Goal: Task Accomplishment & Management: Use online tool/utility

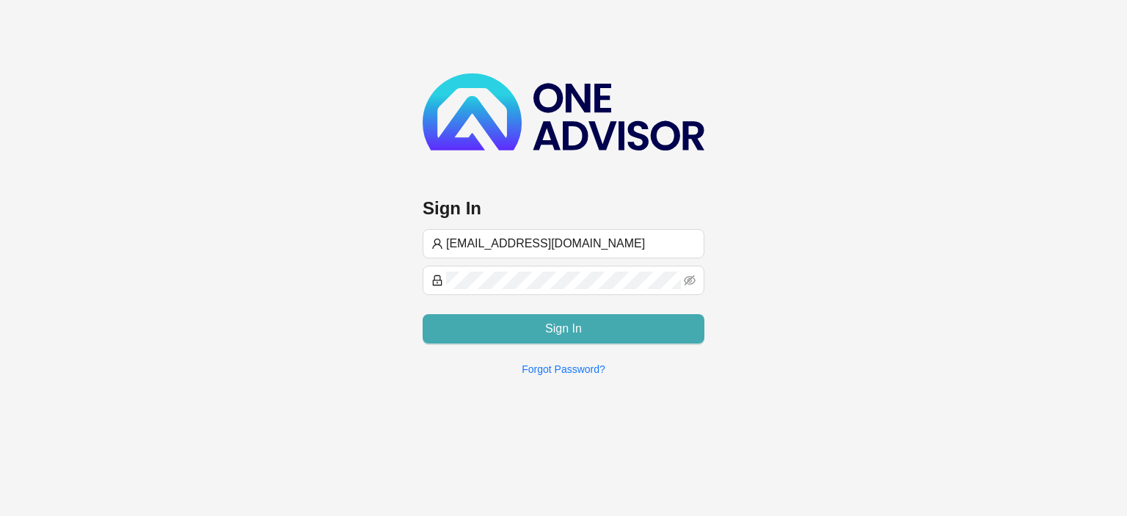
type input "[EMAIL_ADDRESS][DOMAIN_NAME]"
click at [572, 321] on span "Sign In" at bounding box center [563, 329] width 37 height 18
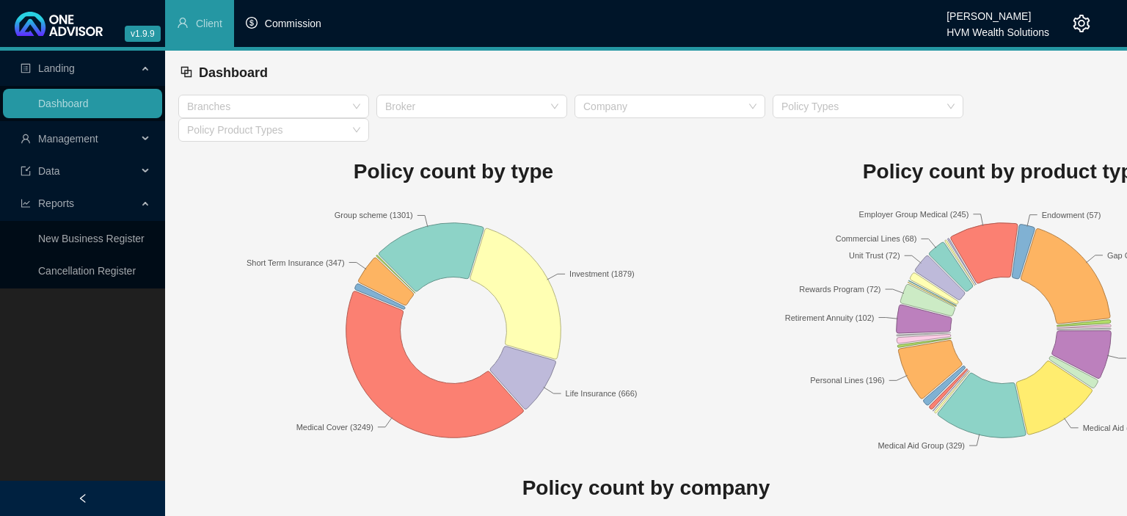
click at [282, 23] on span "Commission" at bounding box center [293, 24] width 56 height 12
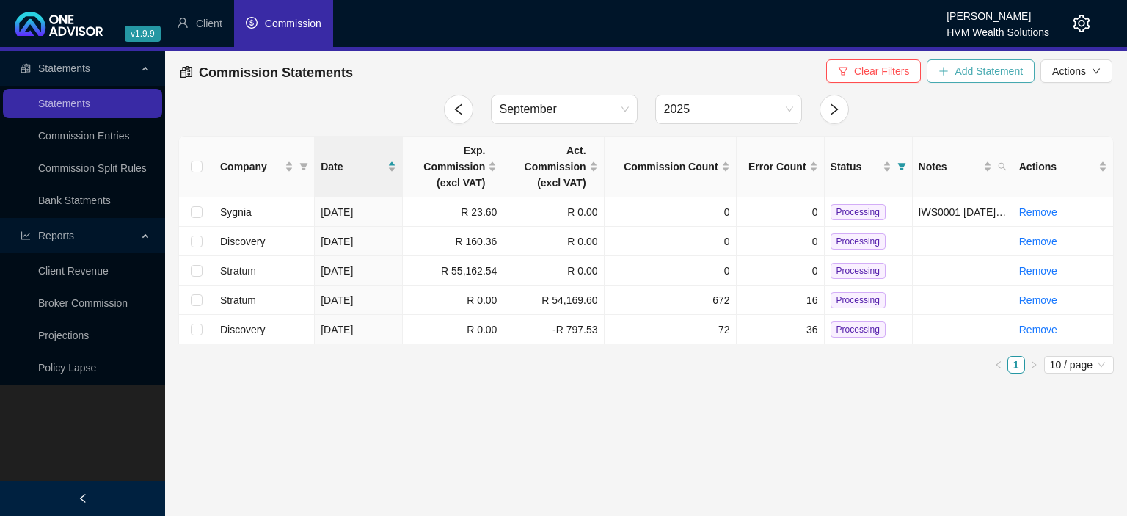
click at [943, 70] on icon "plus" at bounding box center [943, 71] width 10 height 10
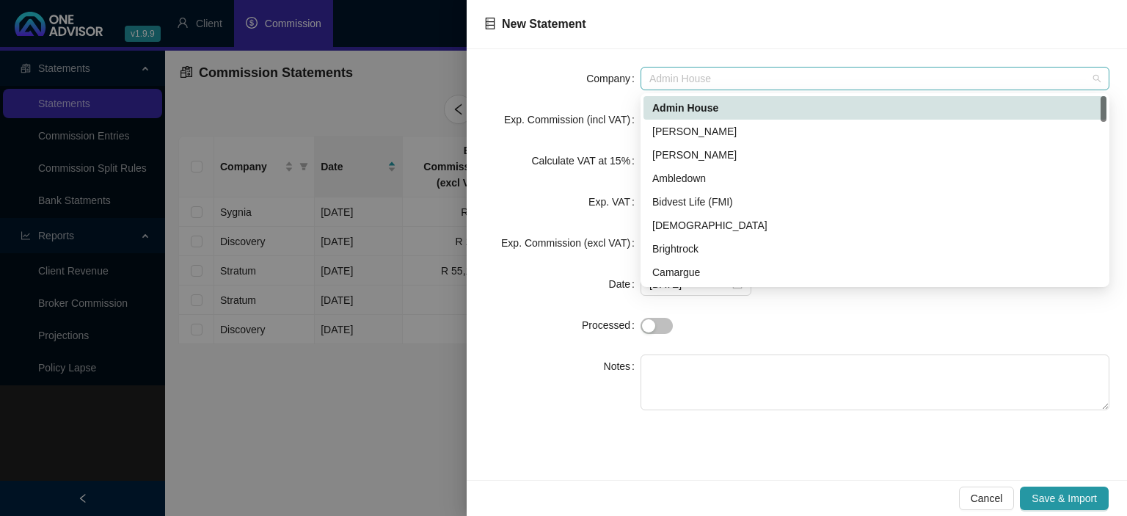
click at [720, 79] on span "Admin House" at bounding box center [874, 79] width 451 height 22
click at [679, 163] on div "[PERSON_NAME]" at bounding box center [874, 154] width 463 height 23
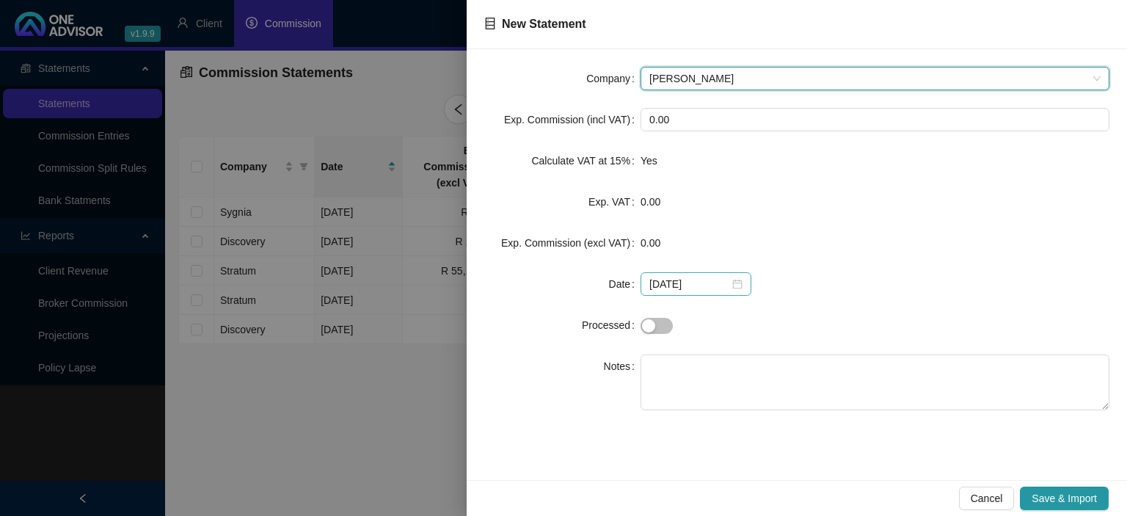
click at [732, 288] on div "[DATE]" at bounding box center [695, 284] width 93 height 16
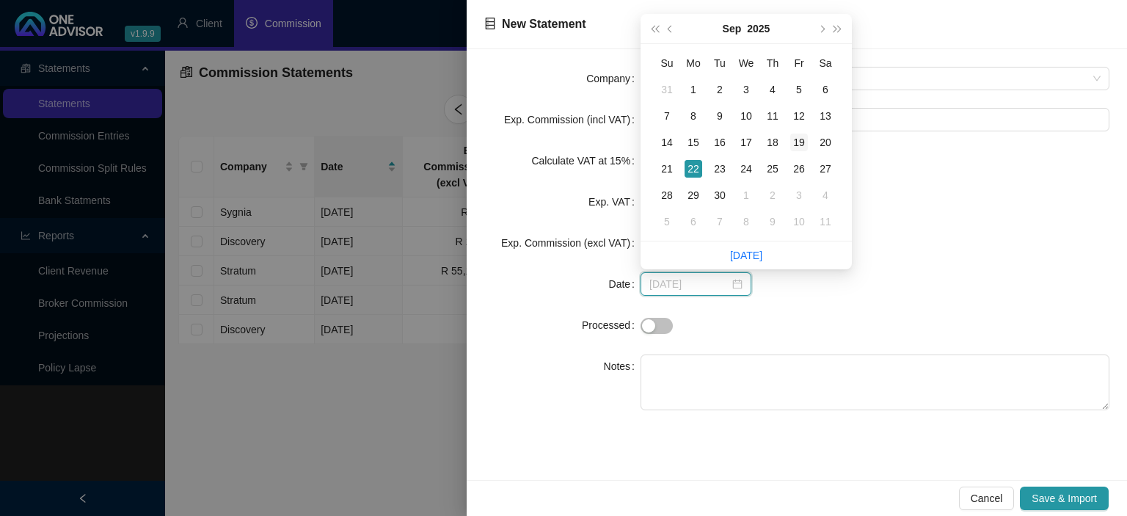
type input "[DATE]"
click at [800, 141] on div "19" at bounding box center [799, 143] width 18 height 18
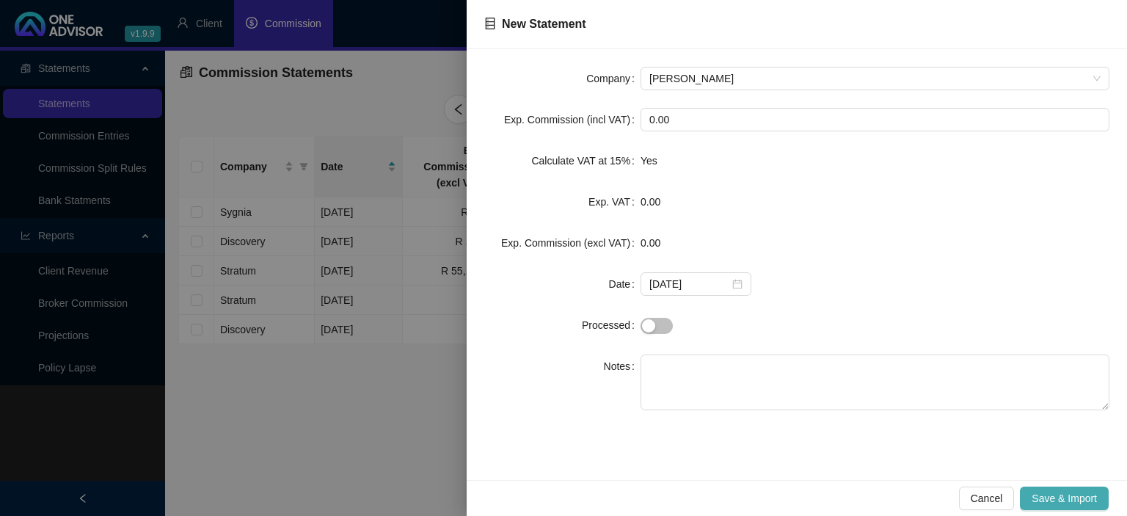
click at [1079, 500] on span "Save & Import" at bounding box center [1064, 498] width 65 height 16
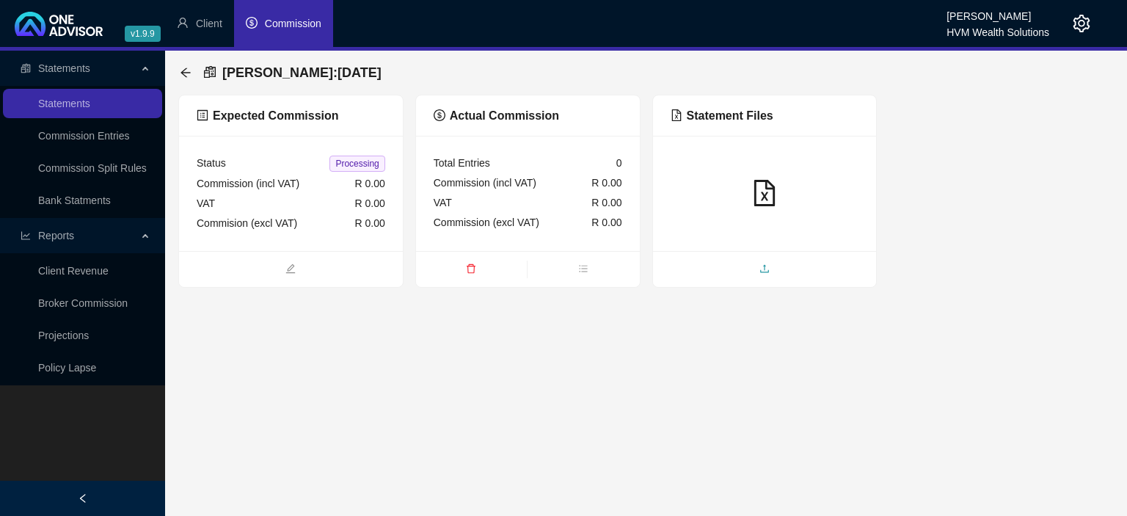
click at [690, 277] on span "upload" at bounding box center [765, 270] width 224 height 16
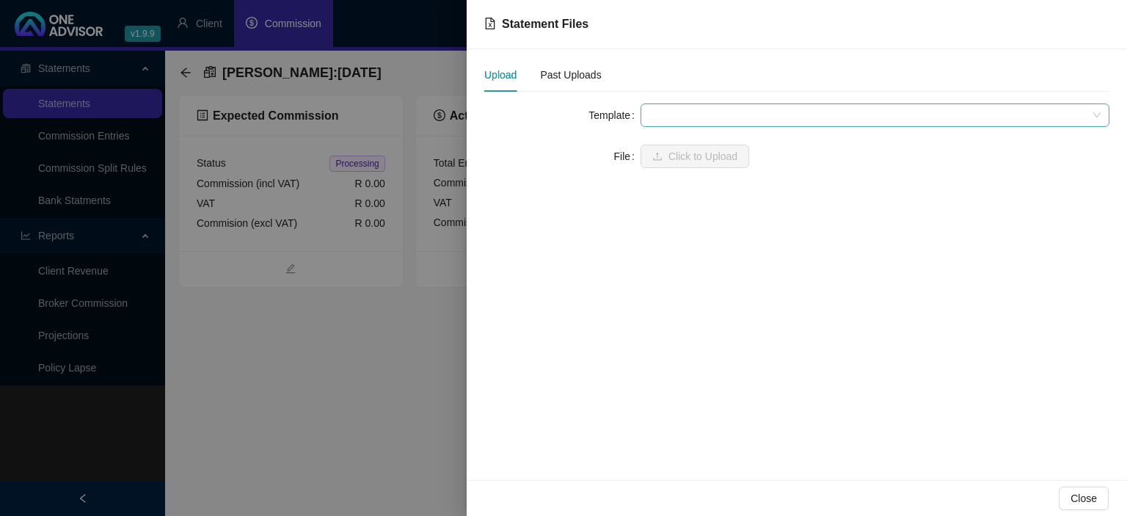
click at [663, 113] on span at bounding box center [874, 115] width 451 height 22
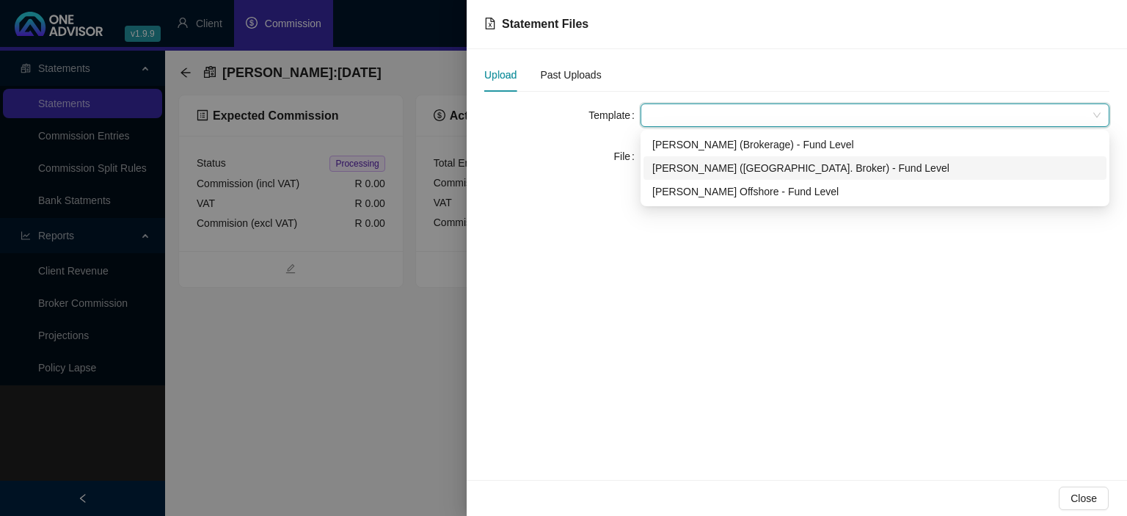
click at [679, 169] on div "[PERSON_NAME] ([GEOGRAPHIC_DATA]. Broker) - Fund Level" at bounding box center [874, 168] width 445 height 16
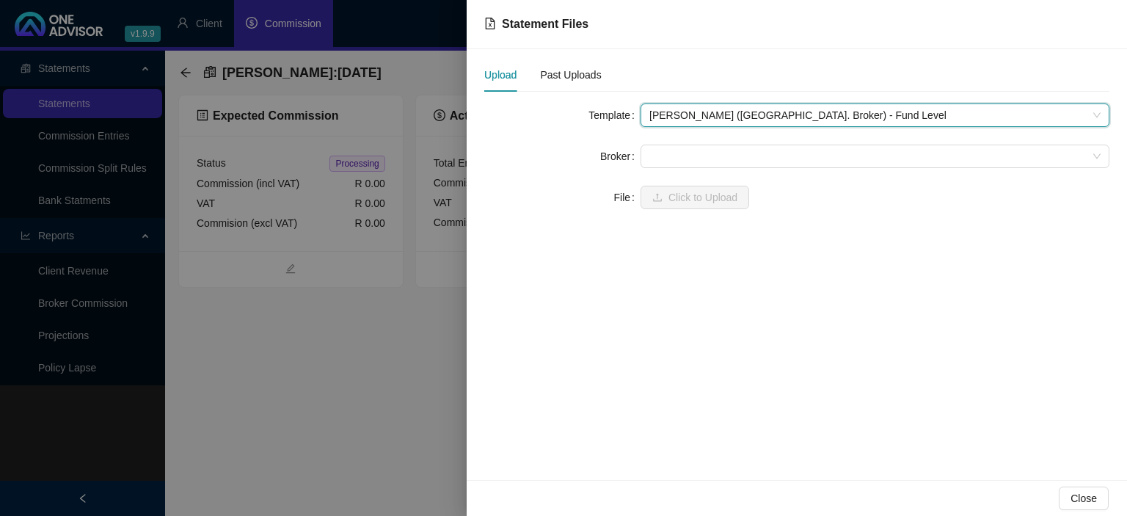
click at [679, 169] on form "Template [PERSON_NAME] ([GEOGRAPHIC_DATA]. Broker) - Fund Level [PERSON_NAME] (…" at bounding box center [796, 156] width 625 height 106
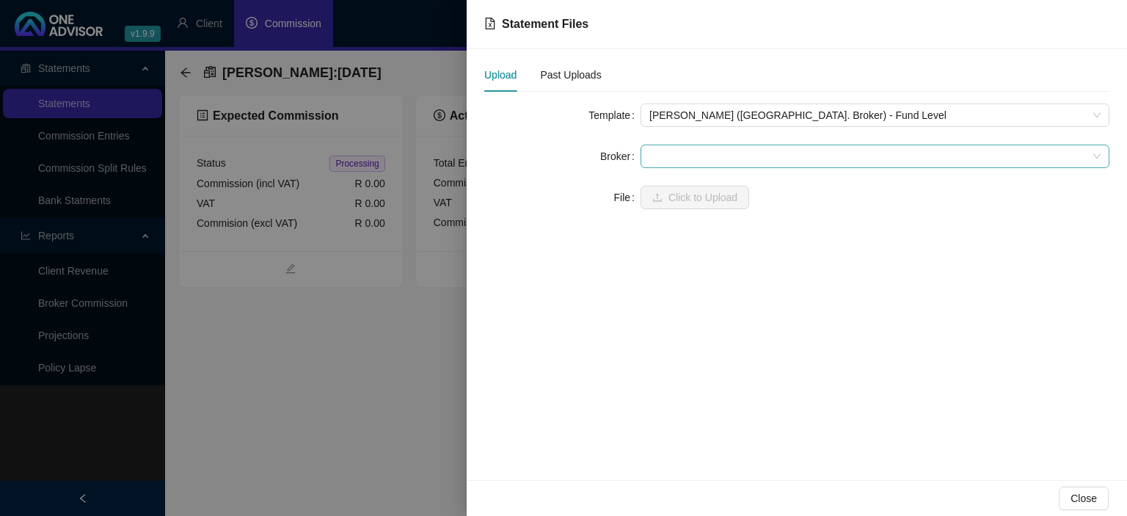
click at [677, 160] on span at bounding box center [874, 156] width 451 height 22
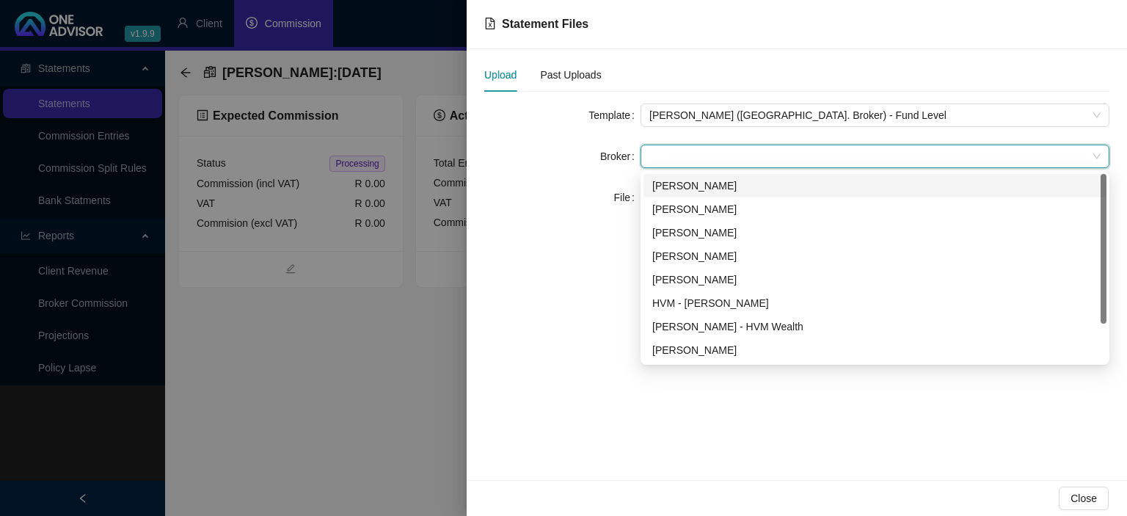
click at [677, 186] on div "[PERSON_NAME]" at bounding box center [874, 186] width 445 height 16
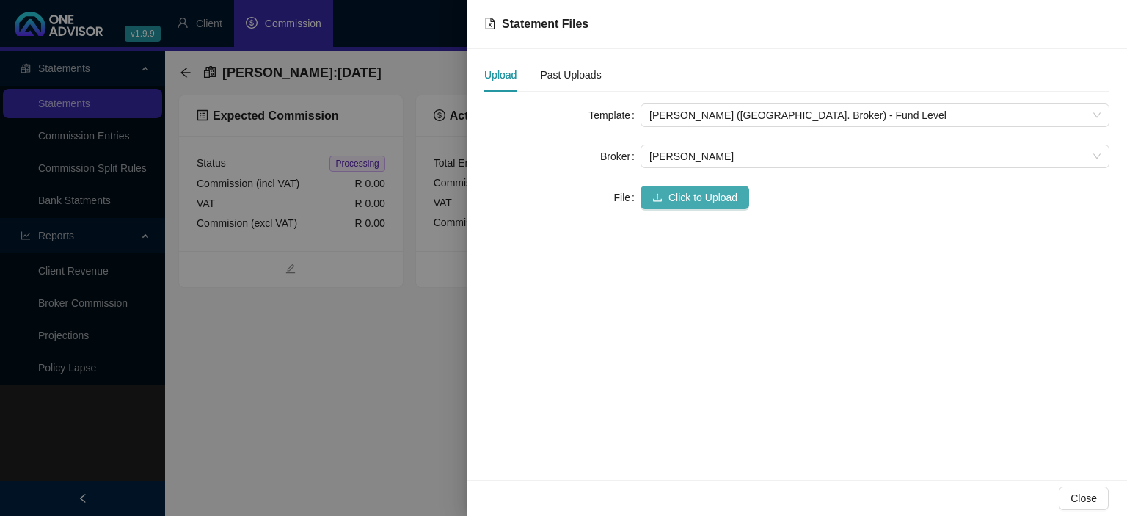
click at [669, 189] on span "Click to Upload" at bounding box center [702, 197] width 69 height 16
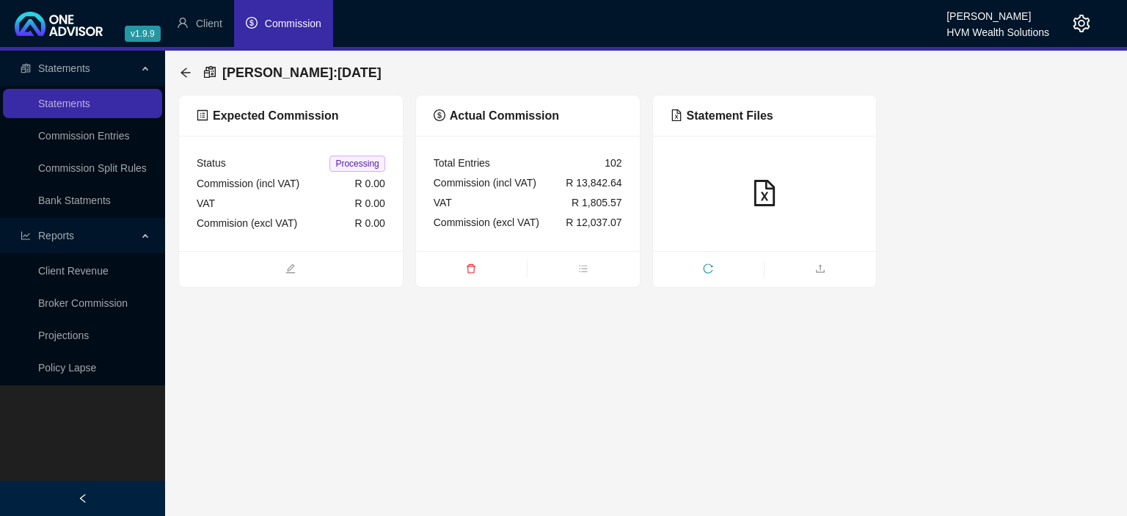
click at [193, 73] on div "[PERSON_NAME] : [DATE]" at bounding box center [285, 72] width 211 height 26
click at [183, 73] on icon "arrow-left" at bounding box center [185, 73] width 10 height 10
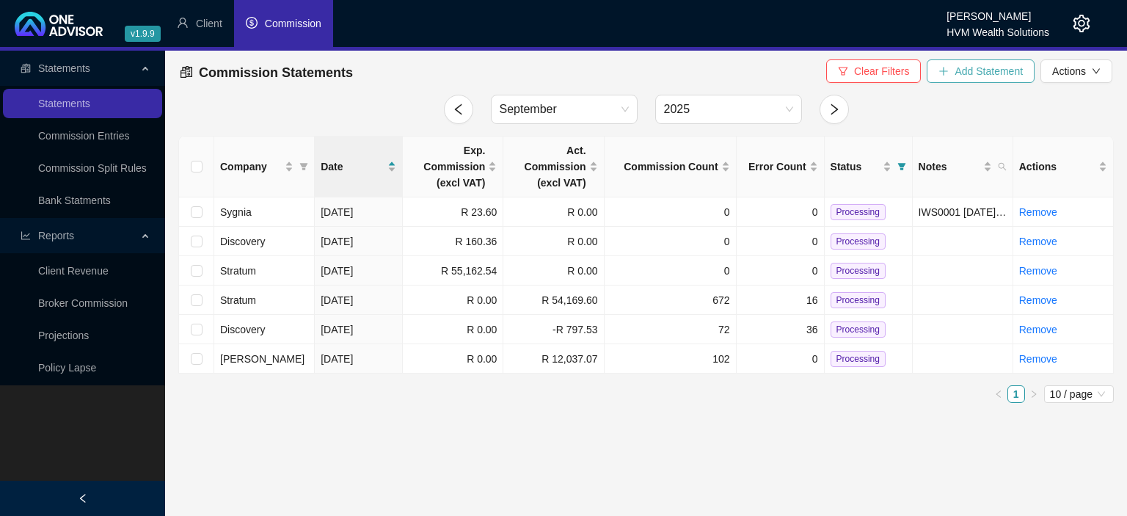
click at [967, 78] on span "Add Statement" at bounding box center [989, 71] width 68 height 16
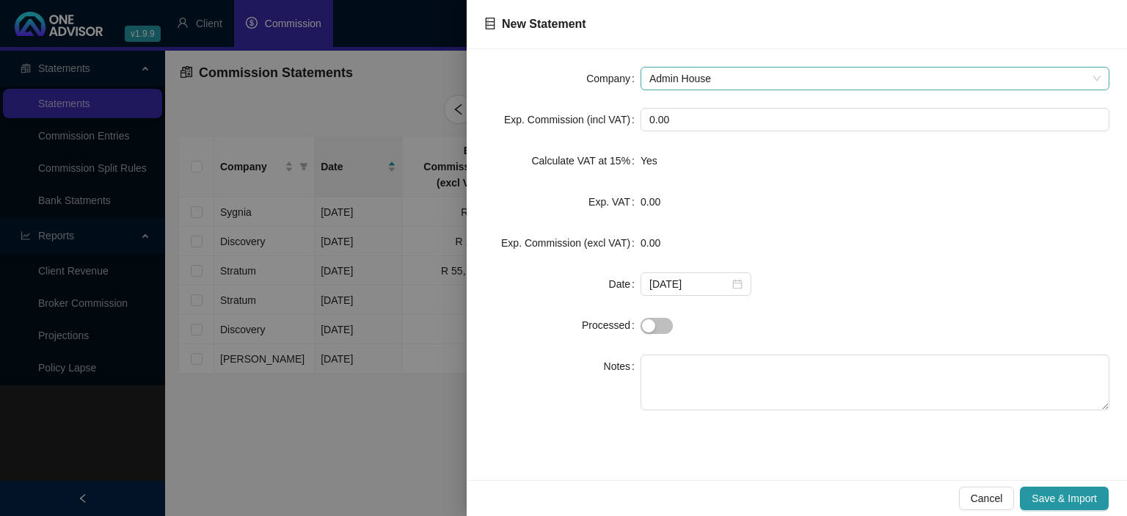
click at [762, 81] on span "Admin House" at bounding box center [874, 79] width 451 height 22
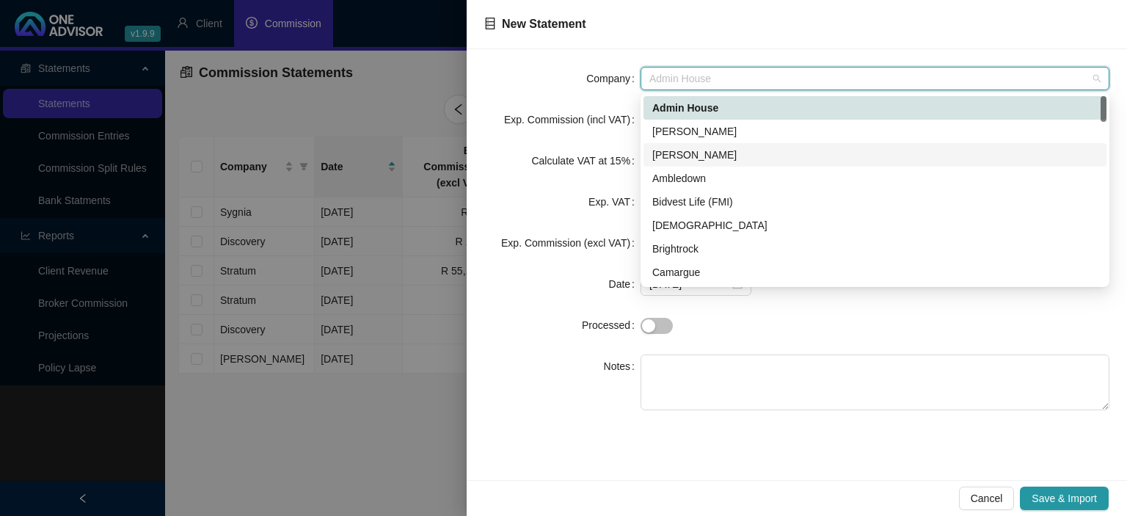
click at [694, 156] on div "[PERSON_NAME]" at bounding box center [874, 155] width 445 height 16
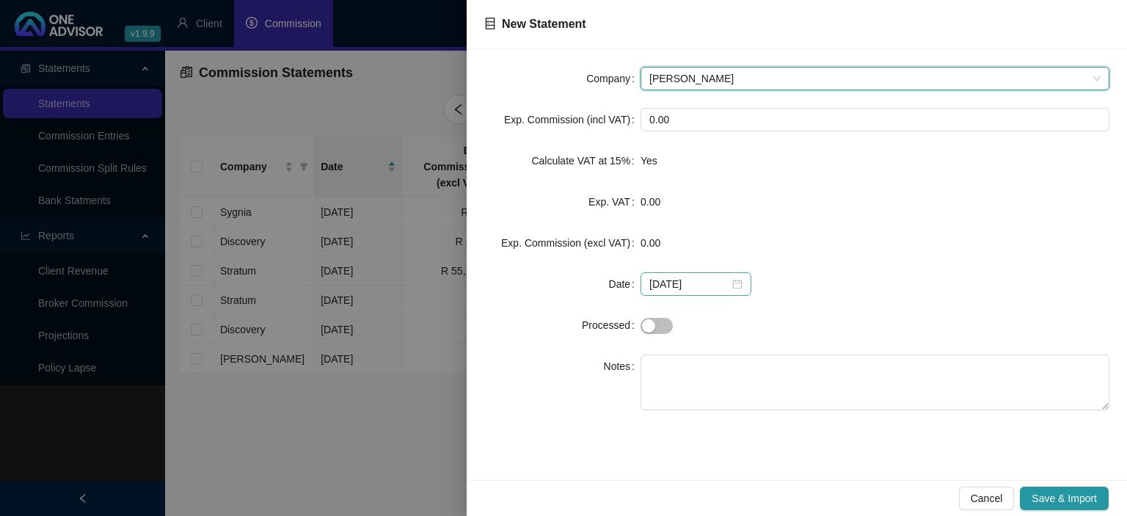
click at [738, 274] on div "[DATE]" at bounding box center [696, 283] width 111 height 23
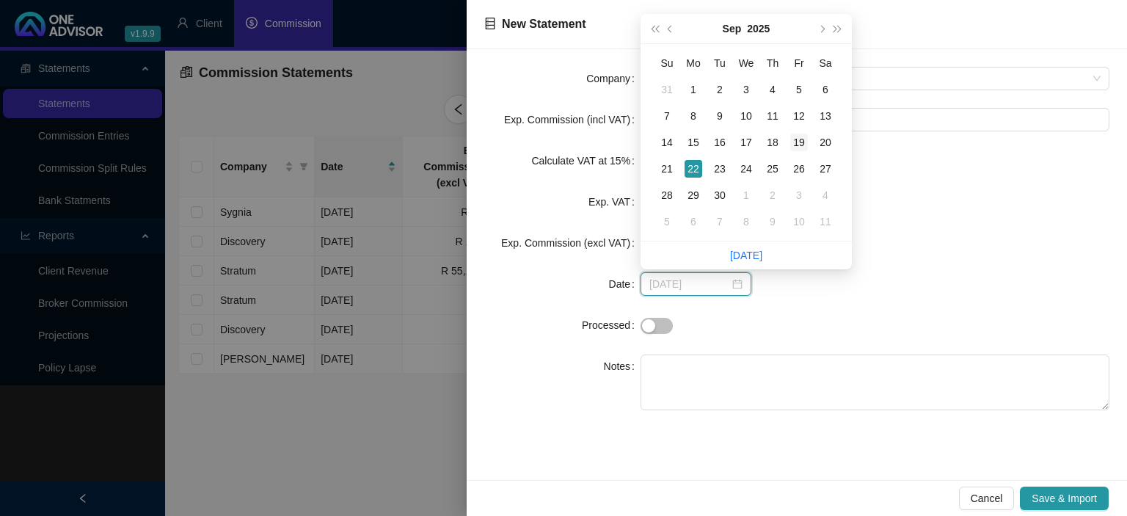
type input "[DATE]"
click at [800, 137] on div "19" at bounding box center [799, 143] width 18 height 18
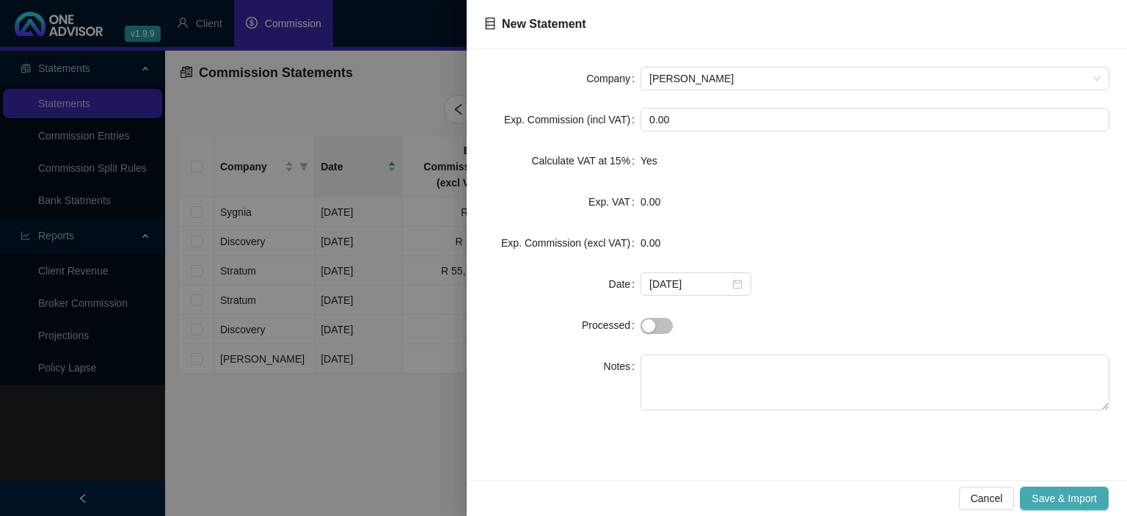
click at [1058, 500] on span "Save & Import" at bounding box center [1064, 498] width 65 height 16
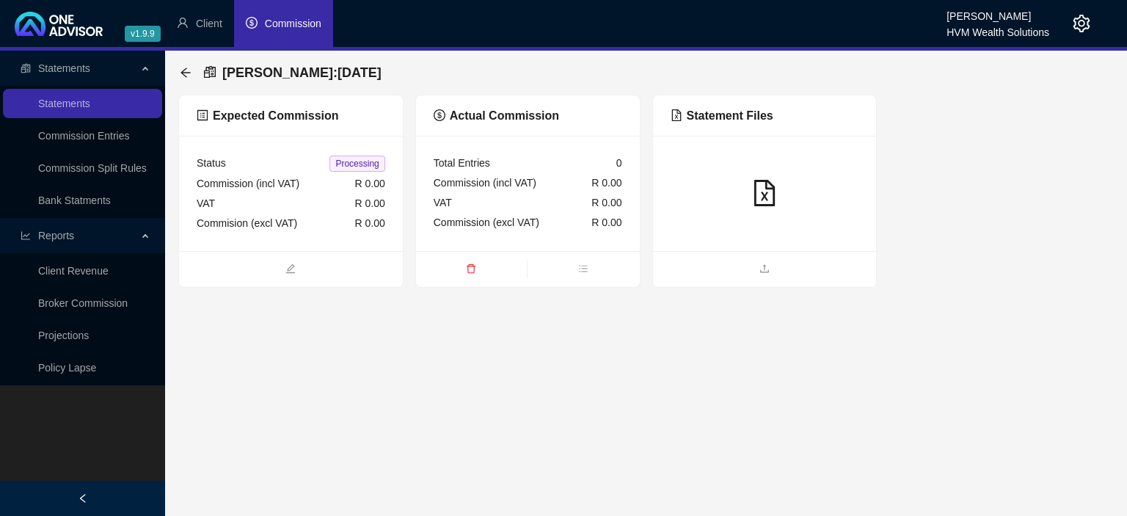
click at [726, 251] on ul at bounding box center [765, 269] width 224 height 36
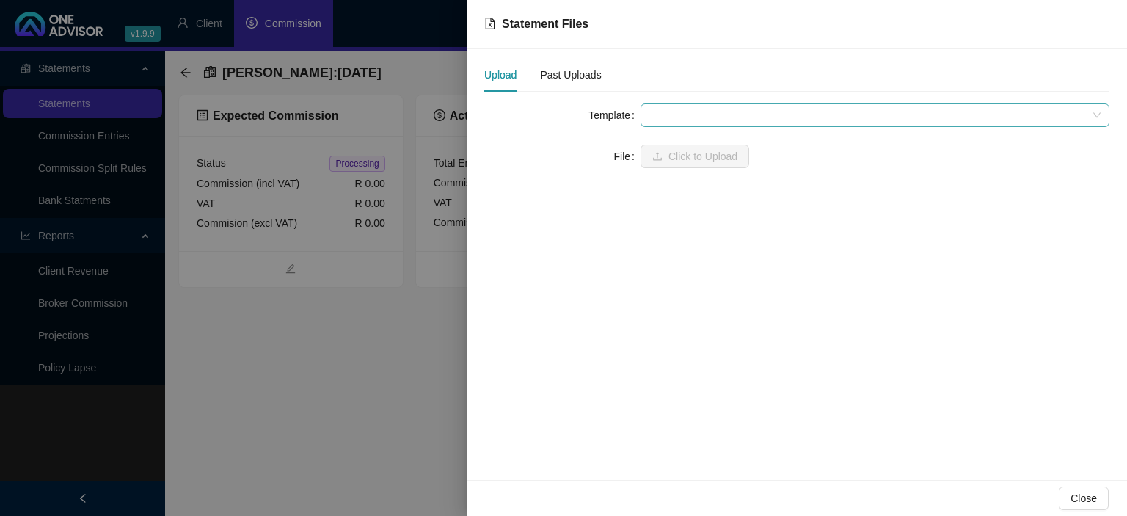
click at [654, 120] on span at bounding box center [874, 115] width 451 height 22
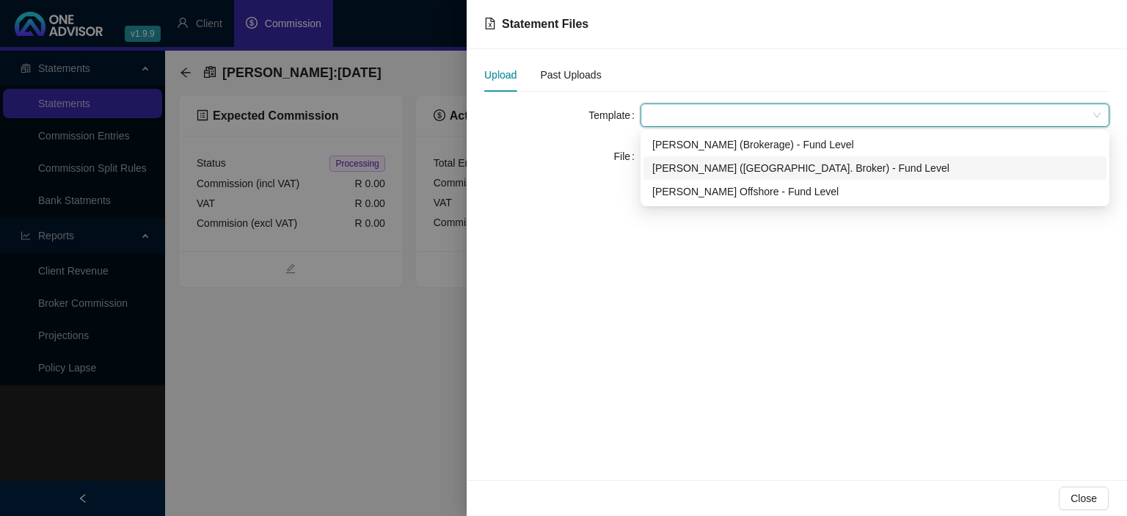
click at [658, 169] on div "[PERSON_NAME] ([GEOGRAPHIC_DATA]. Broker) - Fund Level" at bounding box center [874, 168] width 445 height 16
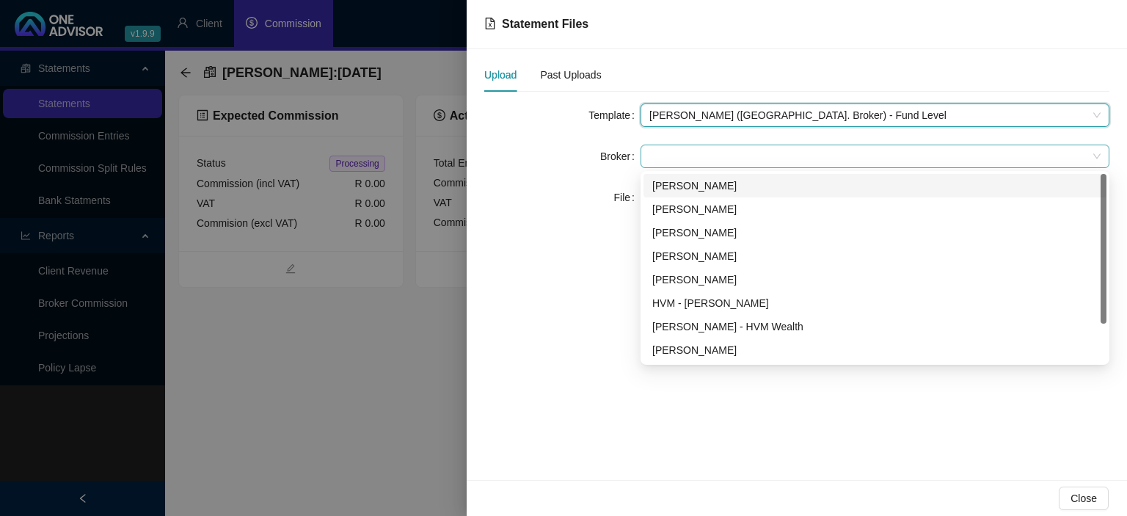
click at [663, 148] on span at bounding box center [874, 156] width 451 height 22
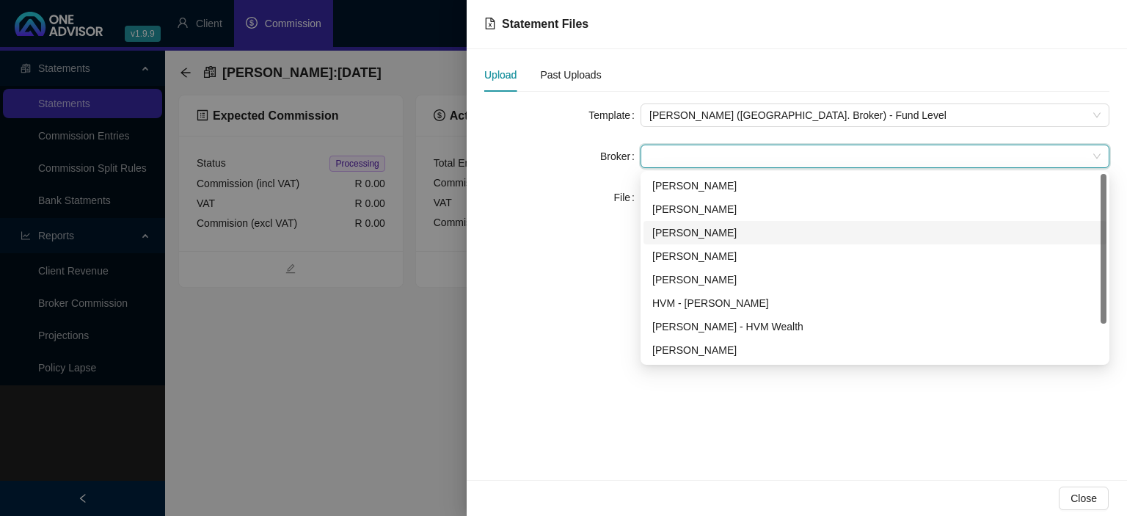
click at [668, 229] on div "[PERSON_NAME]" at bounding box center [874, 233] width 445 height 16
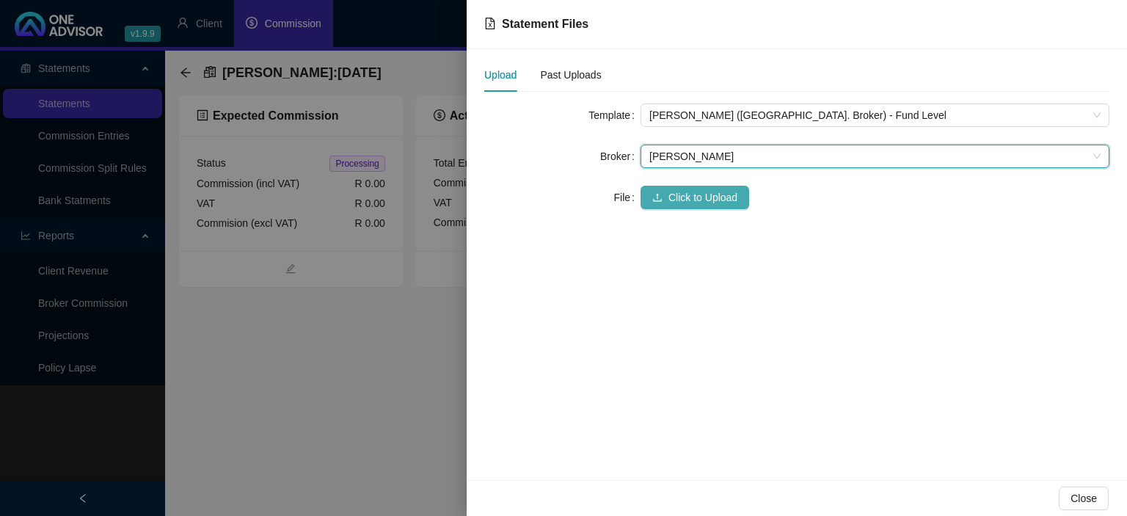
click at [671, 195] on span "Click to Upload" at bounding box center [702, 197] width 69 height 16
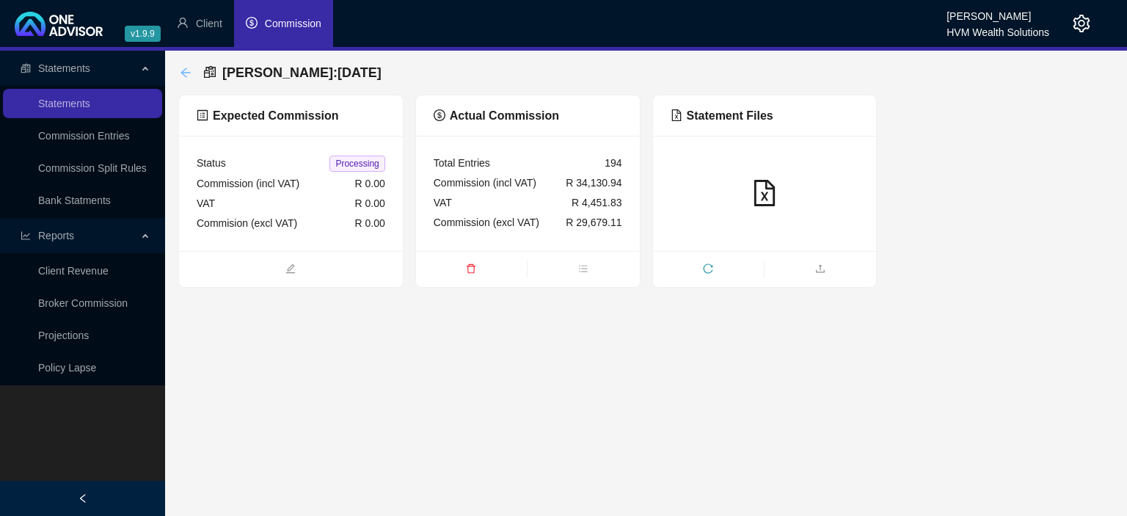
click at [185, 70] on icon "arrow-left" at bounding box center [186, 73] width 12 height 12
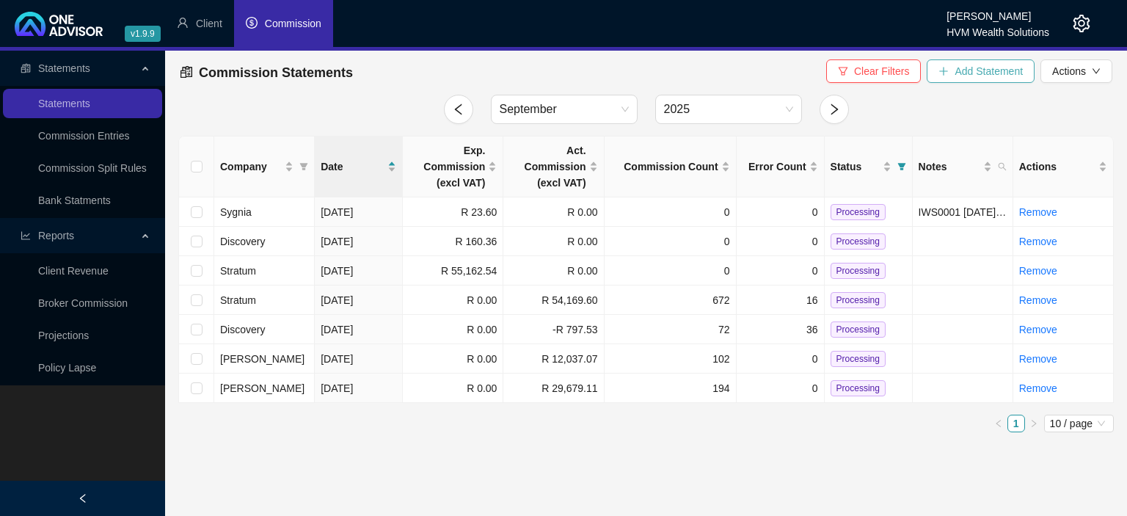
click at [967, 78] on span "Add Statement" at bounding box center [989, 71] width 68 height 16
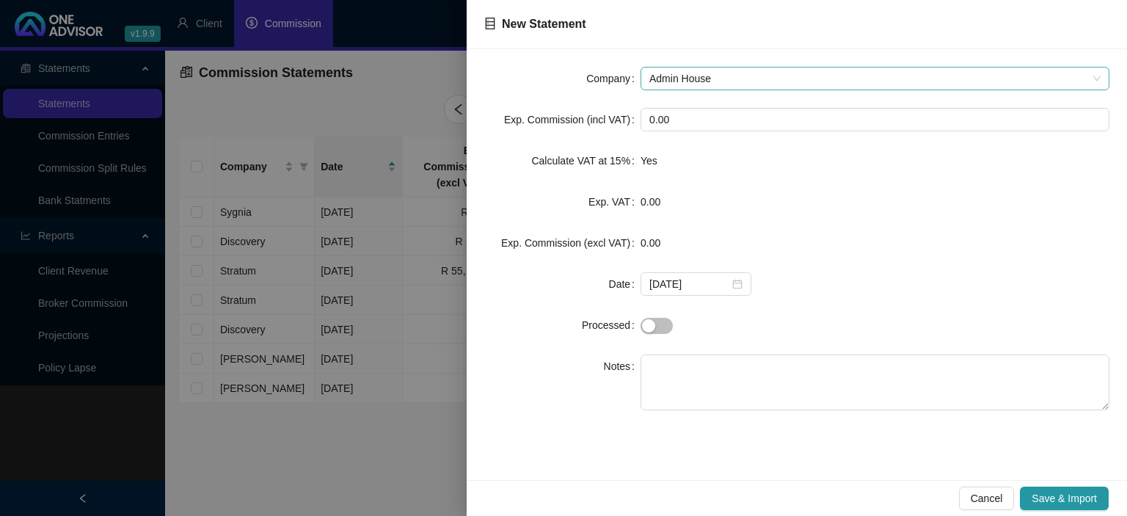
click at [720, 78] on span "Admin House" at bounding box center [874, 79] width 451 height 22
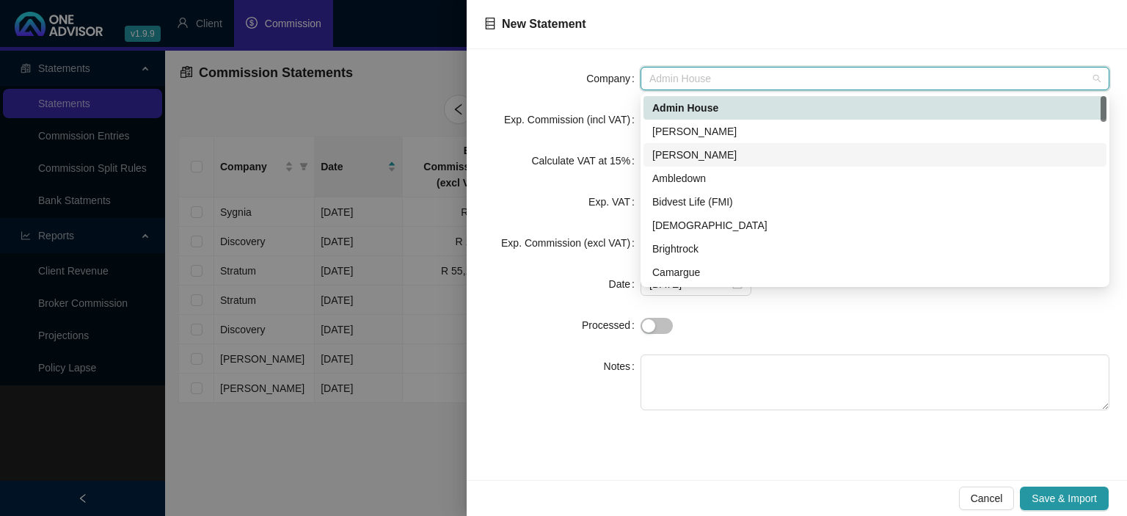
click at [669, 163] on div "[PERSON_NAME]" at bounding box center [874, 155] width 445 height 16
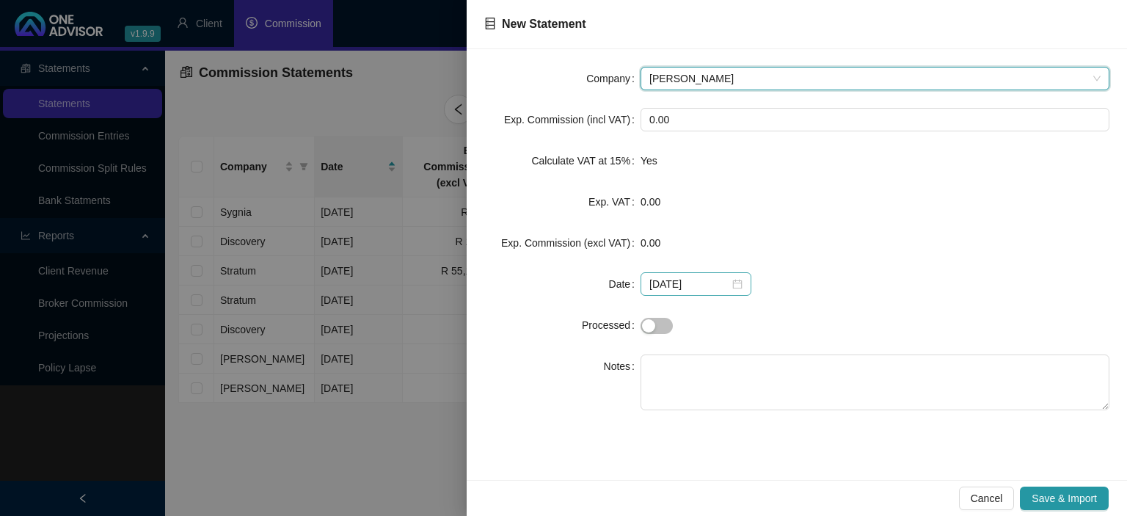
click at [736, 286] on div "[DATE]" at bounding box center [695, 284] width 93 height 16
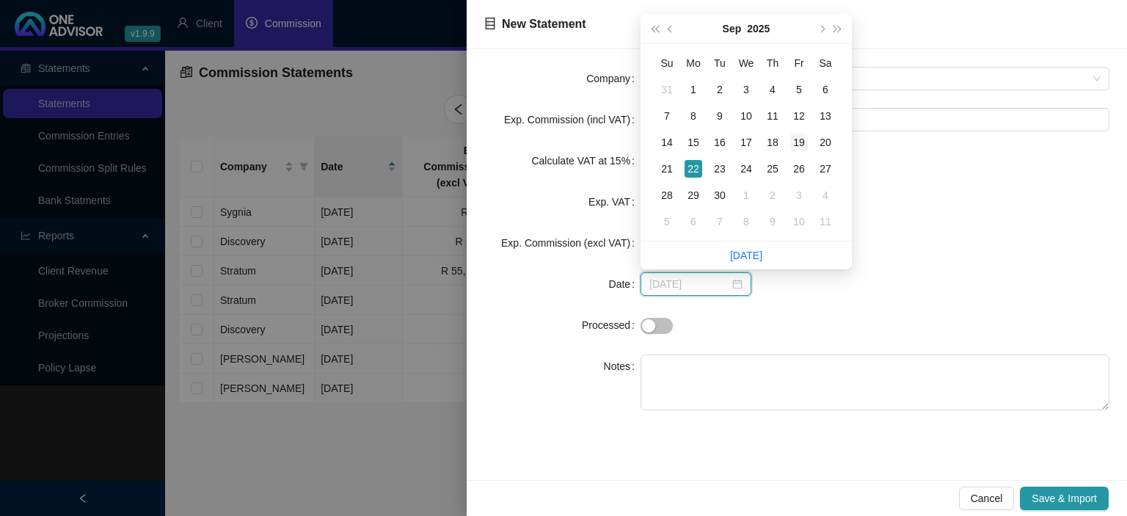
type input "[DATE]"
click at [800, 145] on div "19" at bounding box center [799, 143] width 18 height 18
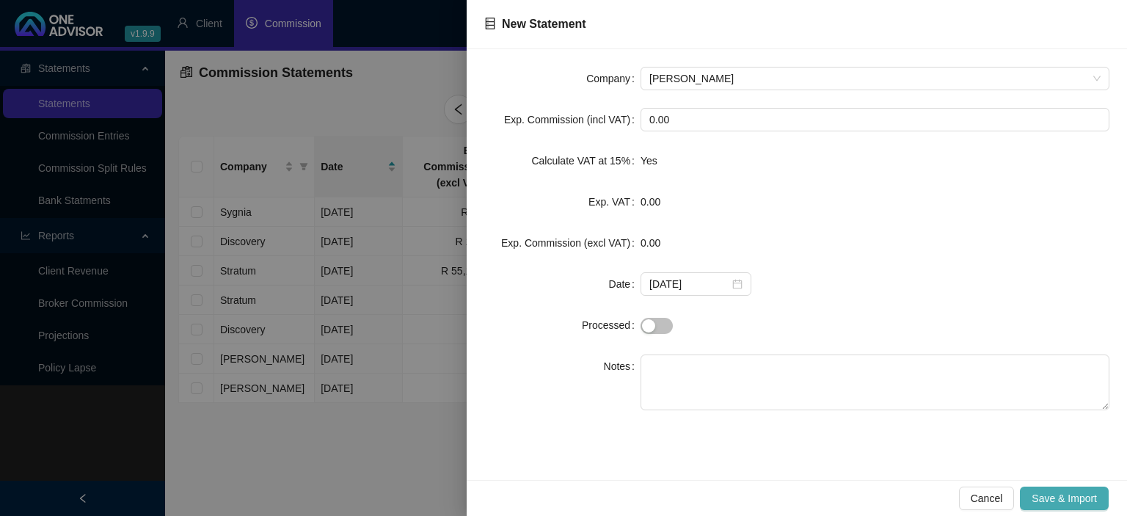
click at [1058, 501] on span "Save & Import" at bounding box center [1064, 498] width 65 height 16
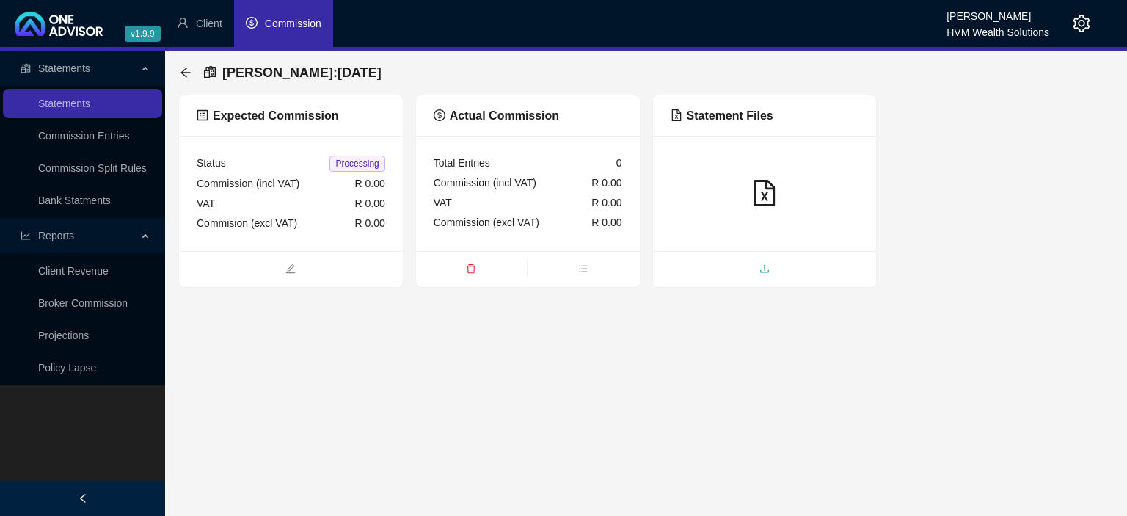
click at [746, 268] on span "upload" at bounding box center [765, 270] width 224 height 16
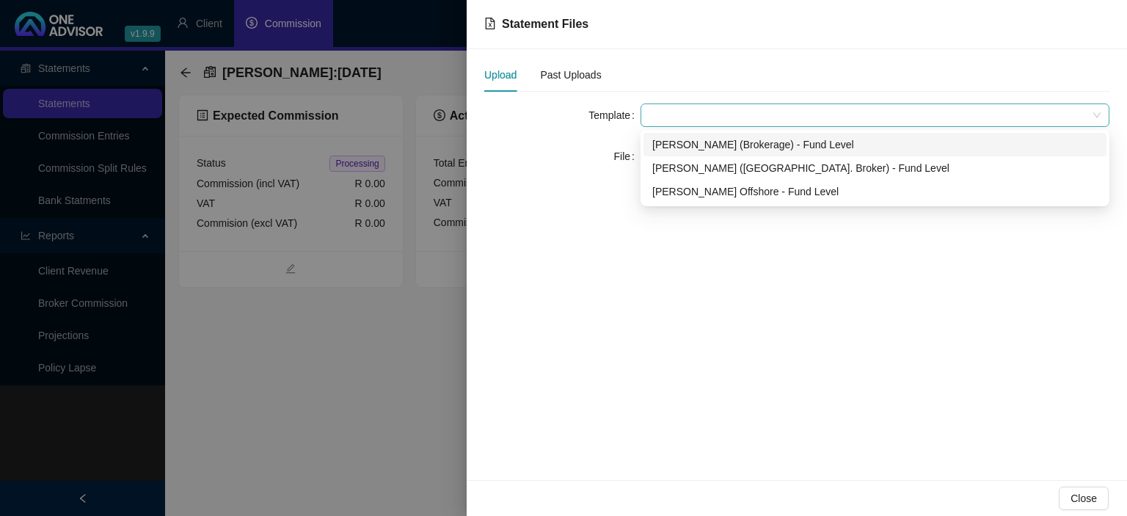
click at [659, 116] on span at bounding box center [874, 115] width 451 height 22
click at [665, 169] on div "[PERSON_NAME] ([GEOGRAPHIC_DATA]. Broker) - Fund Level" at bounding box center [874, 168] width 445 height 16
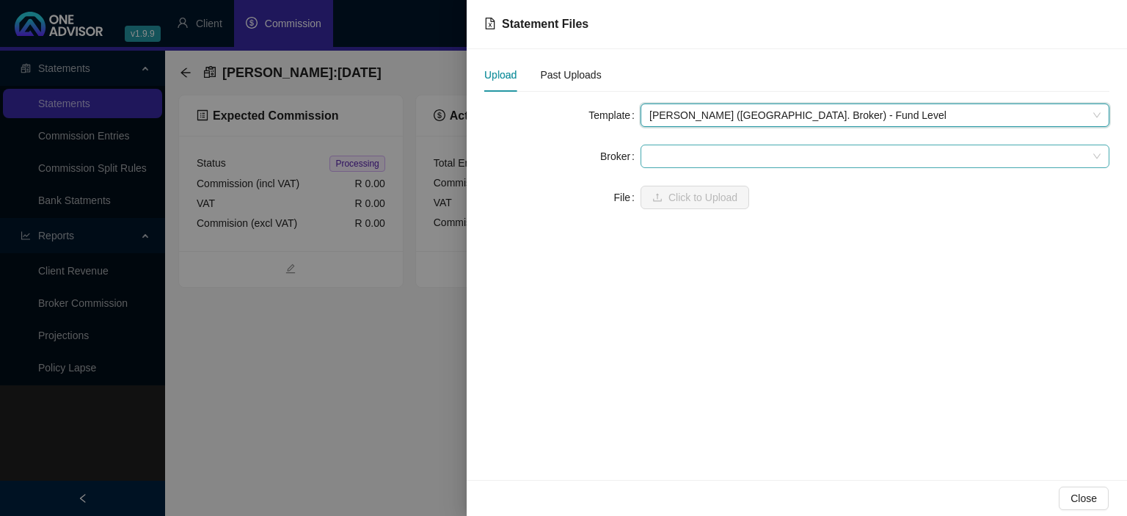
click at [665, 147] on span at bounding box center [874, 156] width 451 height 22
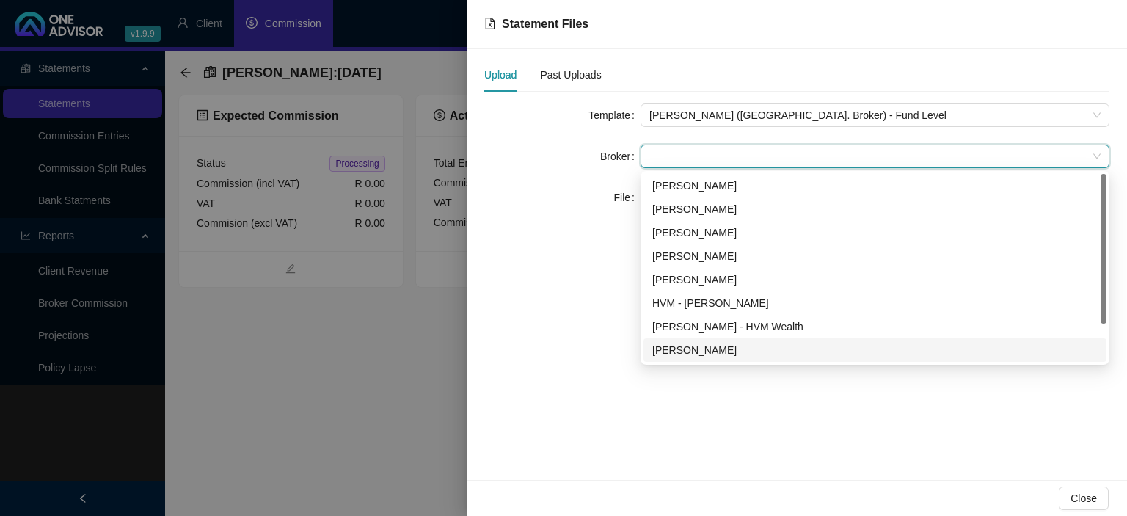
click at [690, 354] on div "[PERSON_NAME]" at bounding box center [874, 350] width 445 height 16
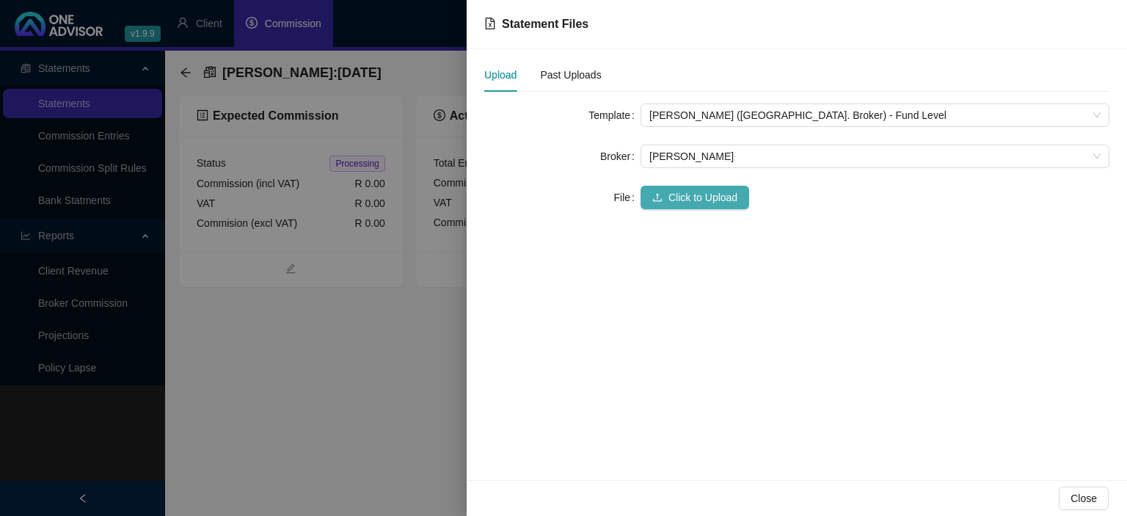
click at [686, 203] on span "Click to Upload" at bounding box center [702, 197] width 69 height 16
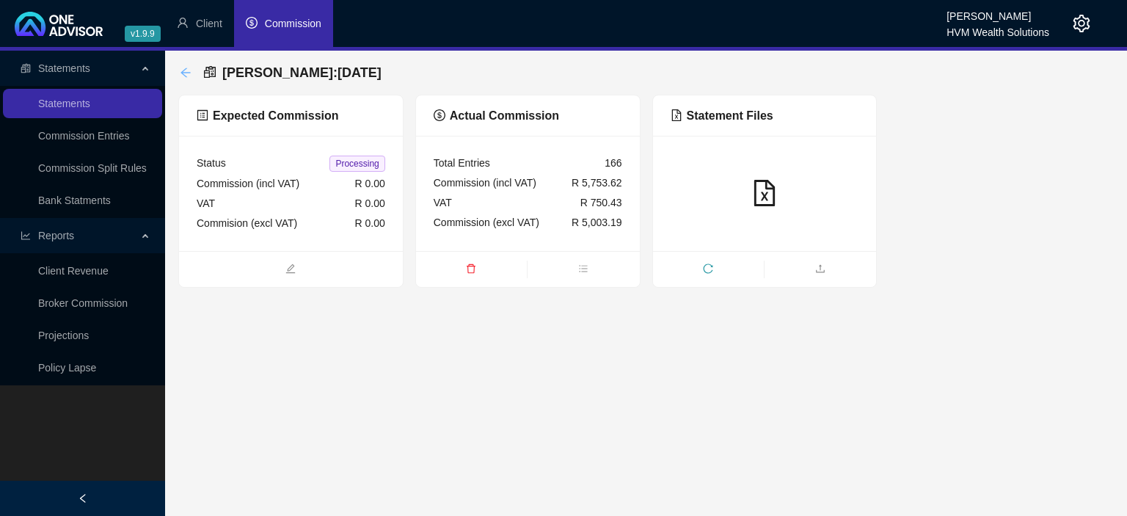
click at [183, 74] on icon "arrow-left" at bounding box center [185, 73] width 10 height 10
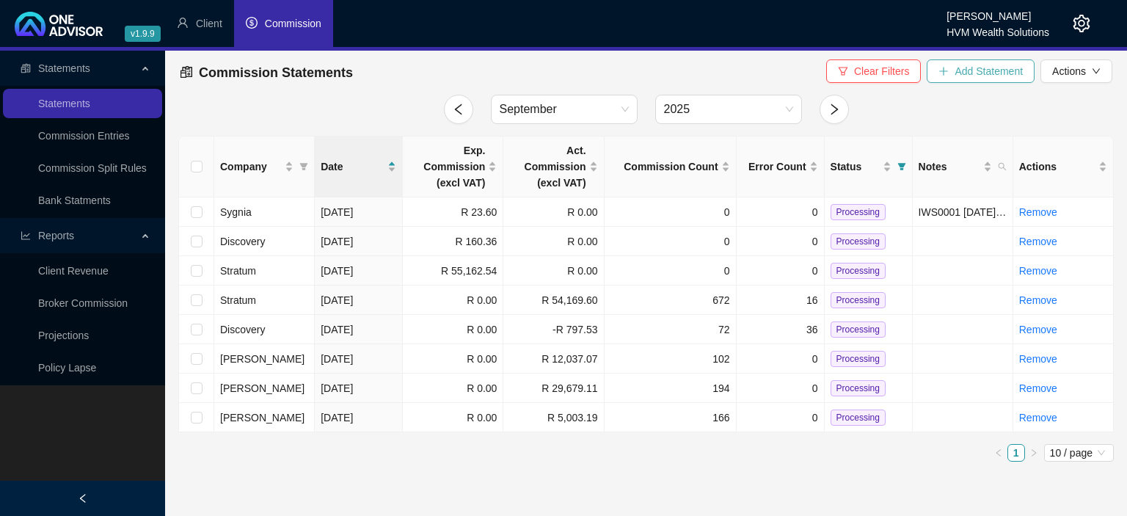
click at [955, 73] on button "Add Statement" at bounding box center [981, 70] width 108 height 23
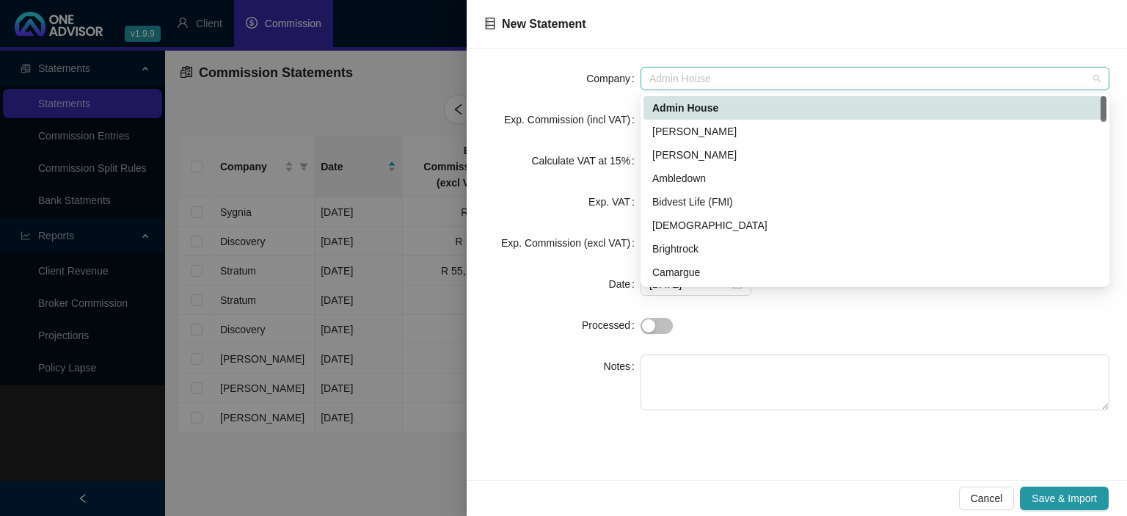
click at [720, 76] on span "Admin House" at bounding box center [874, 79] width 451 height 22
click at [709, 152] on div "[PERSON_NAME]" at bounding box center [874, 155] width 445 height 16
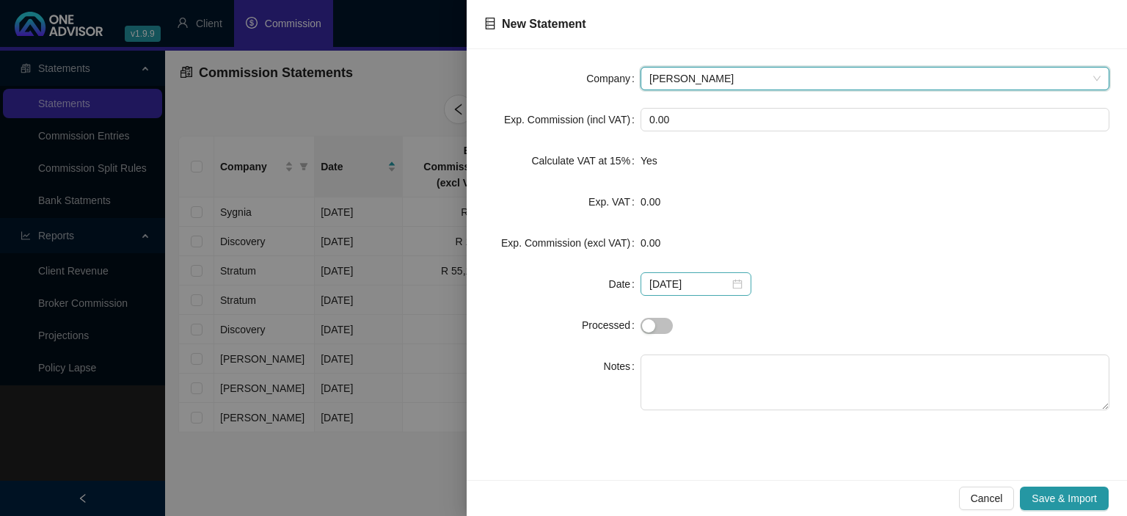
click at [728, 282] on div "[DATE]" at bounding box center [695, 284] width 93 height 16
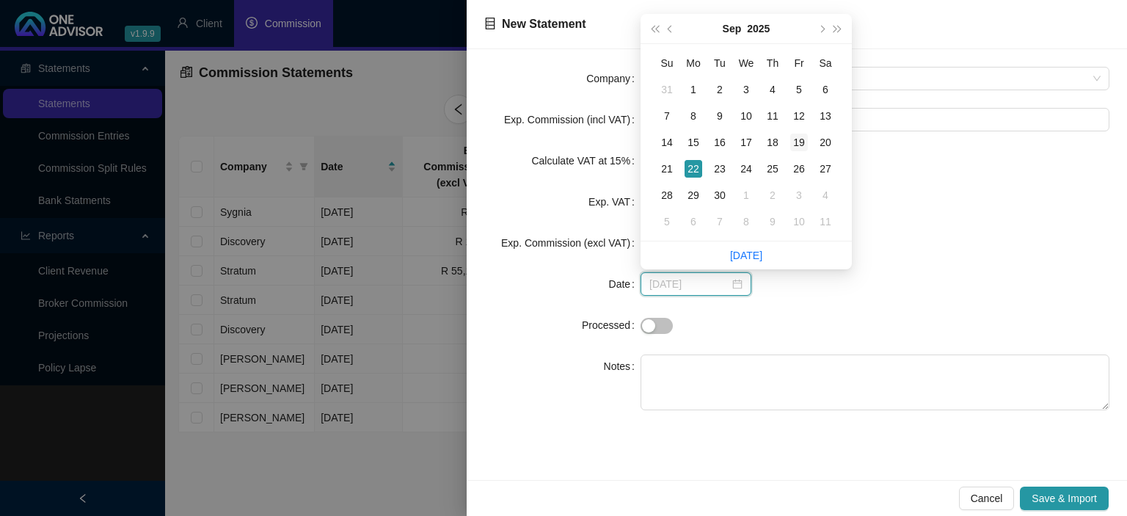
type input "[DATE]"
click at [794, 140] on div "19" at bounding box center [799, 143] width 18 height 18
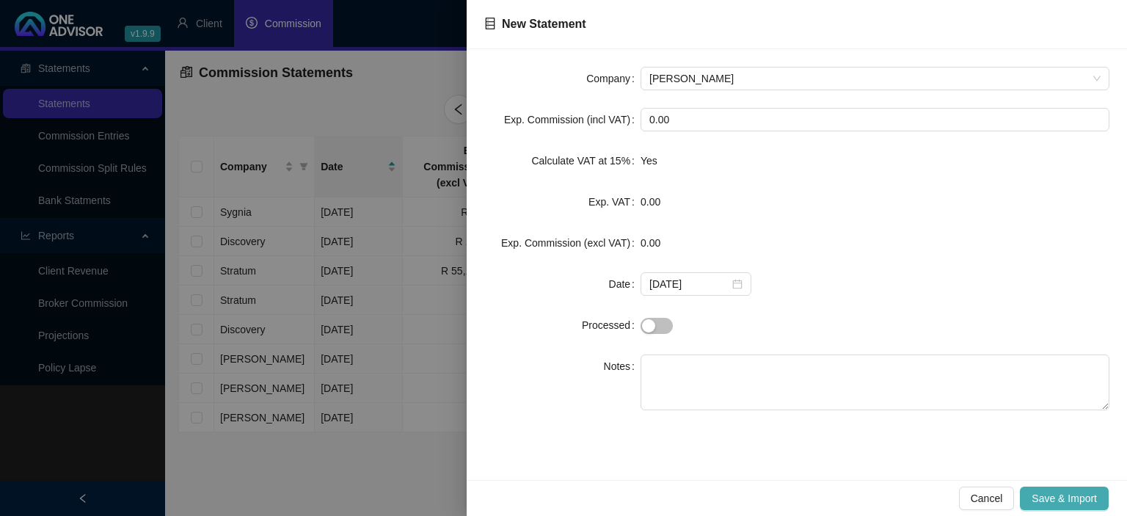
click at [1032, 489] on button "Save & Import" at bounding box center [1064, 497] width 89 height 23
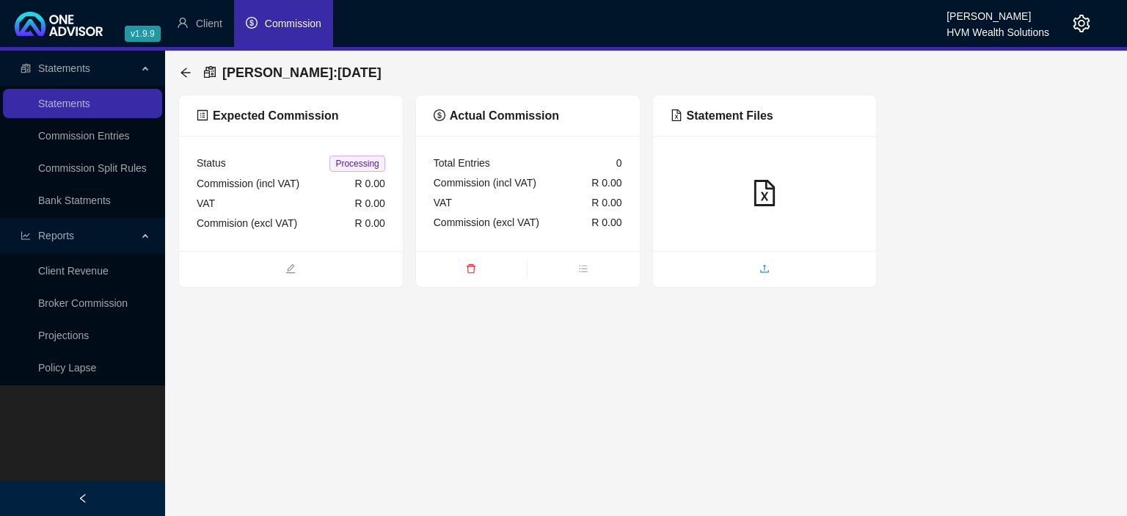
click at [713, 277] on span "upload" at bounding box center [765, 270] width 224 height 16
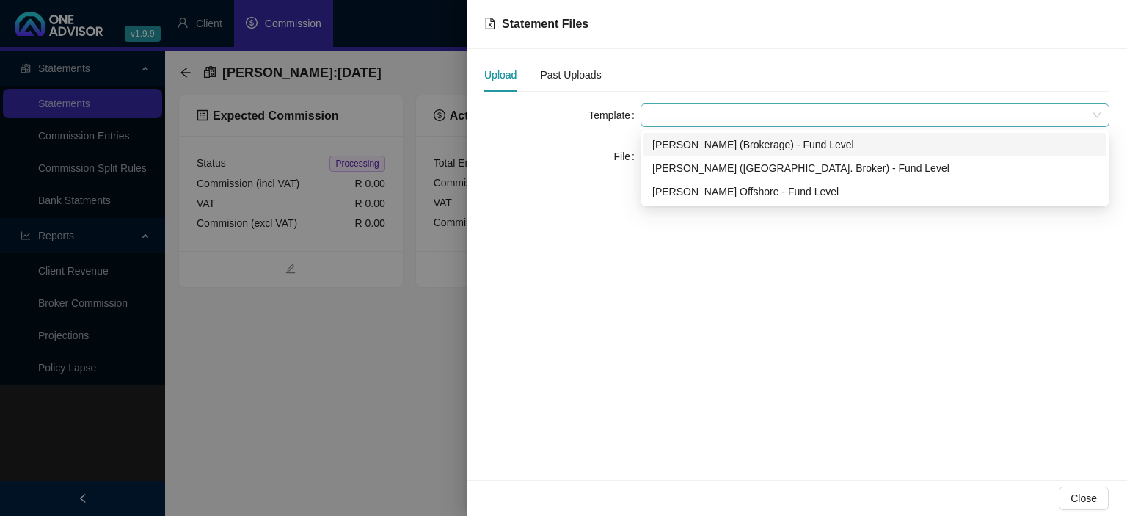
click at [665, 123] on span at bounding box center [874, 115] width 451 height 22
click at [682, 170] on div "[PERSON_NAME] ([GEOGRAPHIC_DATA]. Broker) - Fund Level" at bounding box center [874, 168] width 445 height 16
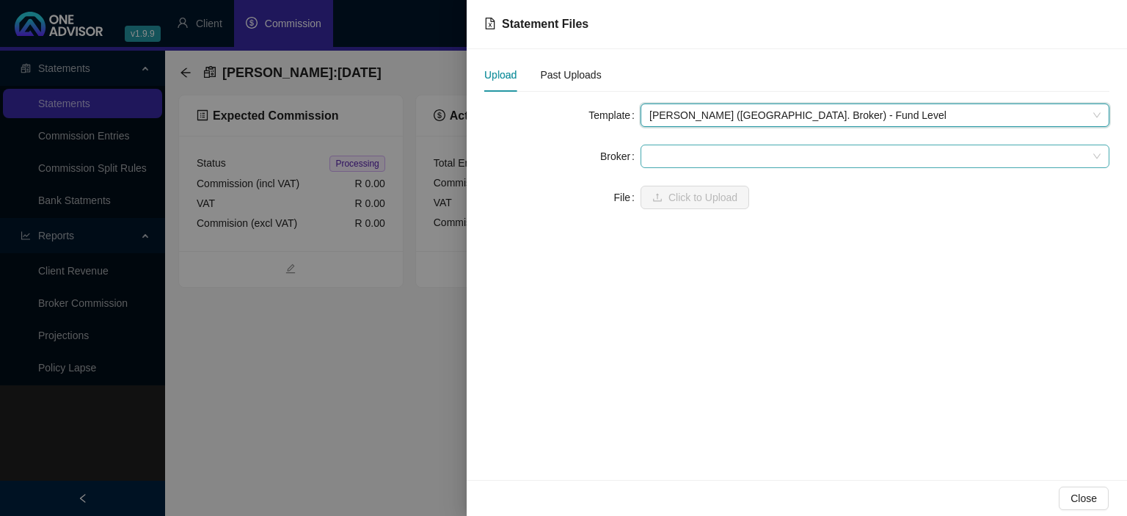
click at [685, 158] on span at bounding box center [874, 156] width 451 height 22
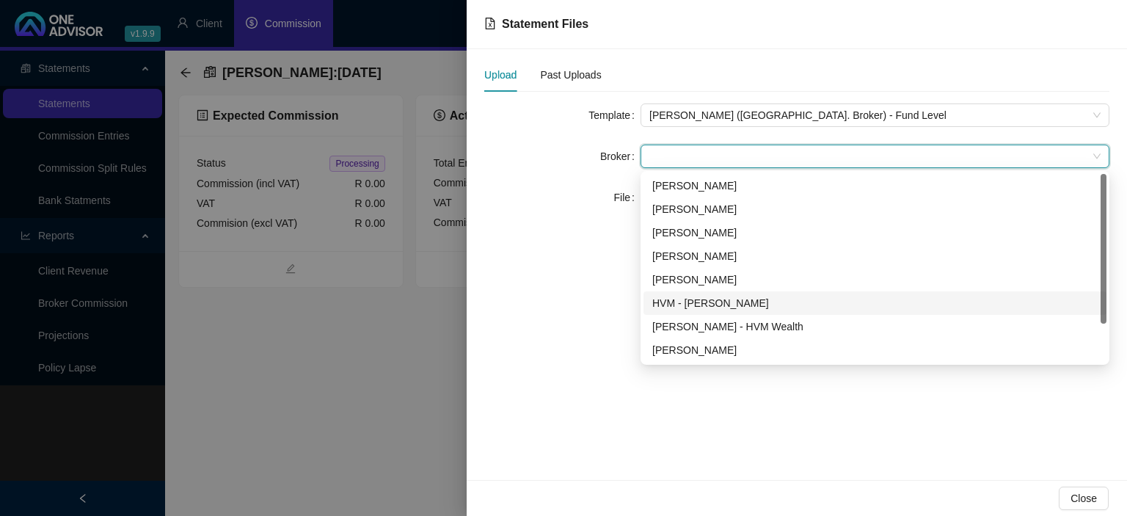
scroll to position [47, 0]
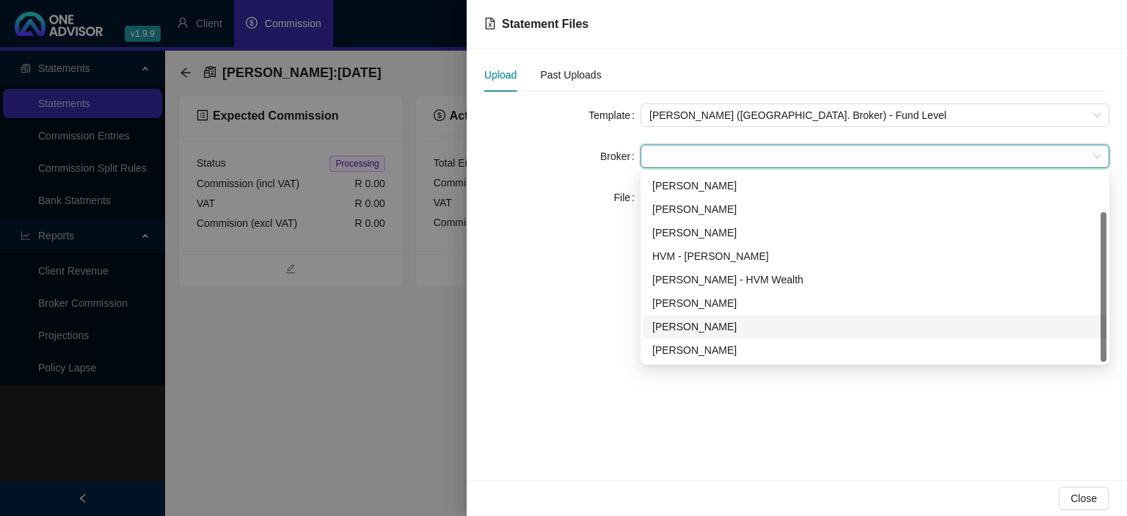
click at [671, 333] on div "[PERSON_NAME]" at bounding box center [874, 326] width 445 height 16
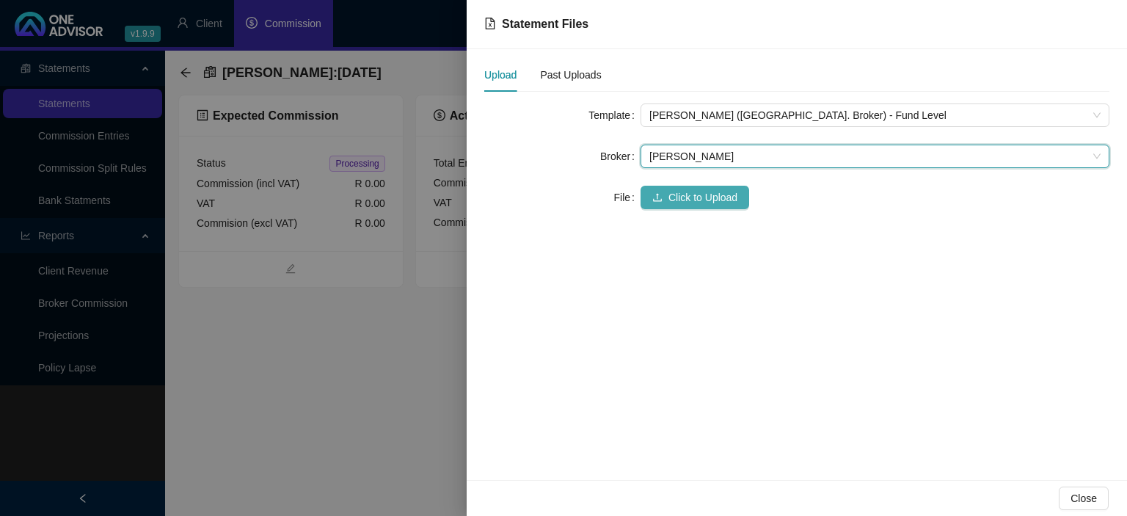
click at [671, 195] on span "Click to Upload" at bounding box center [702, 197] width 69 height 16
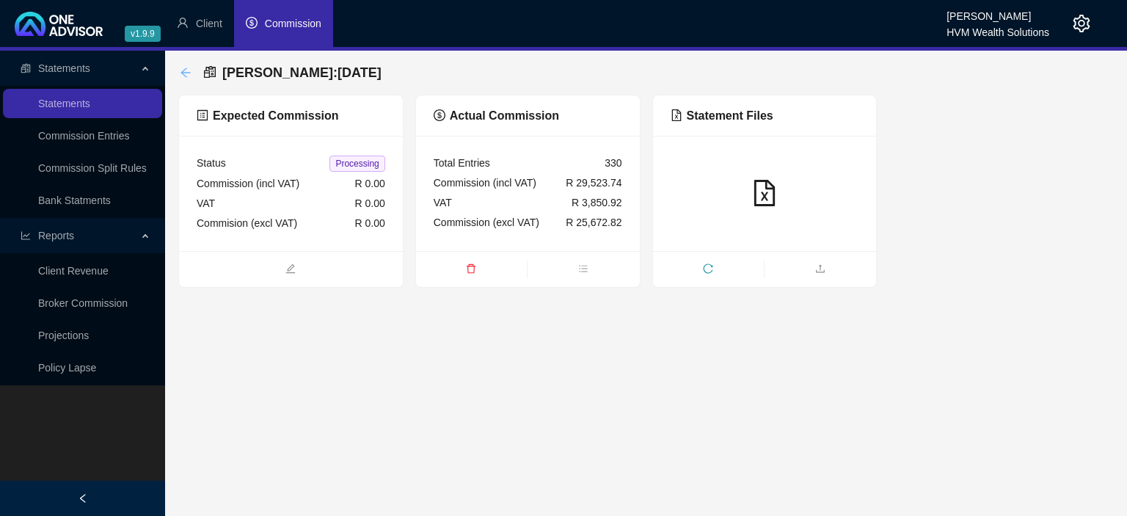
click at [184, 70] on icon "arrow-left" at bounding box center [185, 73] width 10 height 10
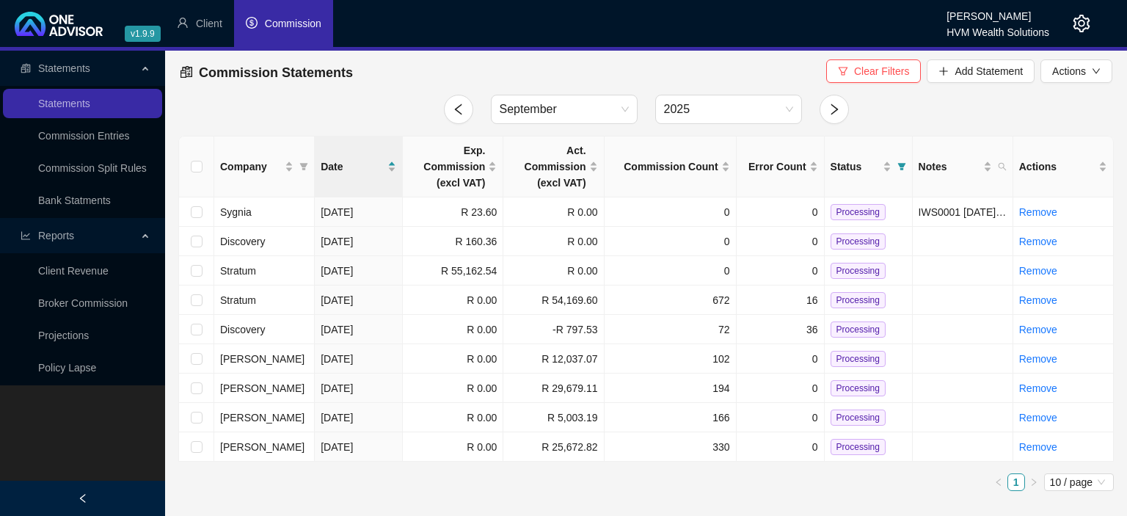
click at [1090, 22] on header "v1.9.9 Divashya Kanaye HVM Wealth Solutions Client Commission" at bounding box center [563, 25] width 1127 height 51
click at [996, 70] on span "Add Statement" at bounding box center [989, 71] width 68 height 16
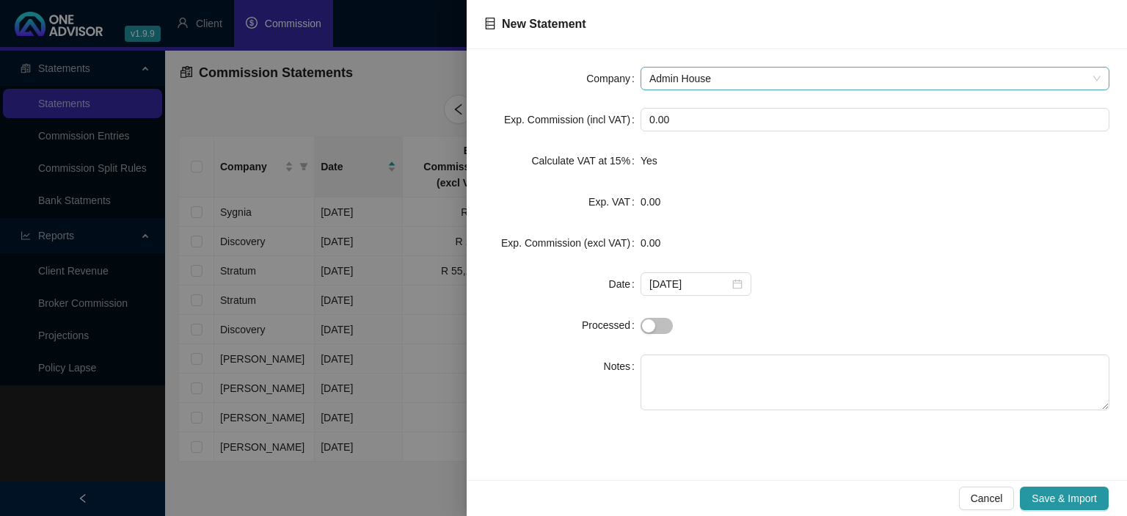
click at [679, 77] on span "Admin House" at bounding box center [874, 79] width 451 height 22
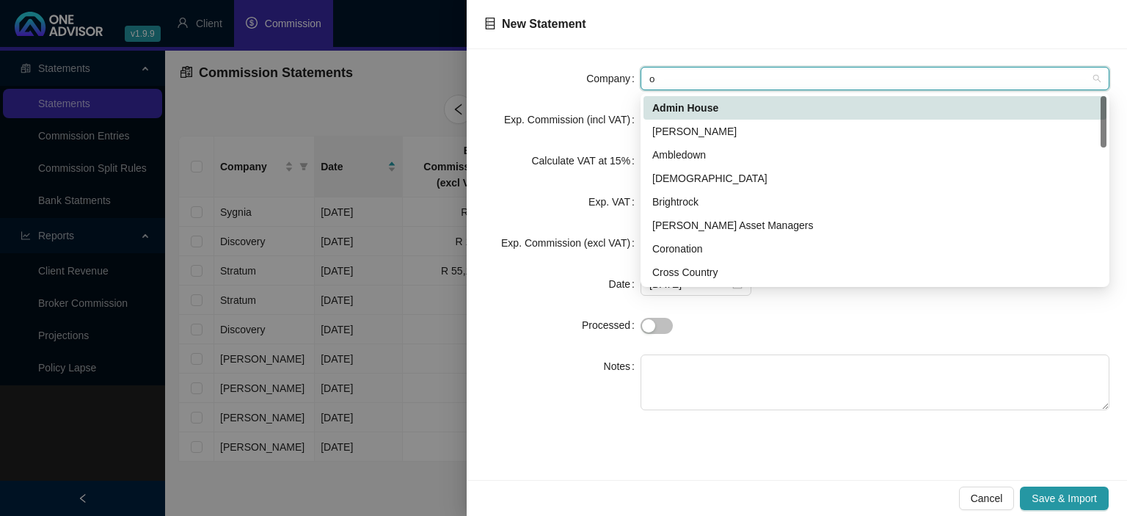
type input "ol"
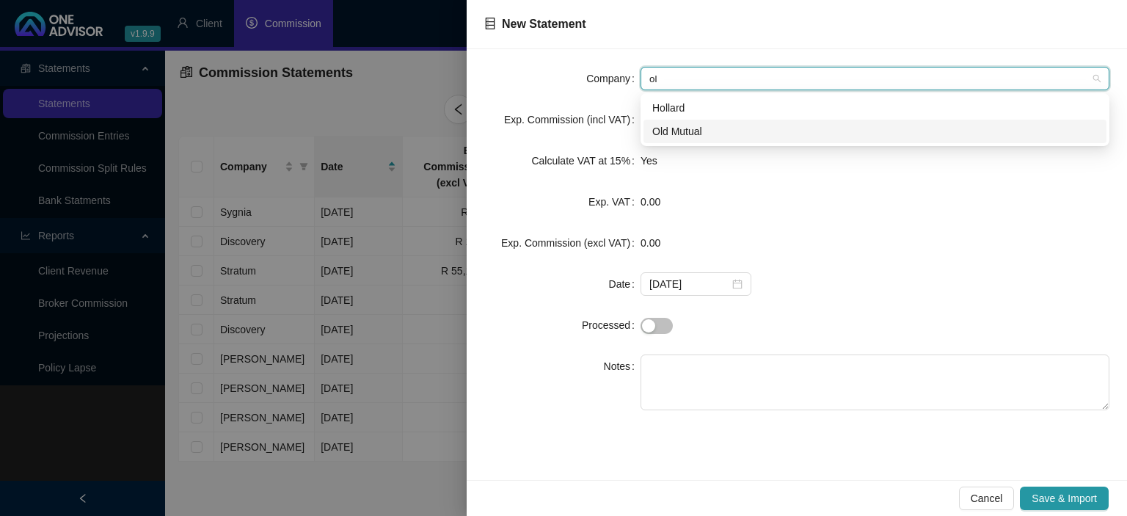
click at [679, 136] on div "Old Mutual" at bounding box center [874, 131] width 445 height 16
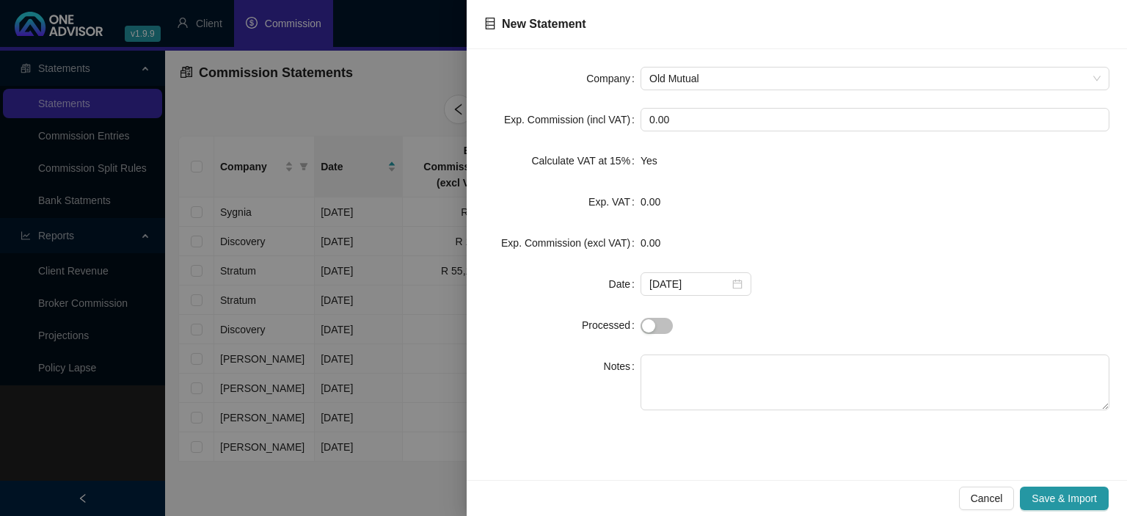
click at [726, 302] on form "Company Old Mutual Exp. Commission (incl VAT) 0.00 Calculate VAT at 15% Yes Exp…" at bounding box center [796, 238] width 625 height 343
click at [731, 286] on div "[DATE]" at bounding box center [695, 284] width 93 height 16
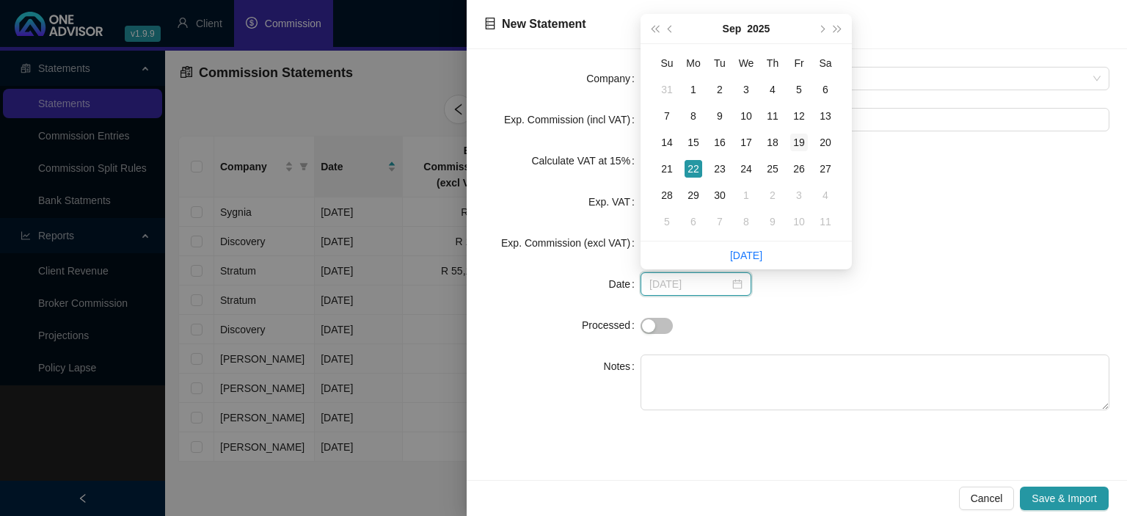
type input "[DATE]"
click at [796, 137] on div "19" at bounding box center [799, 143] width 18 height 18
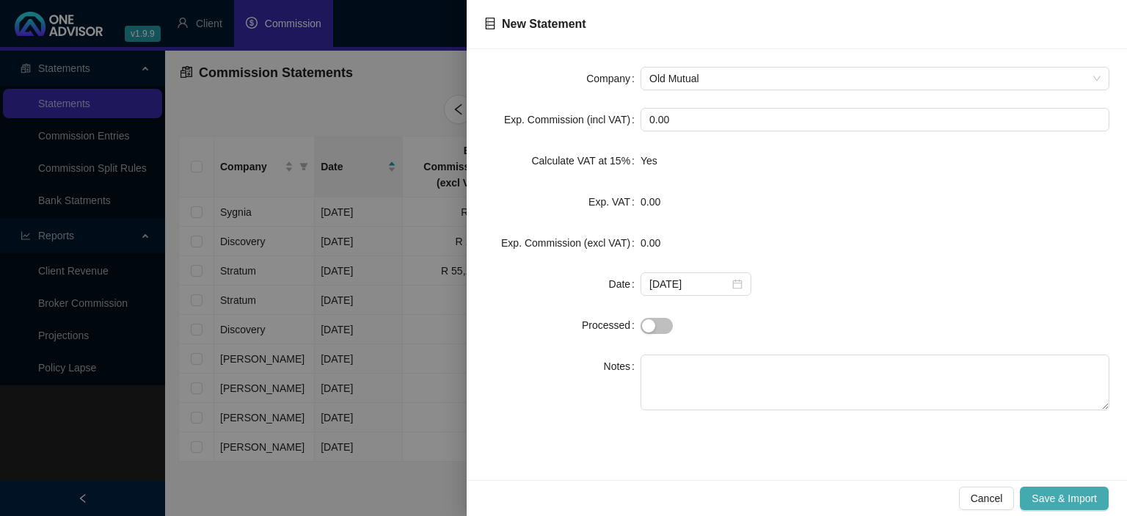
click at [1047, 494] on span "Save & Import" at bounding box center [1064, 498] width 65 height 16
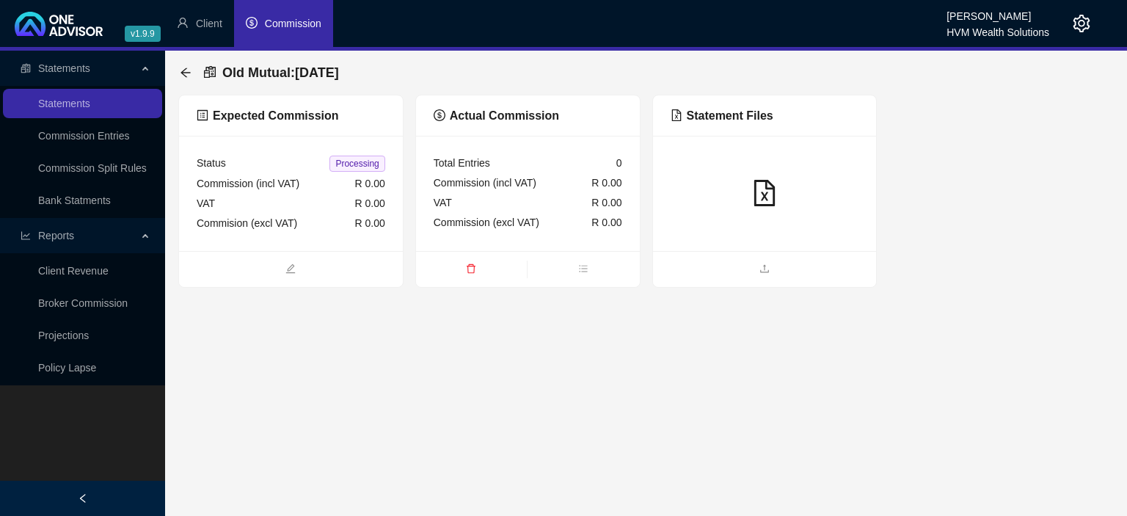
click at [762, 261] on span at bounding box center [765, 269] width 224 height 18
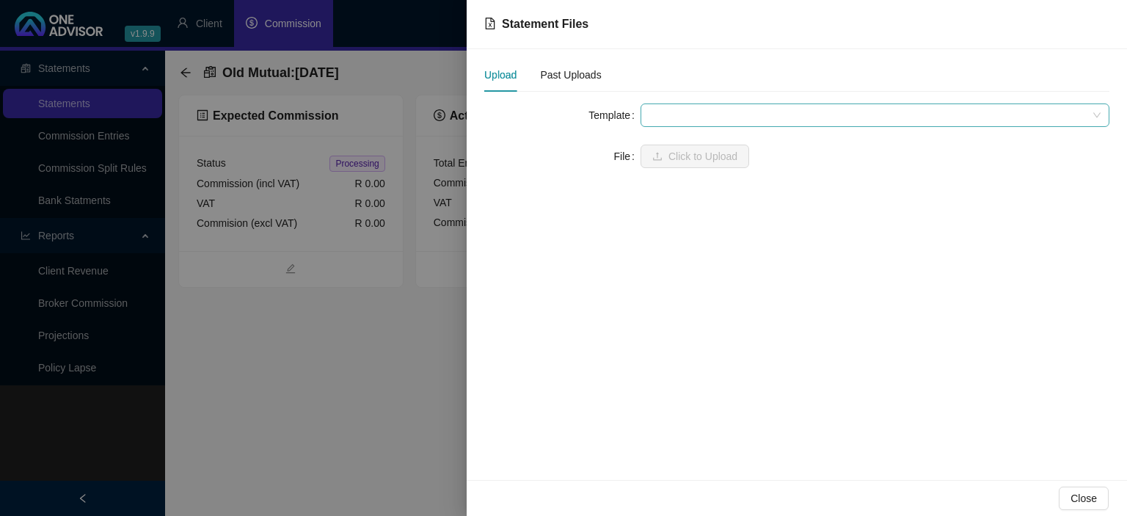
click at [699, 117] on span at bounding box center [874, 115] width 451 height 22
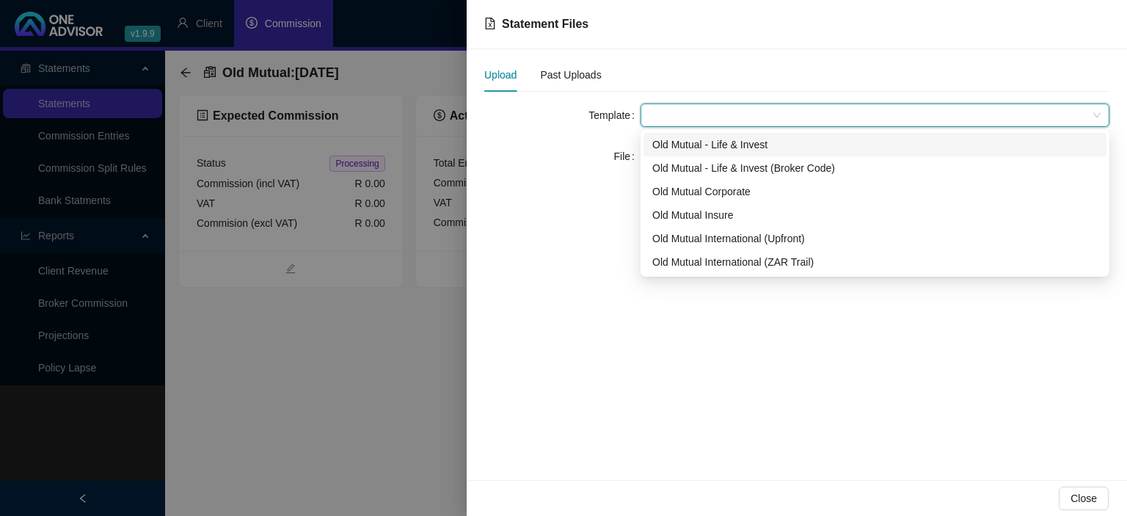
click at [709, 143] on div "Old Mutual - Life & Invest" at bounding box center [874, 144] width 445 height 16
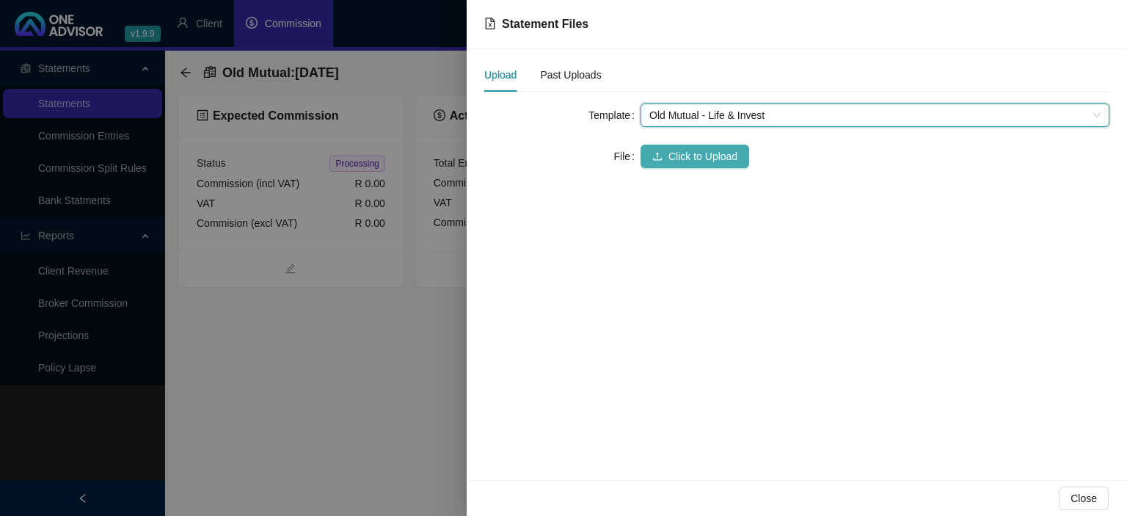
click at [679, 158] on span "Click to Upload" at bounding box center [702, 156] width 69 height 16
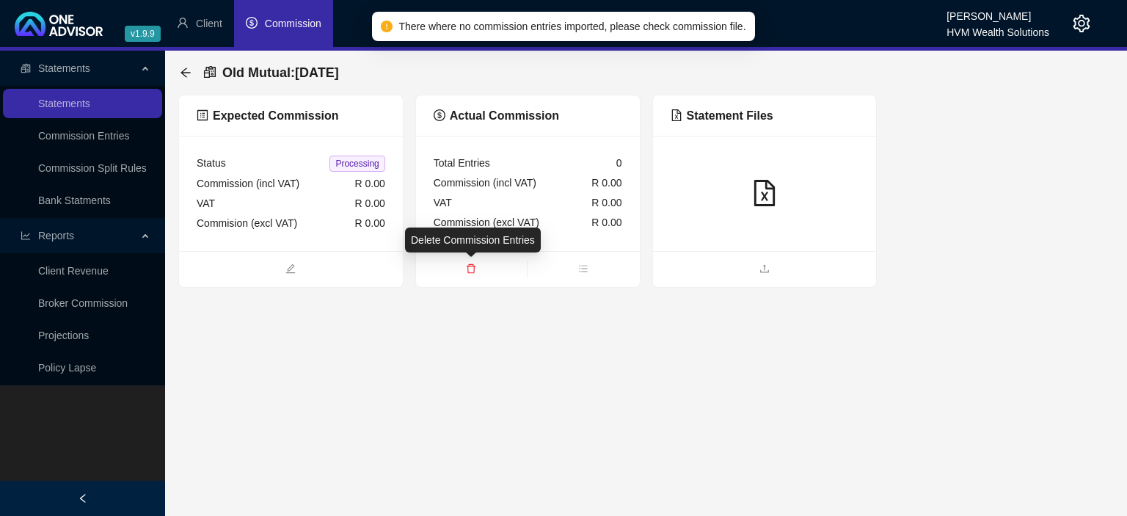
click at [471, 269] on icon "delete" at bounding box center [471, 268] width 10 height 10
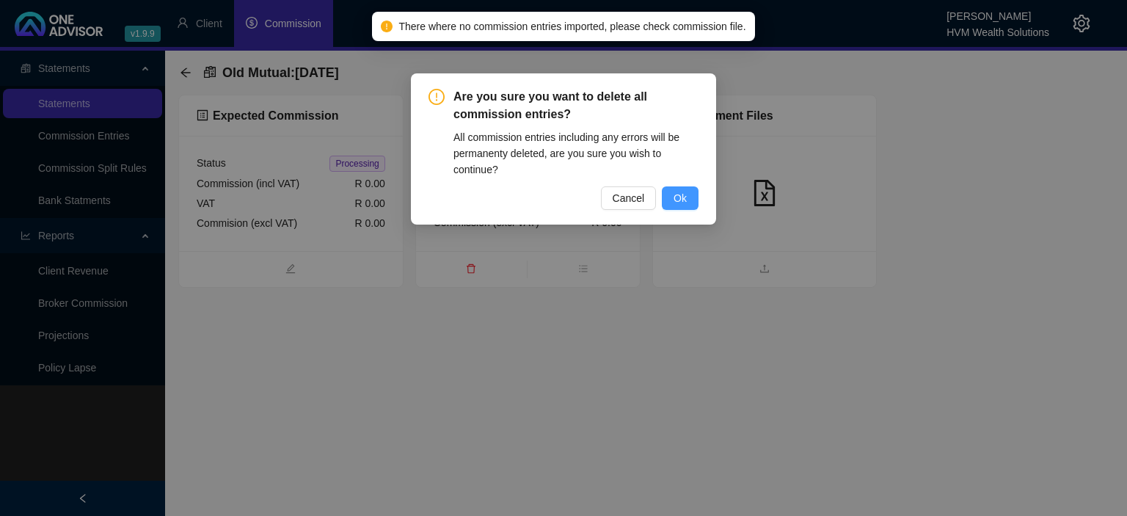
click at [685, 192] on span "Ok" at bounding box center [680, 198] width 13 height 16
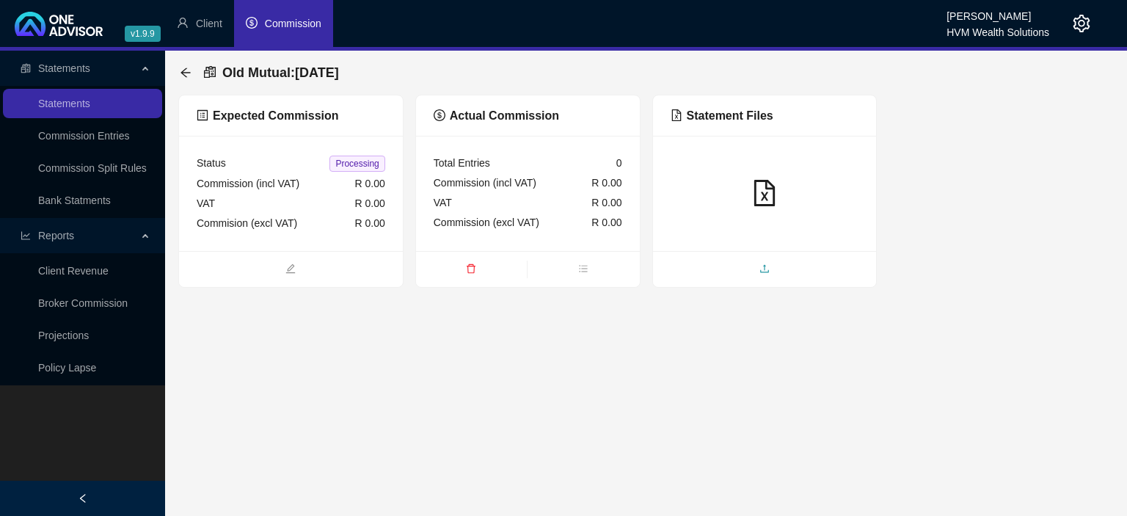
click at [726, 264] on span "upload" at bounding box center [765, 270] width 224 height 16
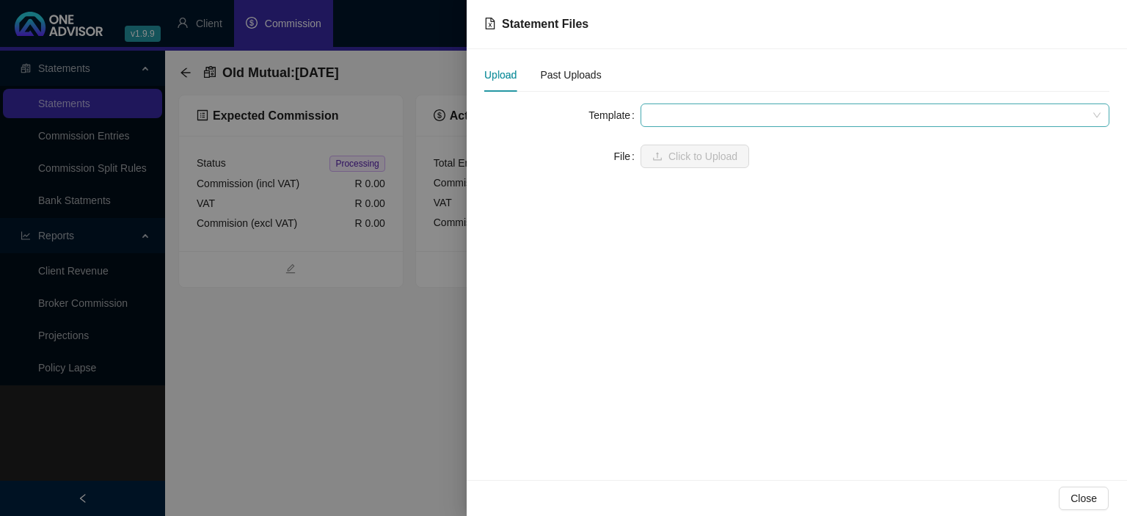
click at [666, 114] on span at bounding box center [874, 115] width 451 height 22
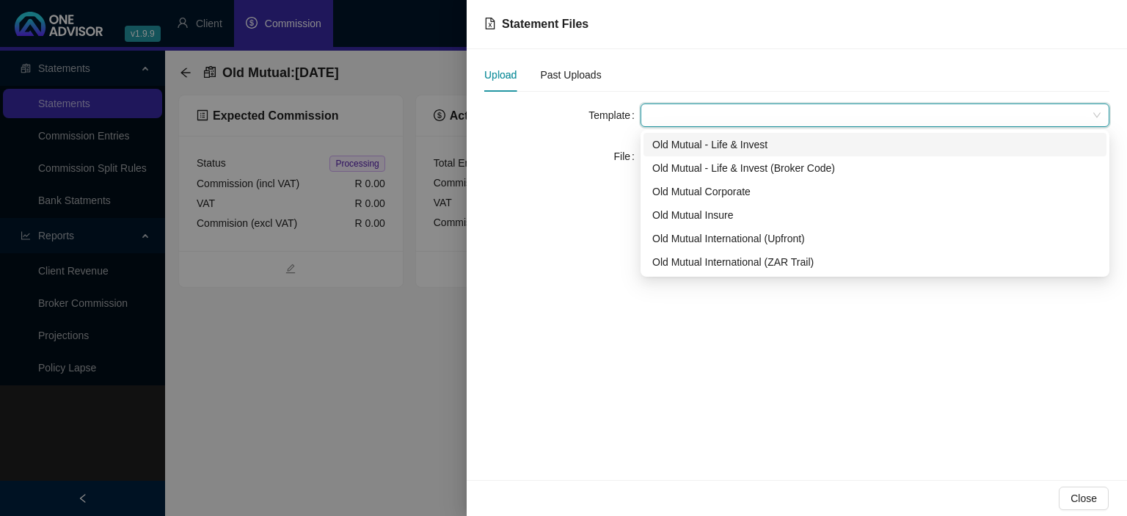
click at [684, 148] on div "Old Mutual - Life & Invest" at bounding box center [874, 144] width 445 height 16
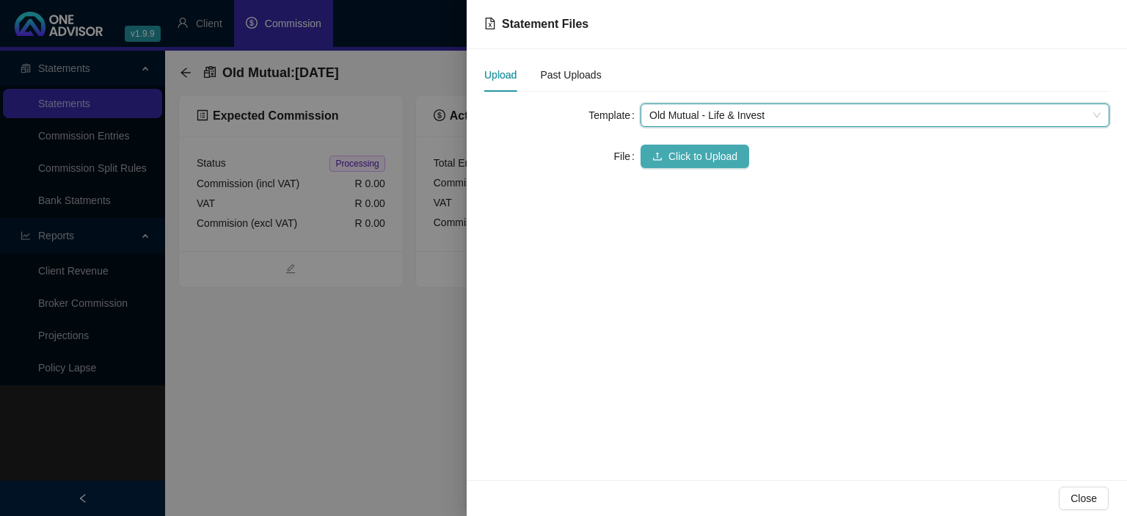
click at [671, 151] on span "Click to Upload" at bounding box center [702, 156] width 69 height 16
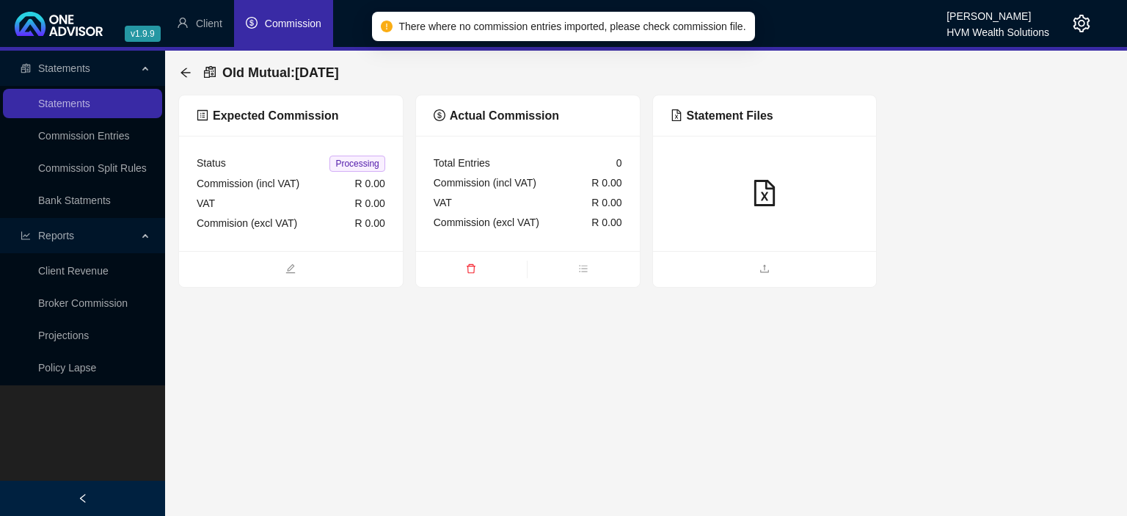
click at [470, 271] on icon "delete" at bounding box center [471, 268] width 10 height 10
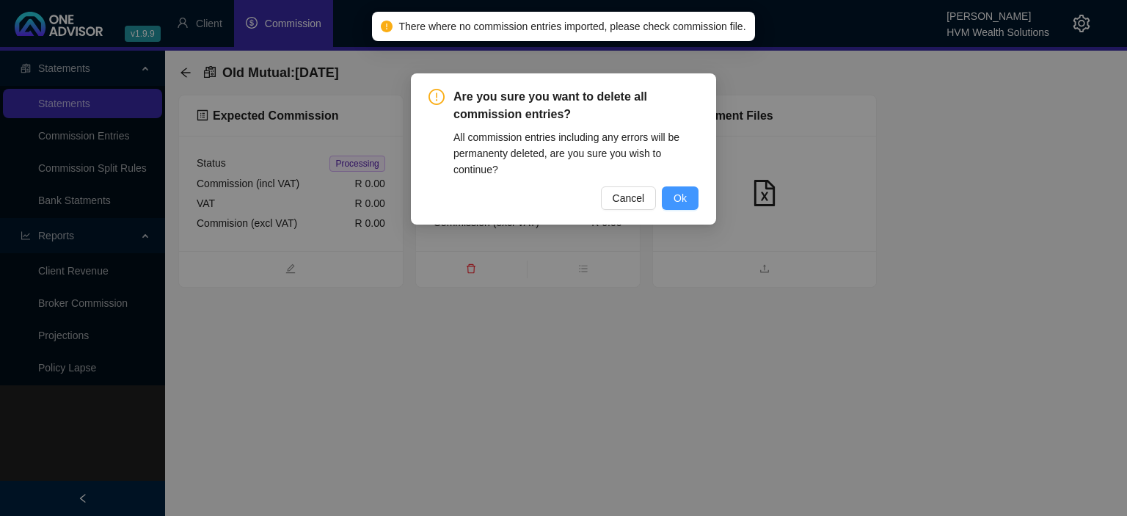
click at [688, 188] on button "Ok" at bounding box center [680, 197] width 37 height 23
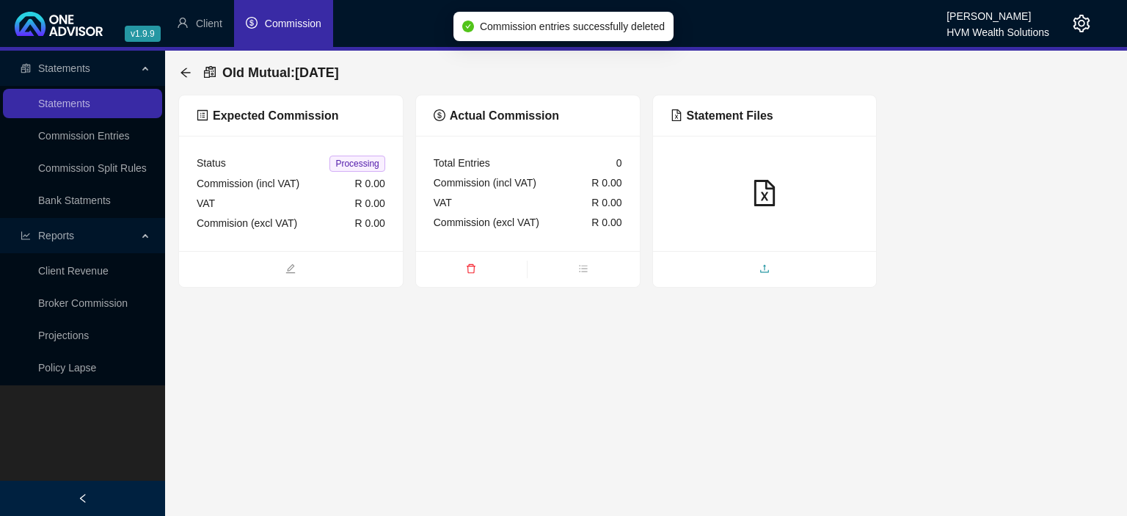
click at [761, 272] on icon "upload" at bounding box center [764, 268] width 9 height 8
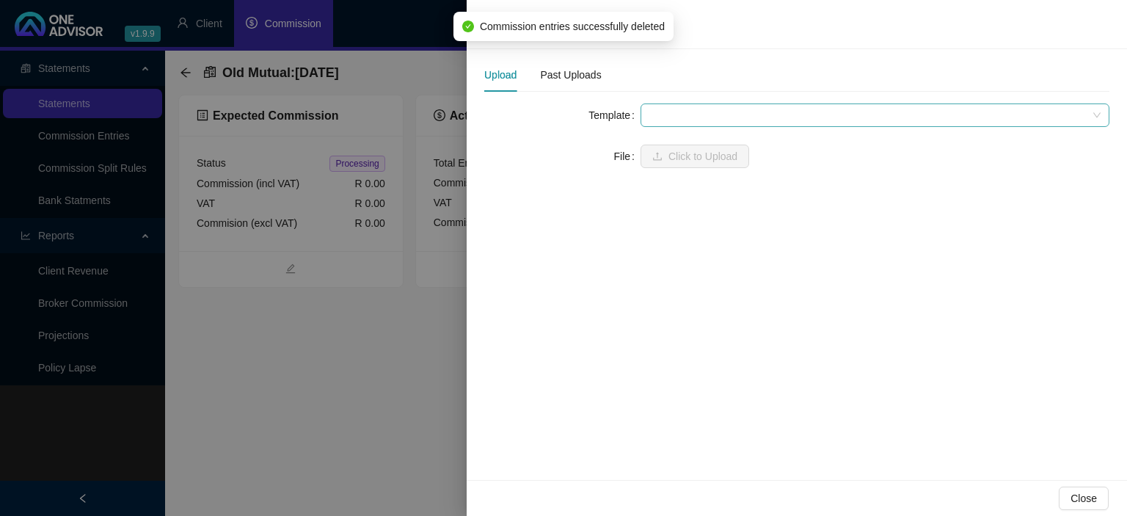
click at [655, 112] on span at bounding box center [874, 115] width 451 height 22
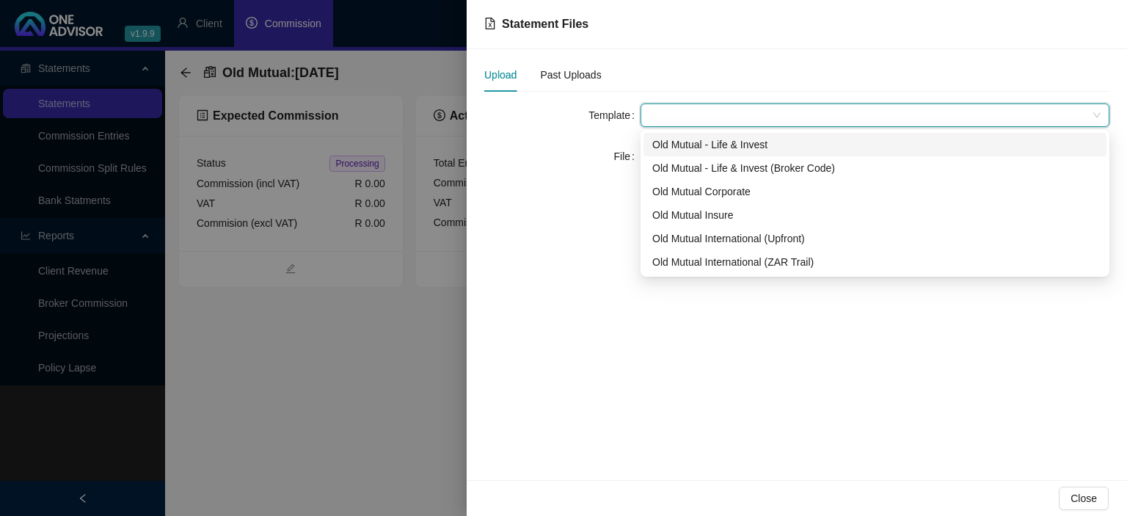
click at [704, 147] on div "Old Mutual - Life & Invest" at bounding box center [874, 144] width 445 height 16
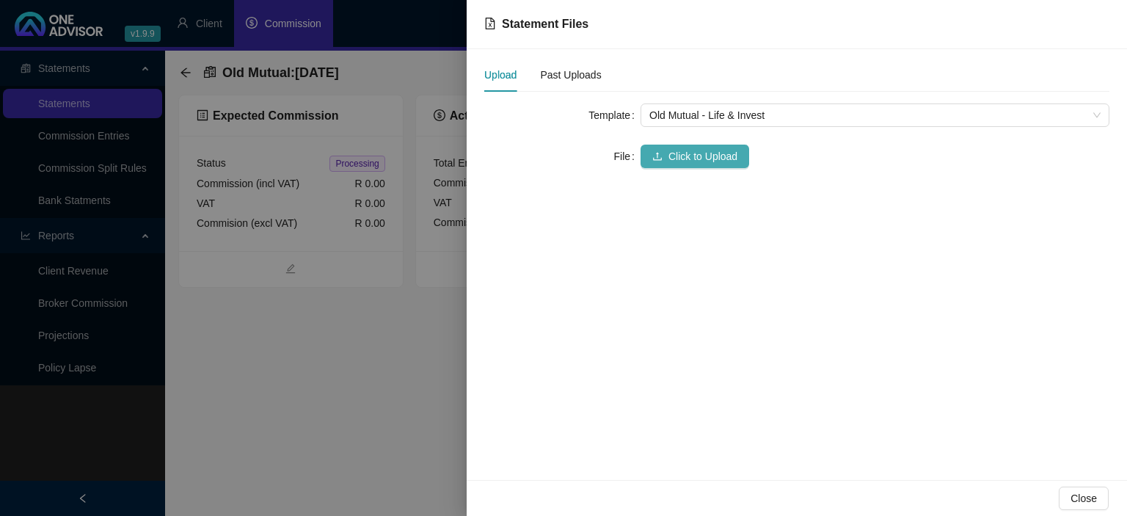
click at [698, 155] on span "Click to Upload" at bounding box center [702, 156] width 69 height 16
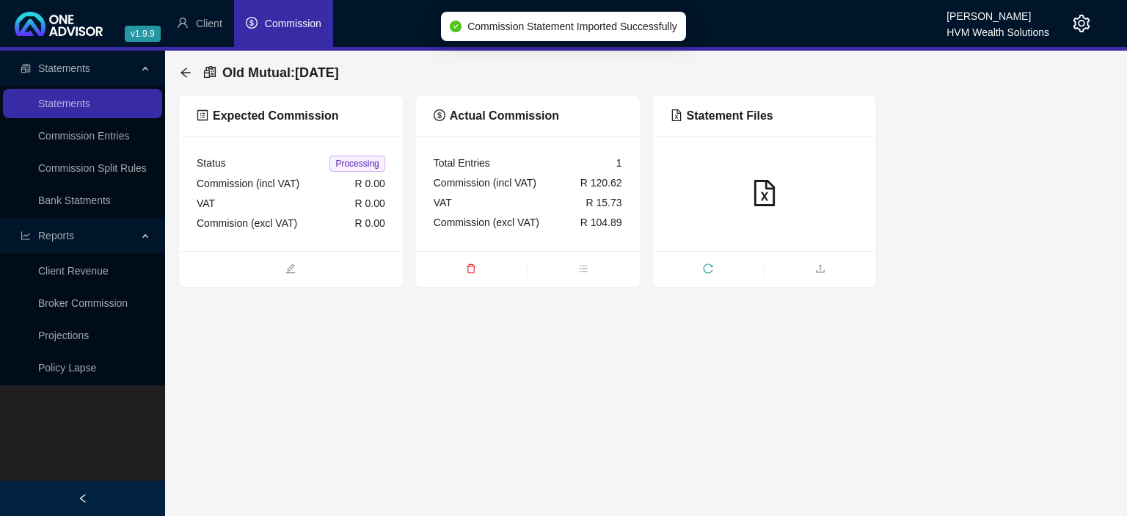
click at [471, 270] on icon "delete" at bounding box center [471, 268] width 10 height 10
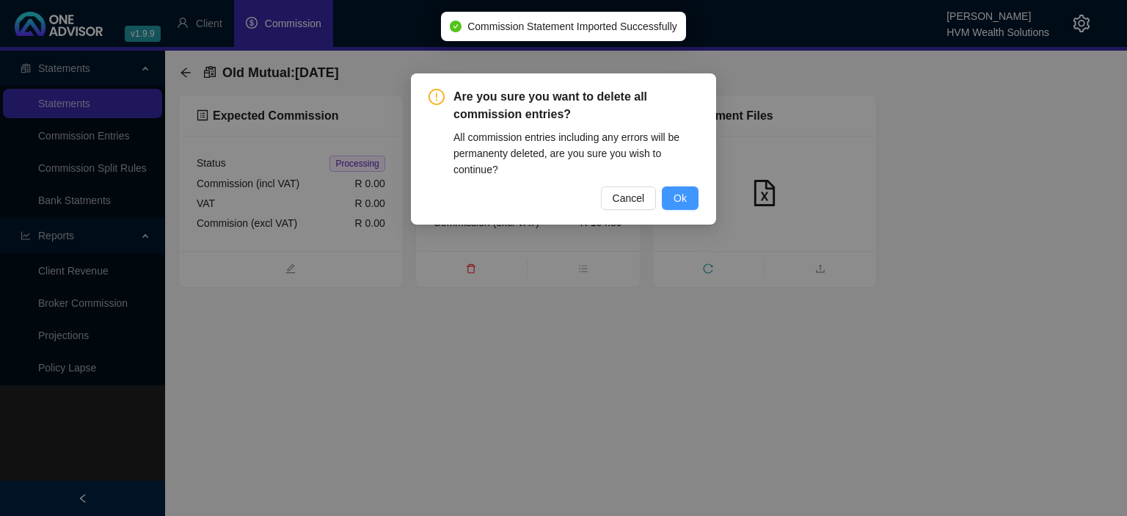
click at [685, 187] on button "Ok" at bounding box center [680, 197] width 37 height 23
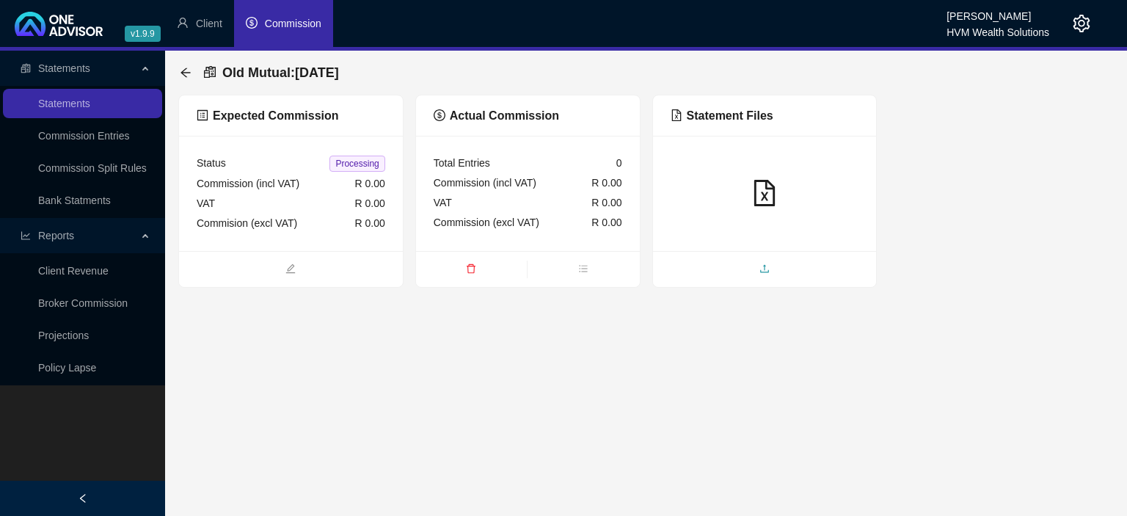
click at [770, 275] on span "upload" at bounding box center [765, 270] width 224 height 16
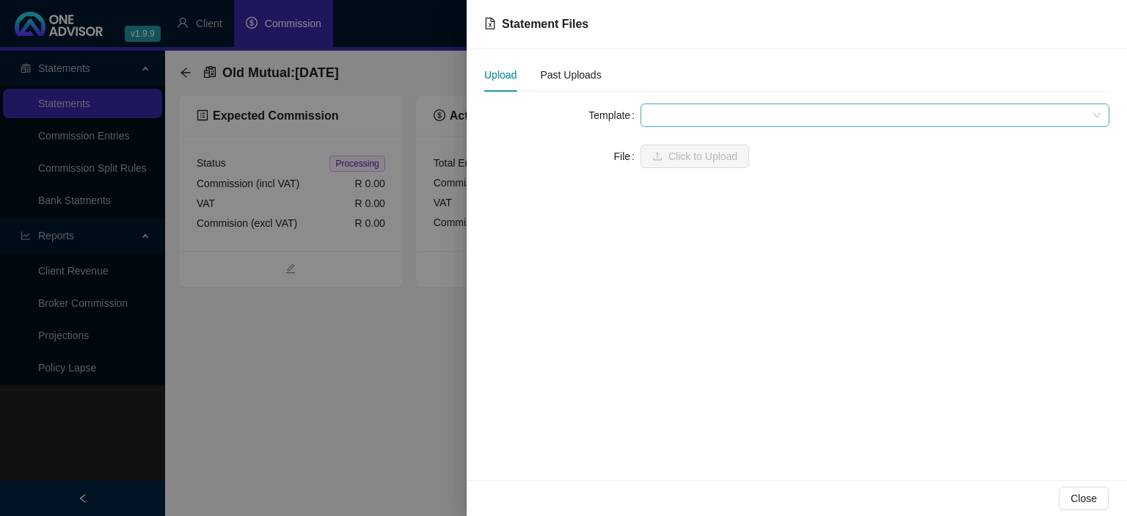
click at [711, 112] on span at bounding box center [874, 115] width 451 height 22
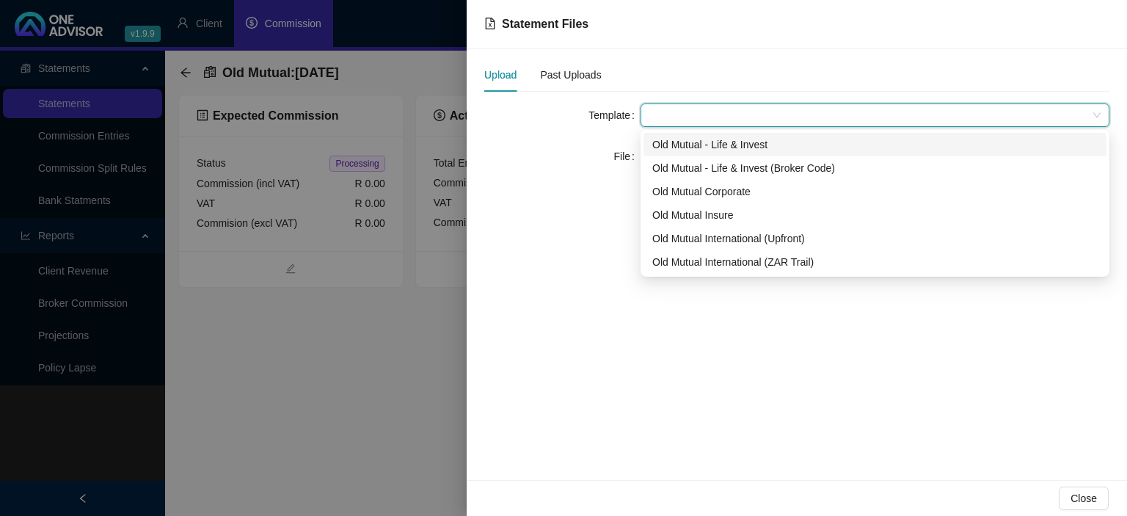
click at [718, 150] on div "Old Mutual - Life & Invest" at bounding box center [874, 144] width 445 height 16
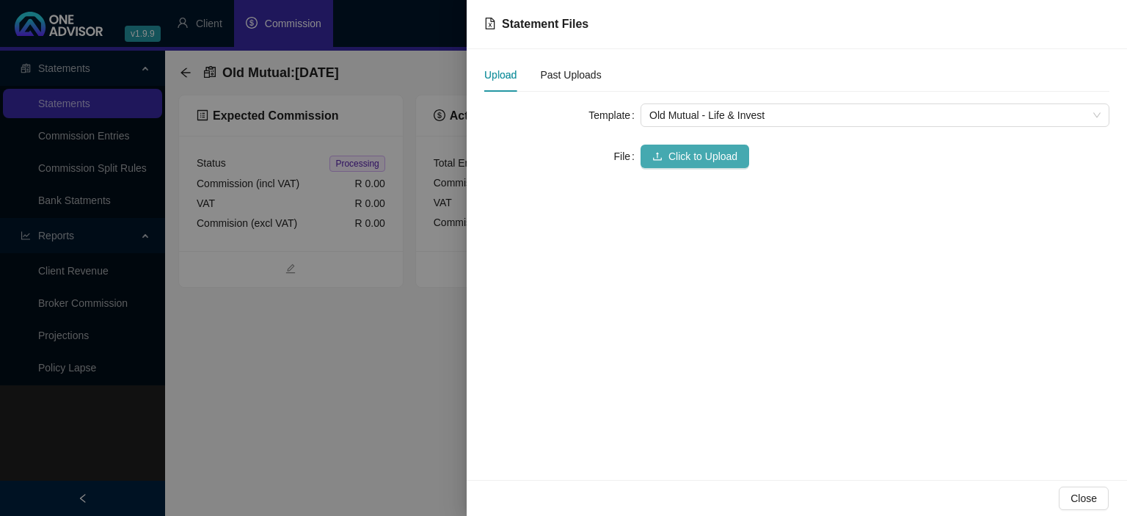
click at [709, 154] on span "Click to Upload" at bounding box center [702, 156] width 69 height 16
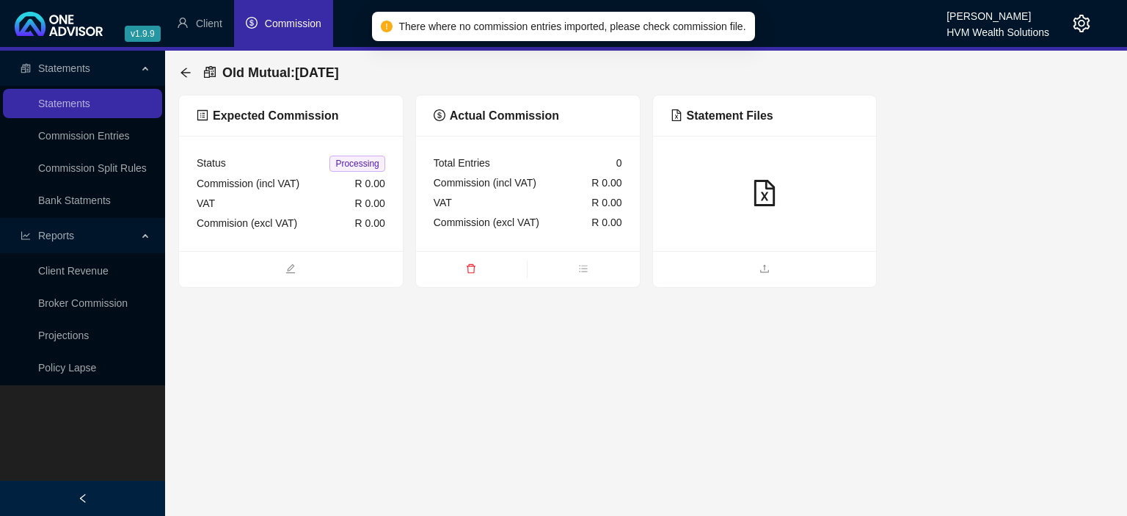
click at [471, 269] on icon "delete" at bounding box center [471, 268] width 10 height 10
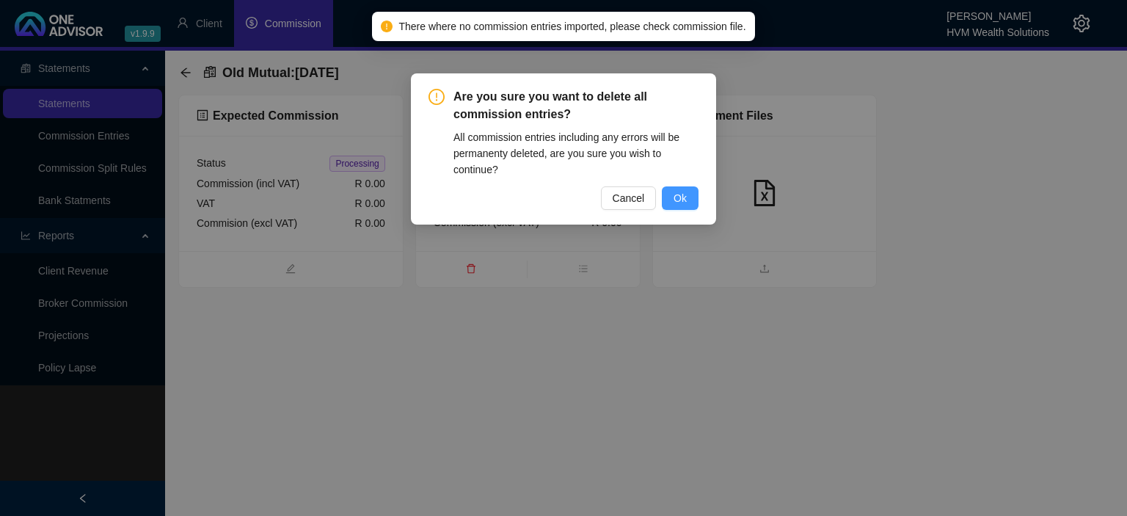
click at [676, 197] on span "Ok" at bounding box center [680, 198] width 13 height 16
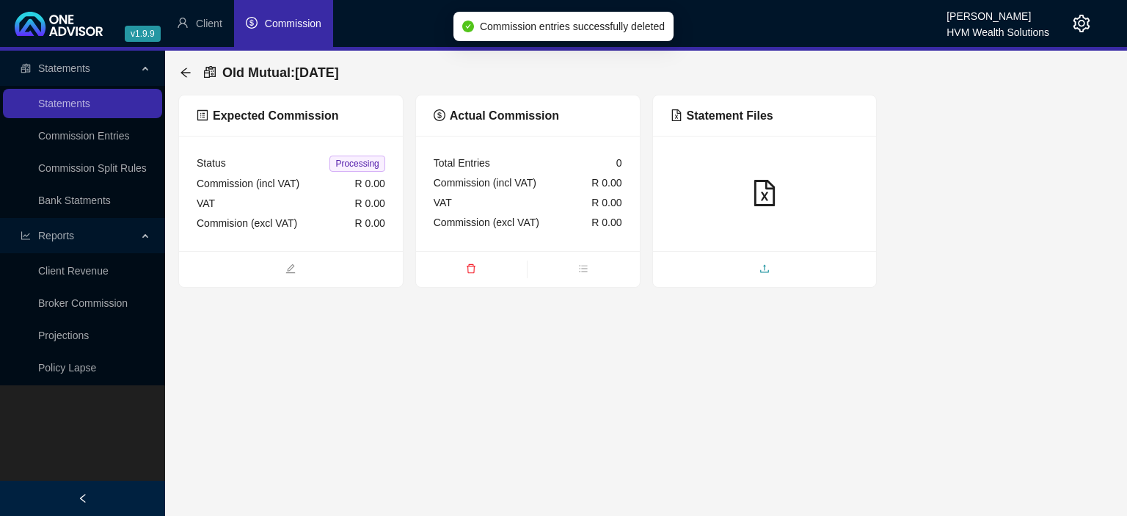
click at [742, 266] on span "upload" at bounding box center [765, 270] width 224 height 16
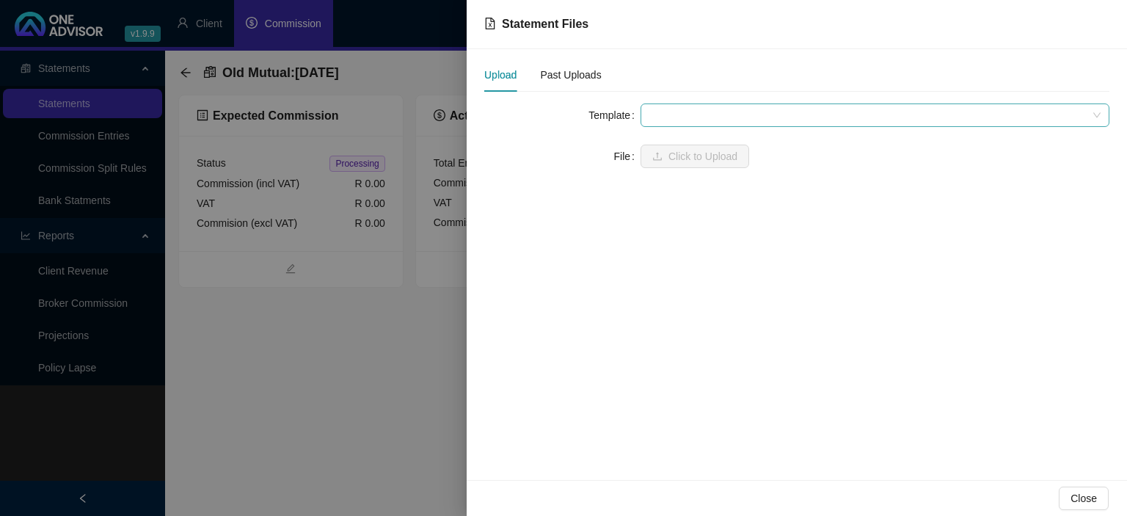
click at [687, 112] on span at bounding box center [874, 115] width 451 height 22
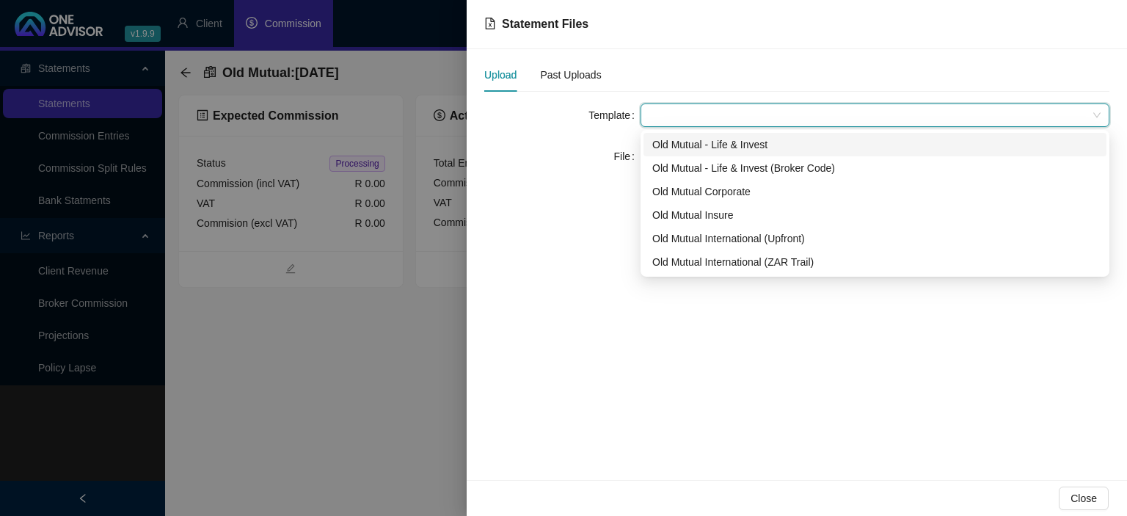
click at [700, 151] on div "Old Mutual - Life & Invest" at bounding box center [874, 144] width 445 height 16
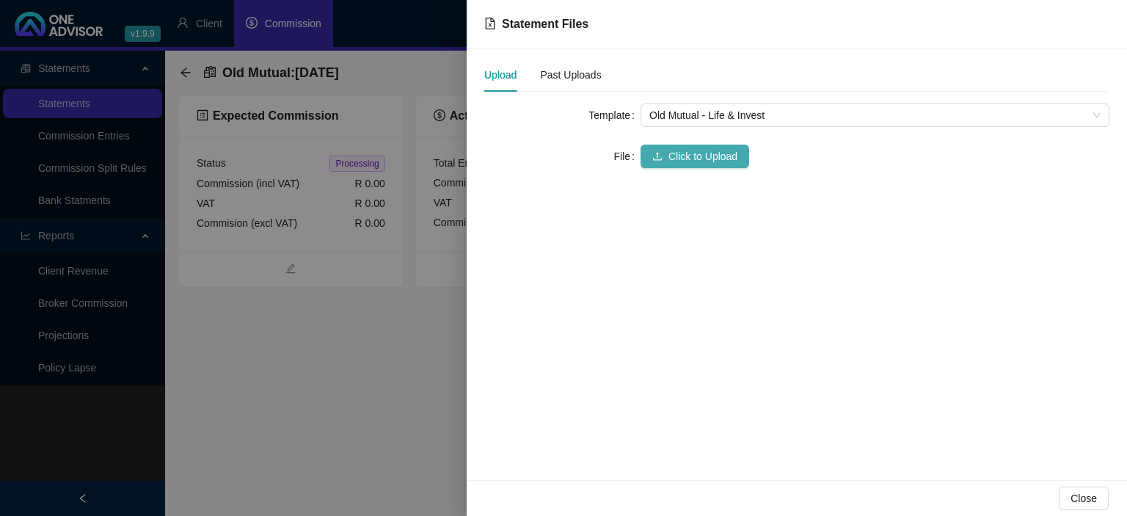
click at [696, 151] on span "Click to Upload" at bounding box center [702, 156] width 69 height 16
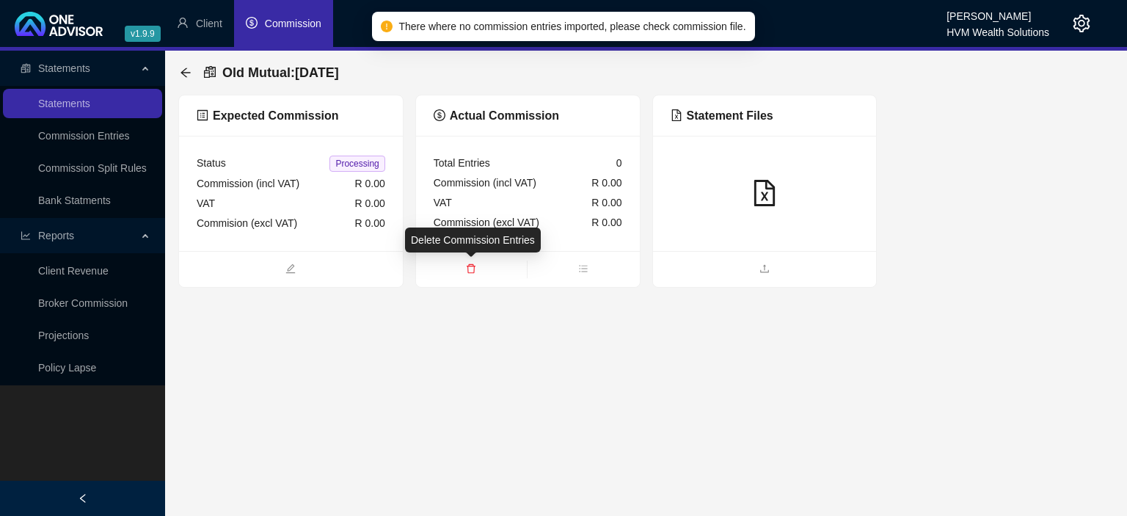
click at [467, 266] on icon "delete" at bounding box center [471, 268] width 10 height 10
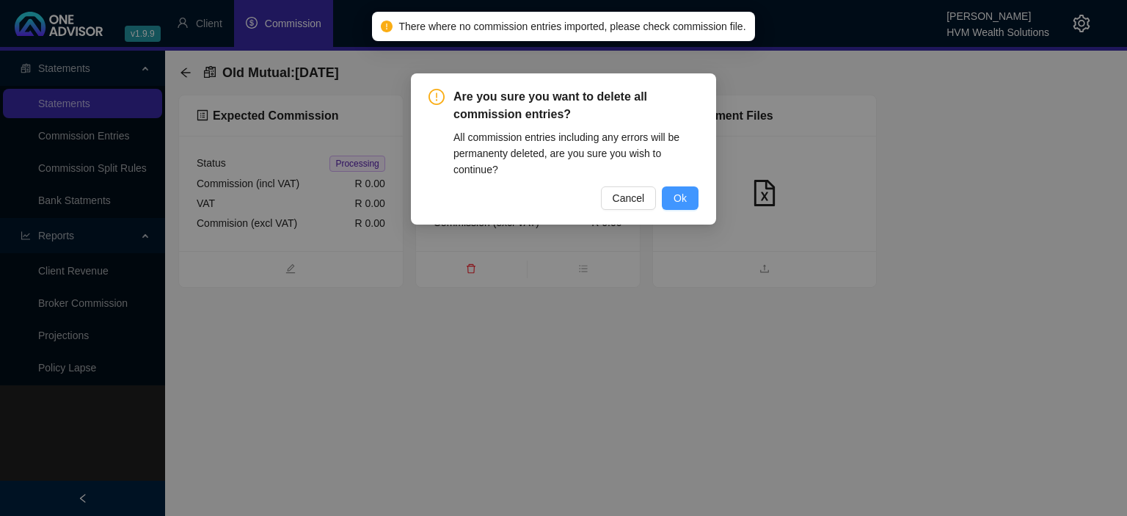
click at [674, 205] on button "Ok" at bounding box center [680, 197] width 37 height 23
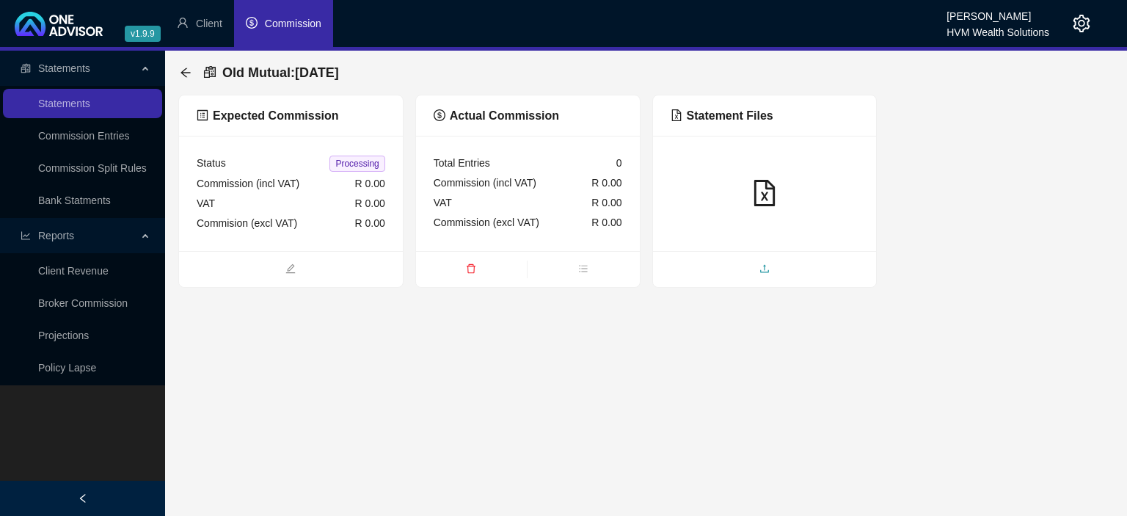
click at [765, 263] on span "upload" at bounding box center [765, 270] width 224 height 16
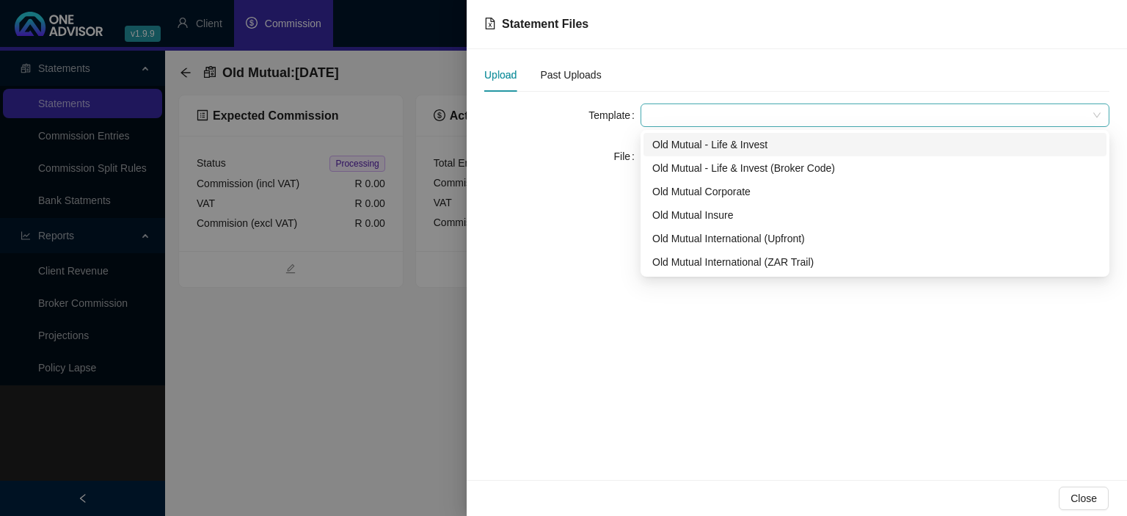
click at [718, 103] on div at bounding box center [875, 114] width 469 height 23
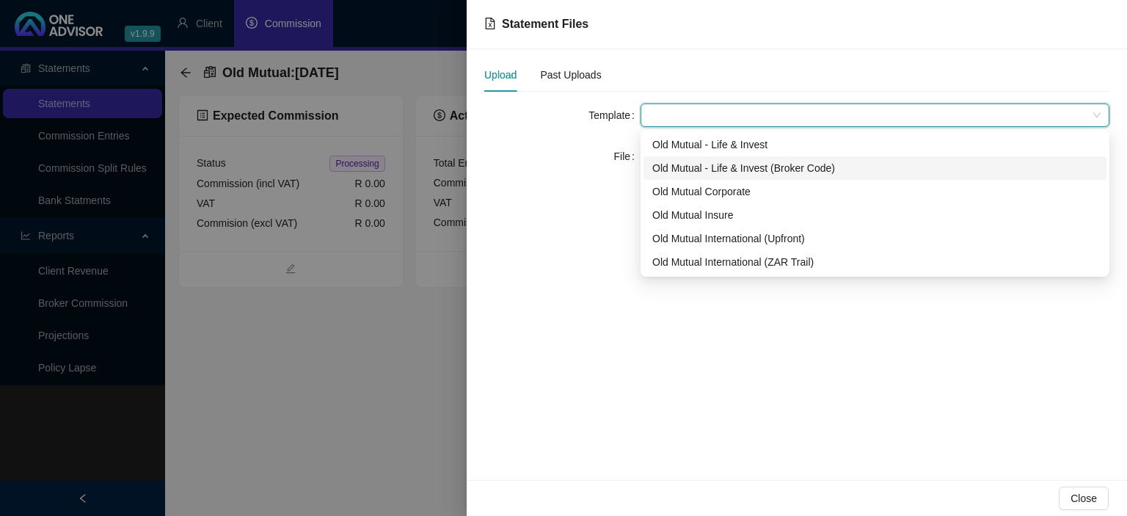
click at [707, 173] on div "Old Mutual - Life & Invest (Broker Code)" at bounding box center [874, 168] width 445 height 16
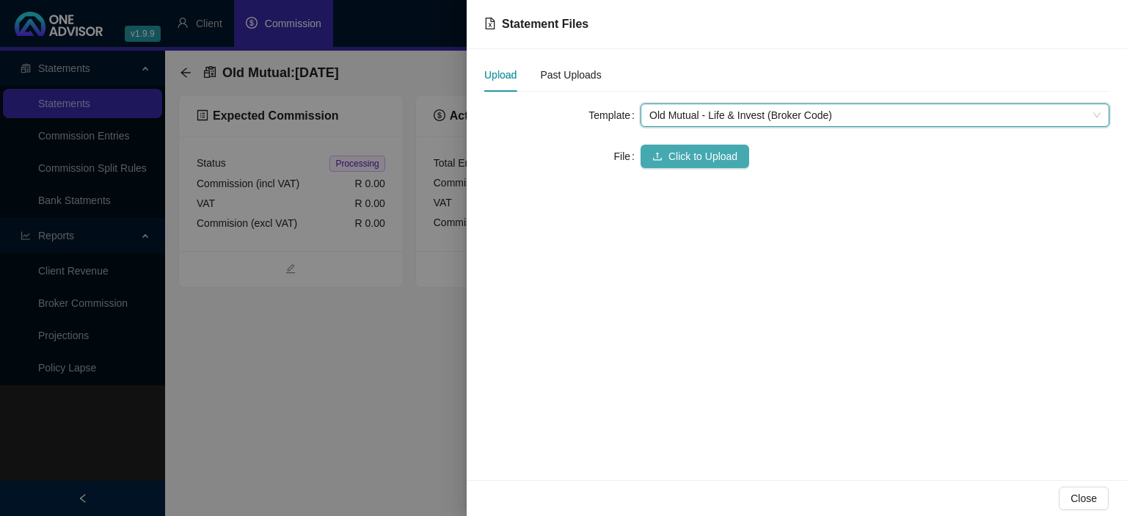
click at [702, 159] on span "Click to Upload" at bounding box center [702, 156] width 69 height 16
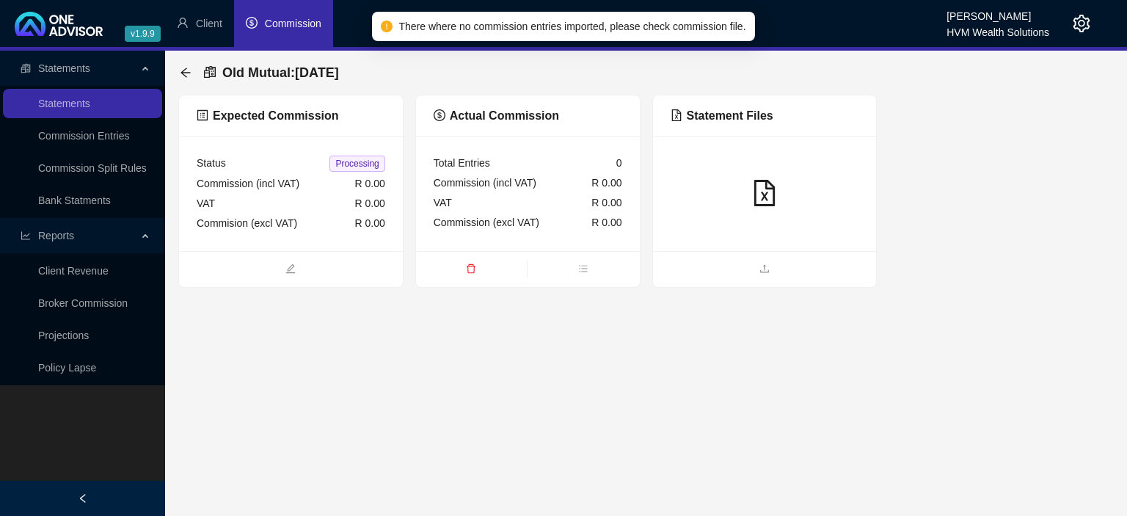
click at [477, 271] on span "delete" at bounding box center [471, 270] width 111 height 16
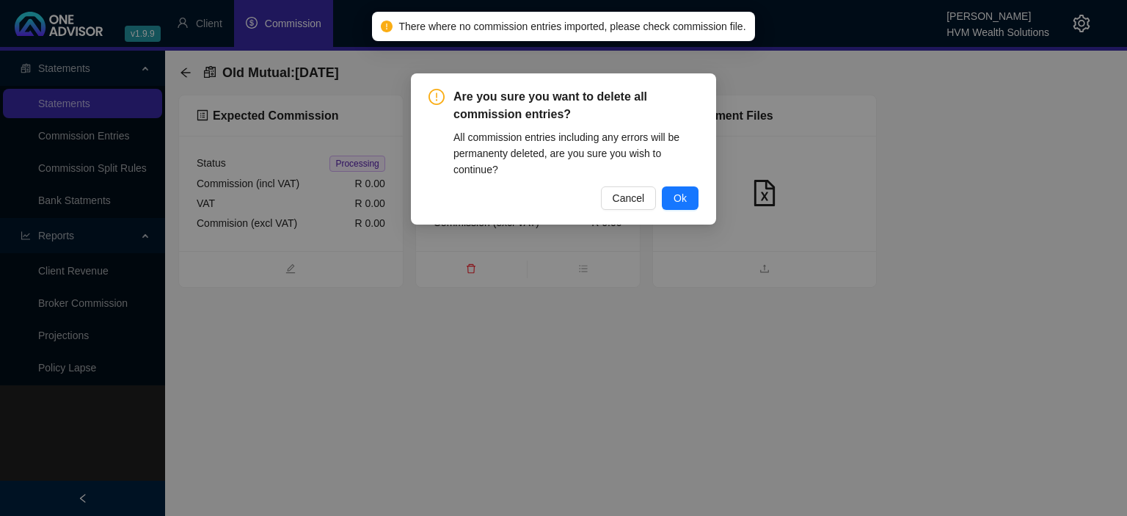
click at [701, 204] on div "Are you sure you want to delete all commission entries? All commission entries …" at bounding box center [563, 148] width 305 height 151
click at [685, 202] on span "Ok" at bounding box center [680, 198] width 13 height 16
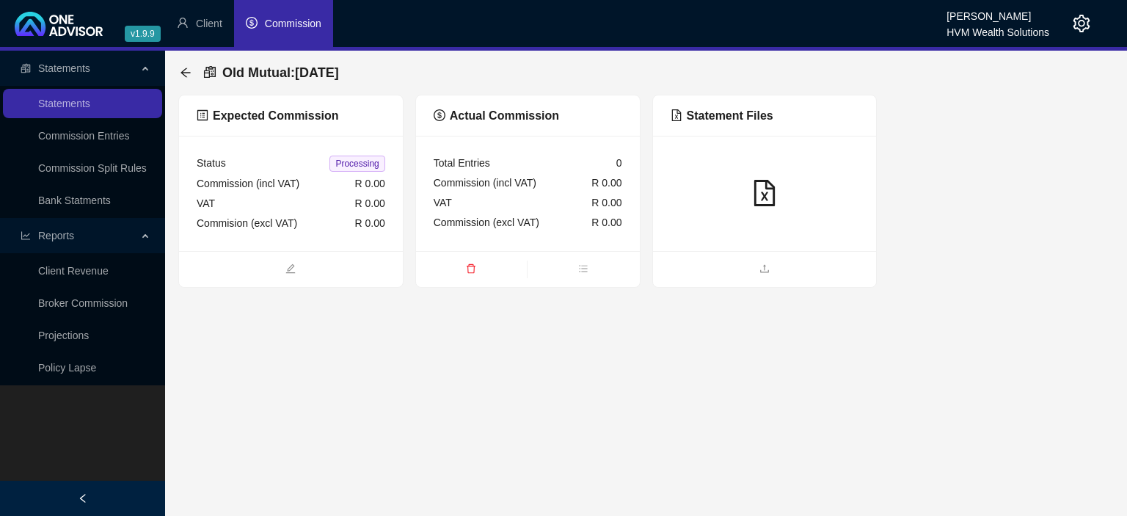
click at [734, 280] on ul at bounding box center [765, 269] width 224 height 36
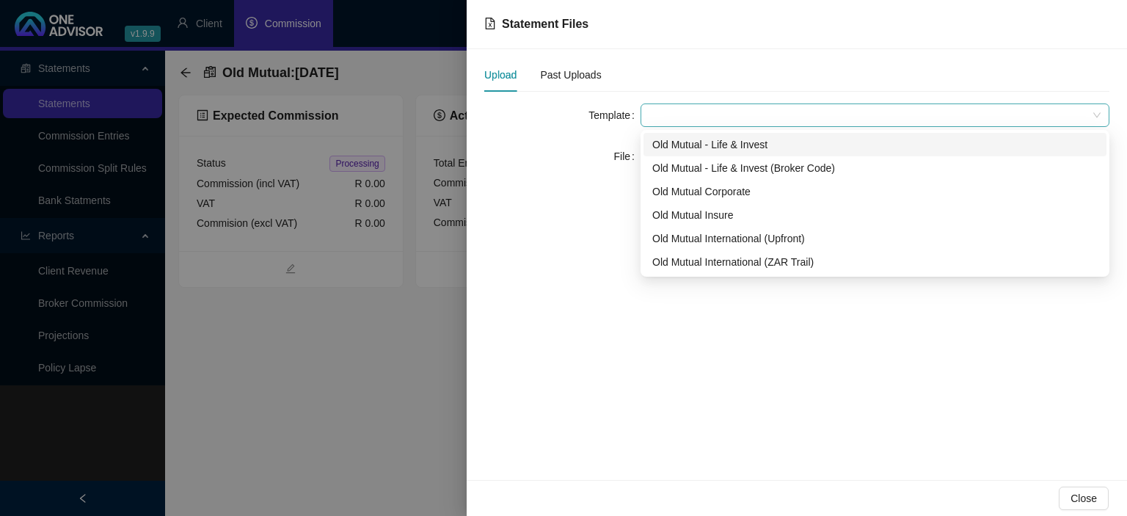
click at [712, 123] on span at bounding box center [874, 115] width 451 height 22
click at [703, 148] on div "Old Mutual - Life & Invest" at bounding box center [874, 144] width 445 height 16
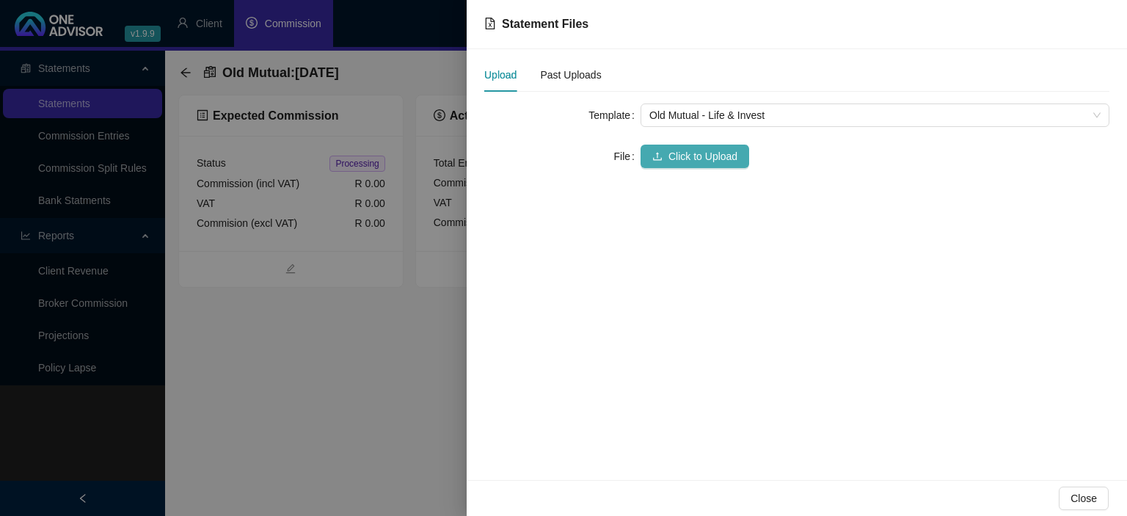
click at [695, 163] on span "Click to Upload" at bounding box center [702, 156] width 69 height 16
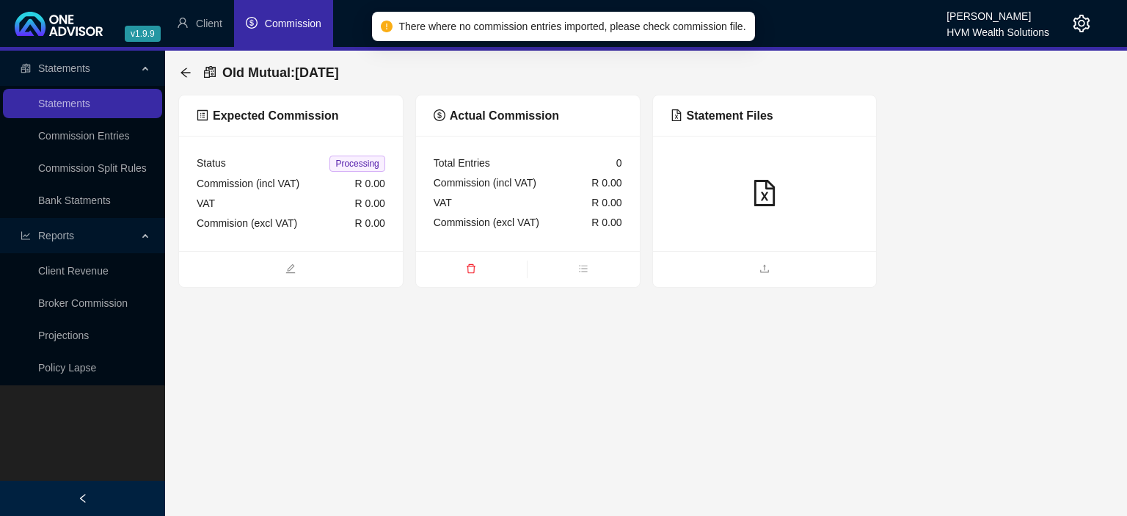
click at [471, 266] on icon "delete" at bounding box center [471, 269] width 9 height 10
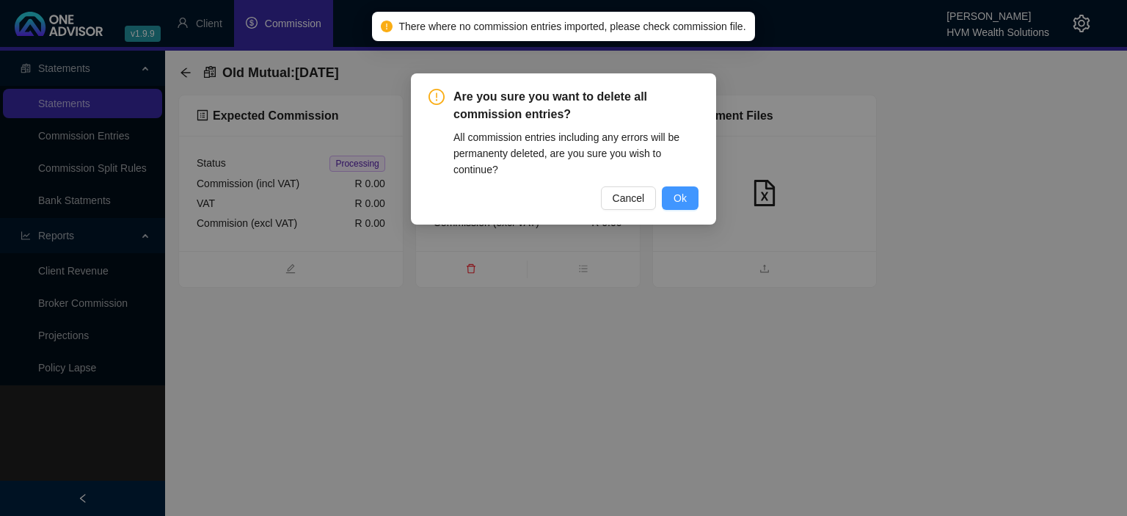
click at [684, 203] on span "Ok" at bounding box center [680, 198] width 13 height 16
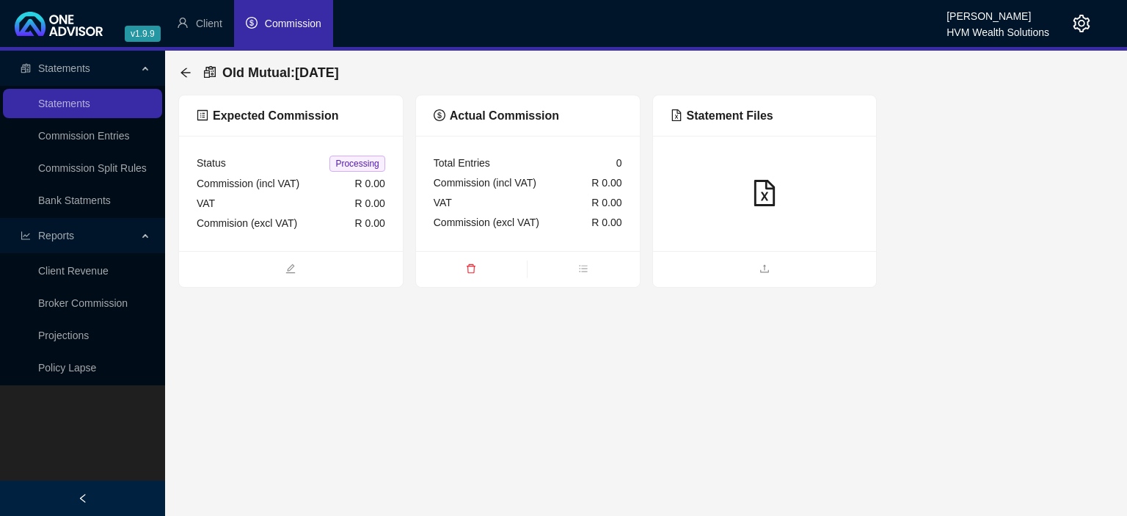
click at [744, 255] on ul at bounding box center [765, 269] width 224 height 36
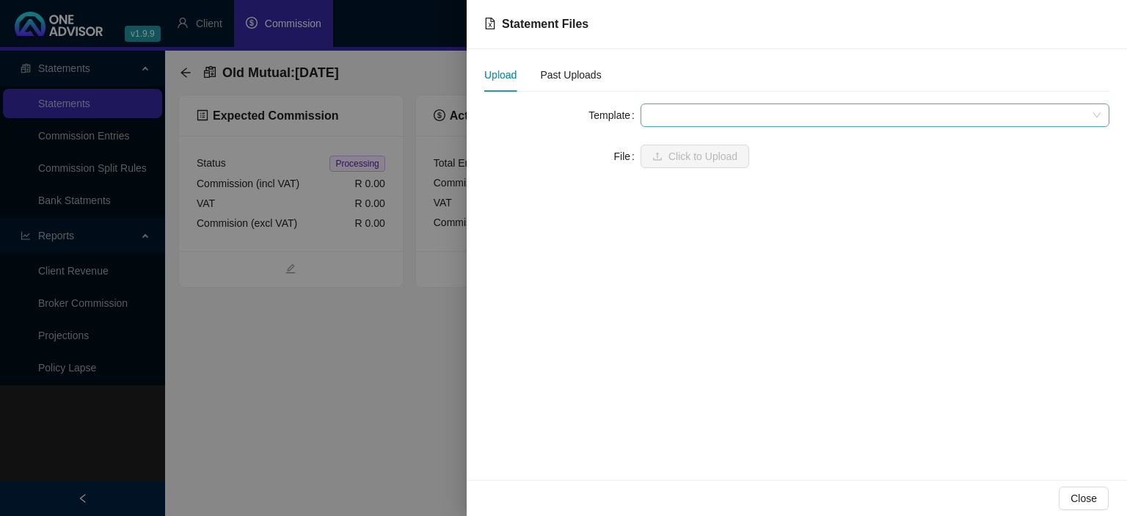
click at [707, 119] on span at bounding box center [874, 115] width 451 height 22
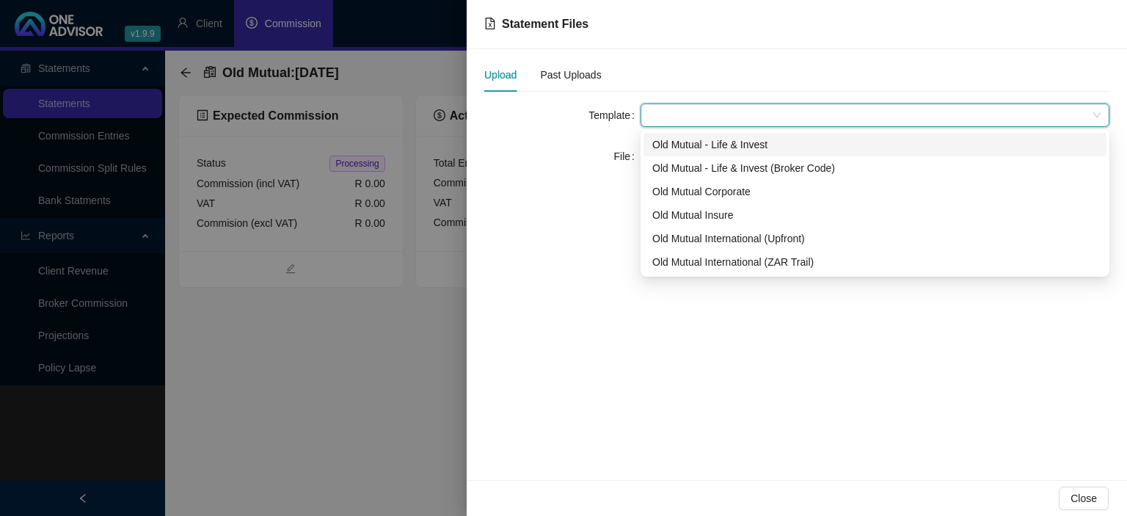
click at [707, 151] on div "Old Mutual - Life & Invest" at bounding box center [874, 144] width 445 height 16
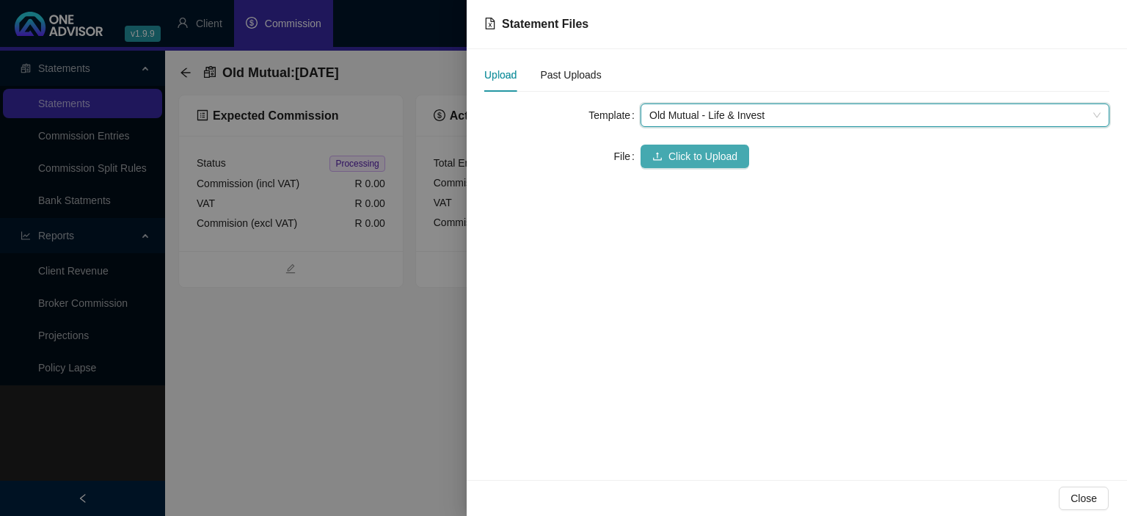
click at [703, 161] on span "Click to Upload" at bounding box center [702, 156] width 69 height 16
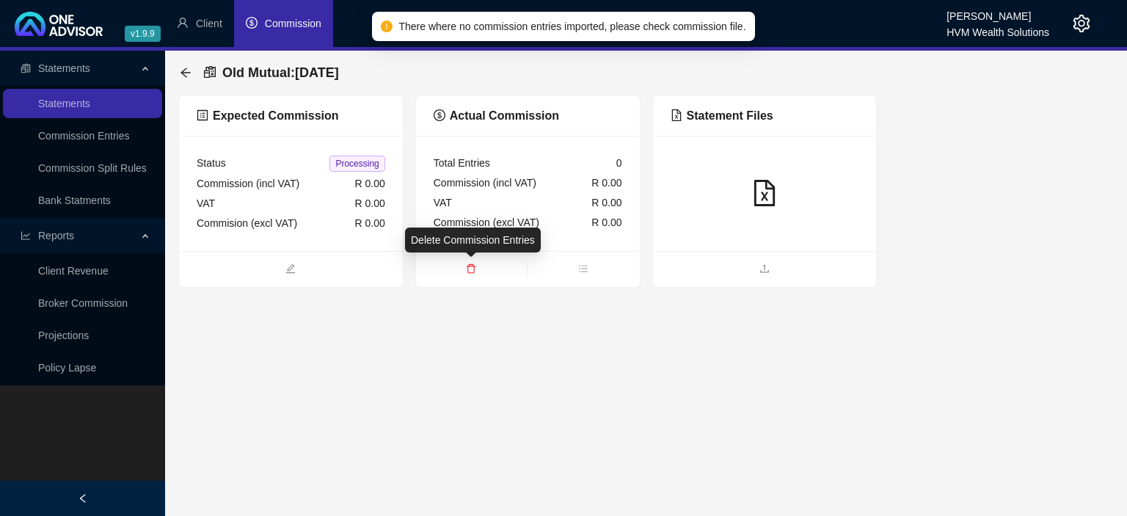
click at [472, 269] on icon "delete" at bounding box center [471, 268] width 10 height 10
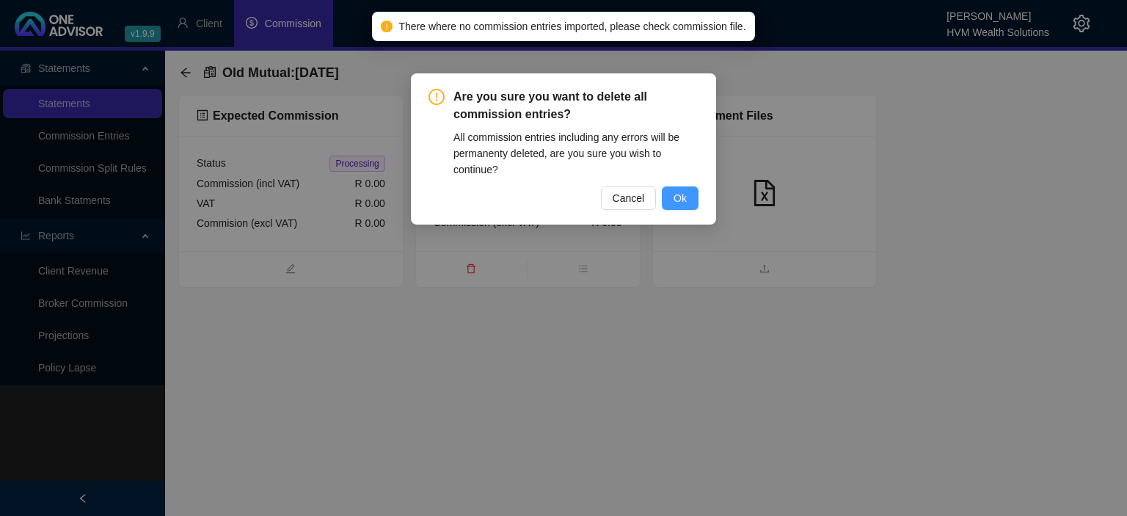
click at [674, 196] on button "Ok" at bounding box center [680, 197] width 37 height 23
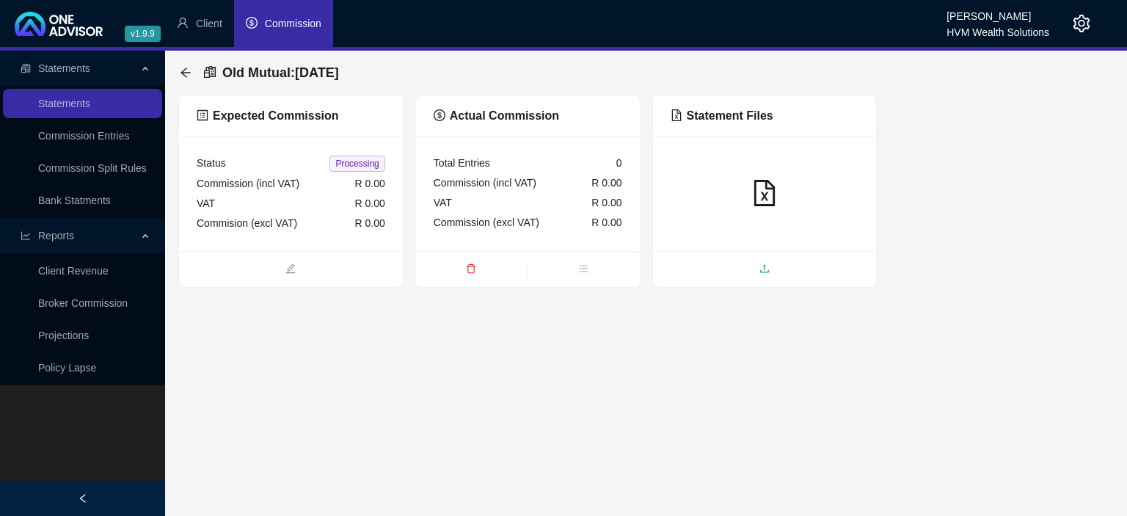
click at [735, 269] on span "upload" at bounding box center [765, 270] width 224 height 16
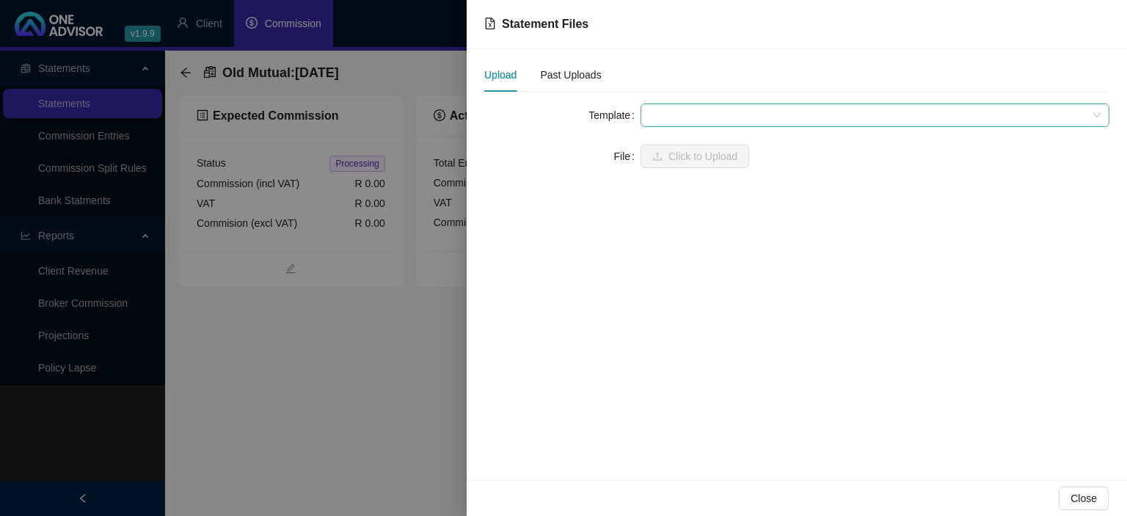
click at [706, 113] on span at bounding box center [874, 115] width 451 height 22
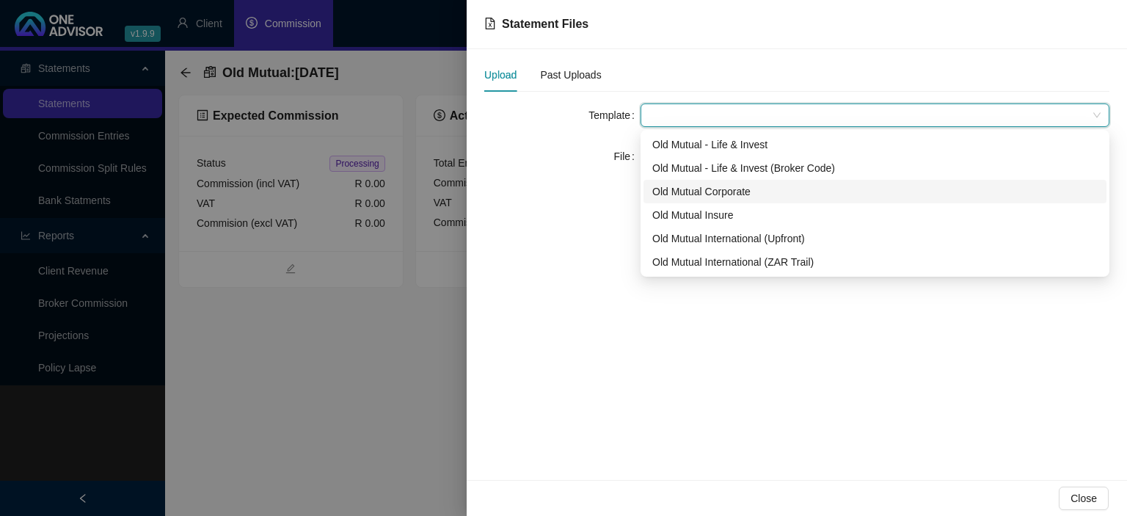
click at [709, 193] on div "Old Mutual Corporate" at bounding box center [874, 191] width 445 height 16
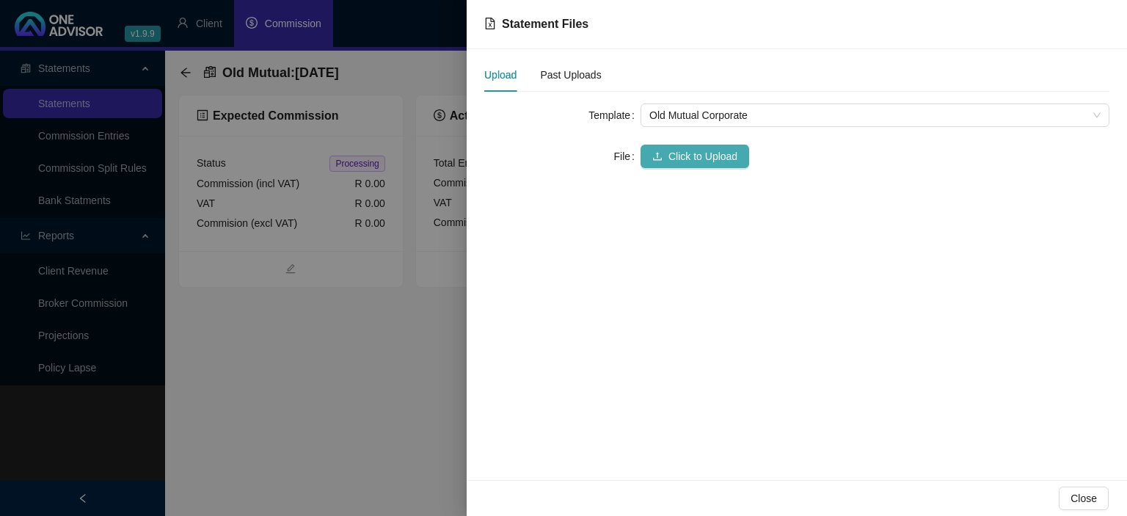
click at [696, 155] on span "Click to Upload" at bounding box center [702, 156] width 69 height 16
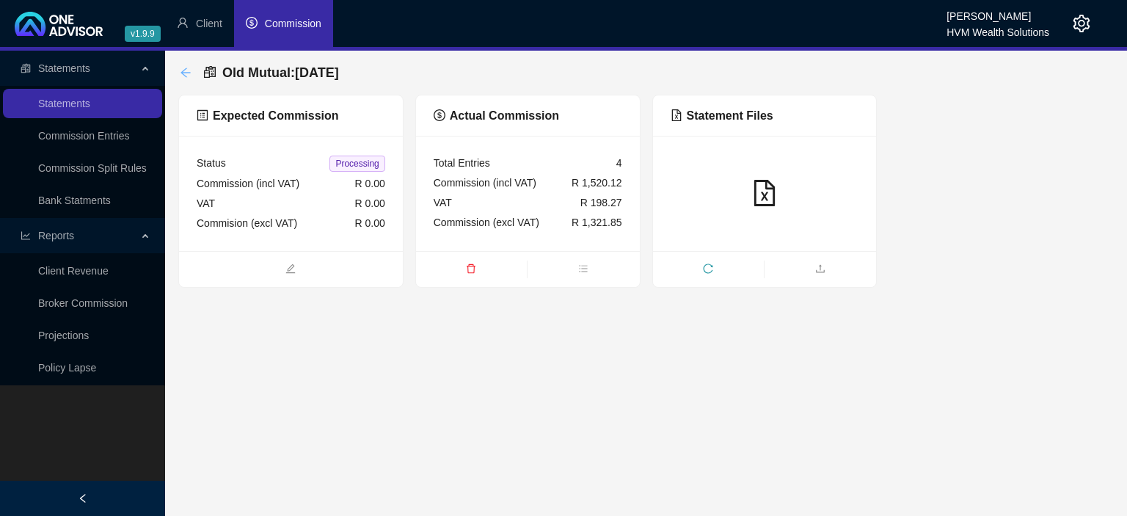
click at [183, 75] on icon "arrow-left" at bounding box center [185, 73] width 10 height 10
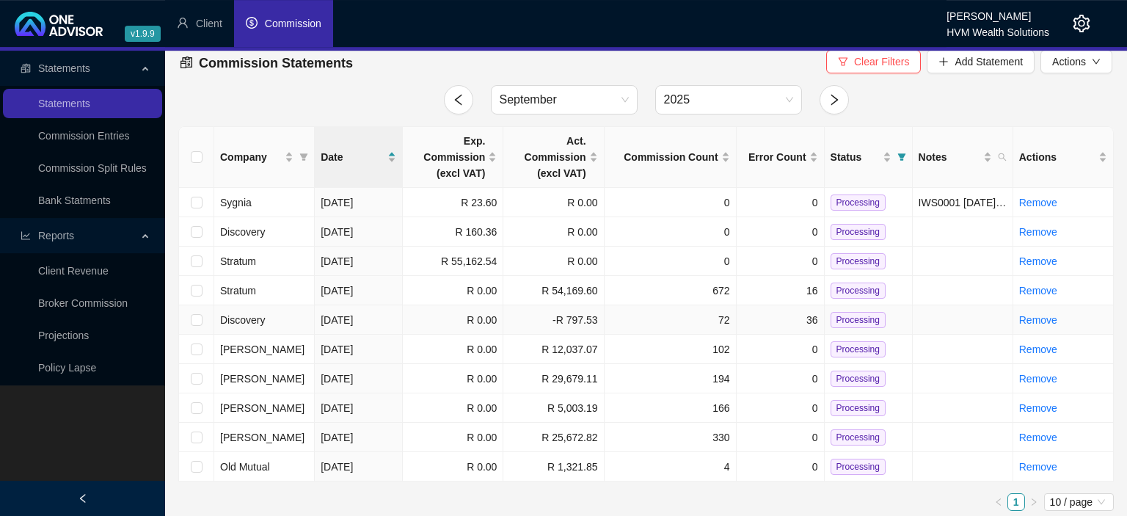
scroll to position [14, 0]
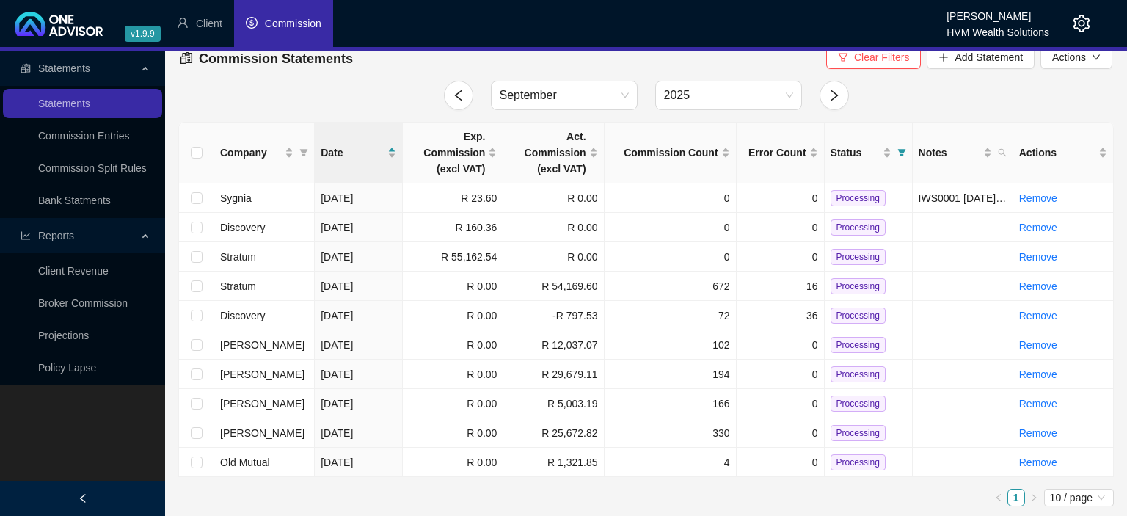
click at [1079, 23] on icon "setting" at bounding box center [1081, 24] width 17 height 18
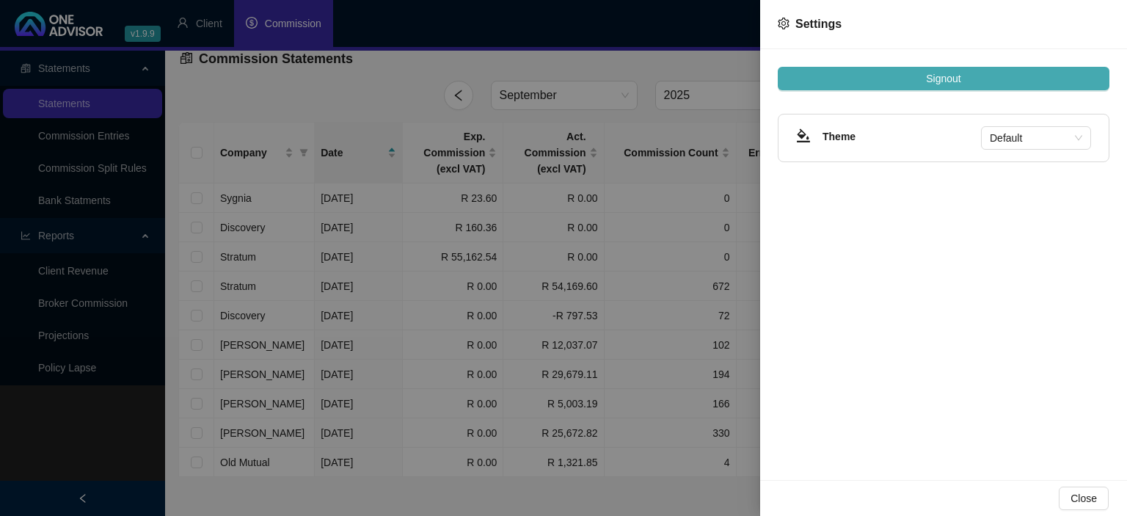
click at [978, 81] on button "Signout" at bounding box center [944, 78] width 332 height 23
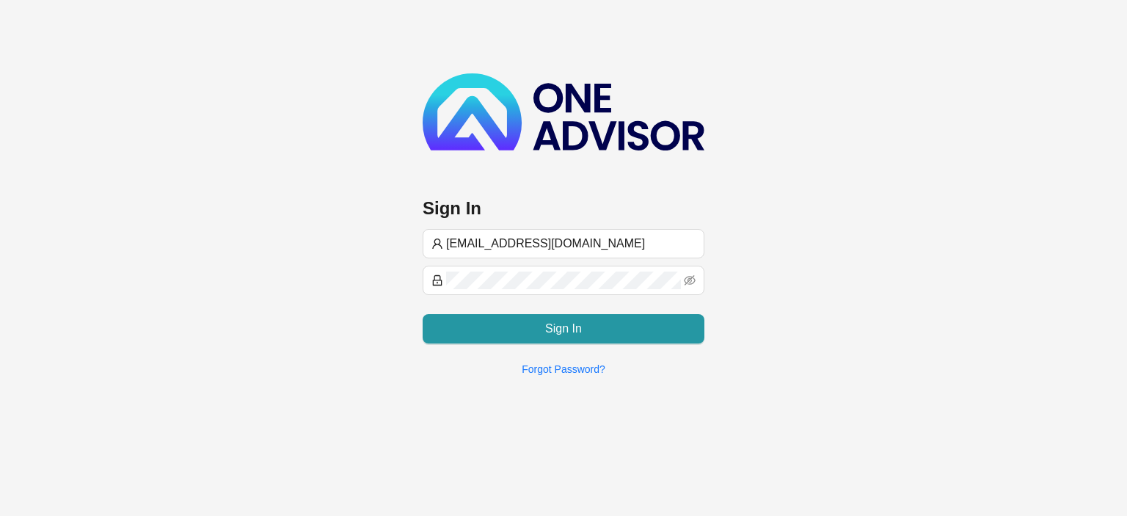
type input "[EMAIL_ADDRESS][DOMAIN_NAME]"
